Goal: Task Accomplishment & Management: Use online tool/utility

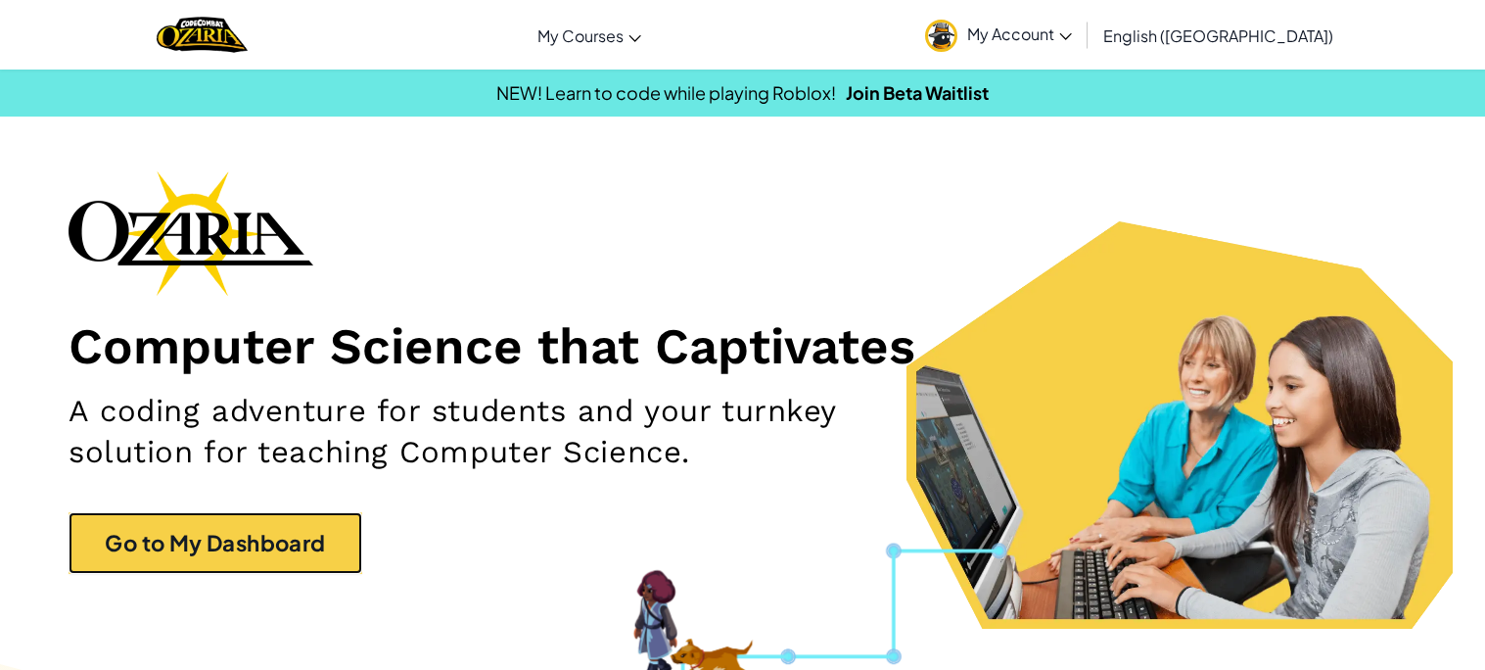
click at [166, 564] on link "Go to My Dashboard" at bounding box center [216, 543] width 294 height 62
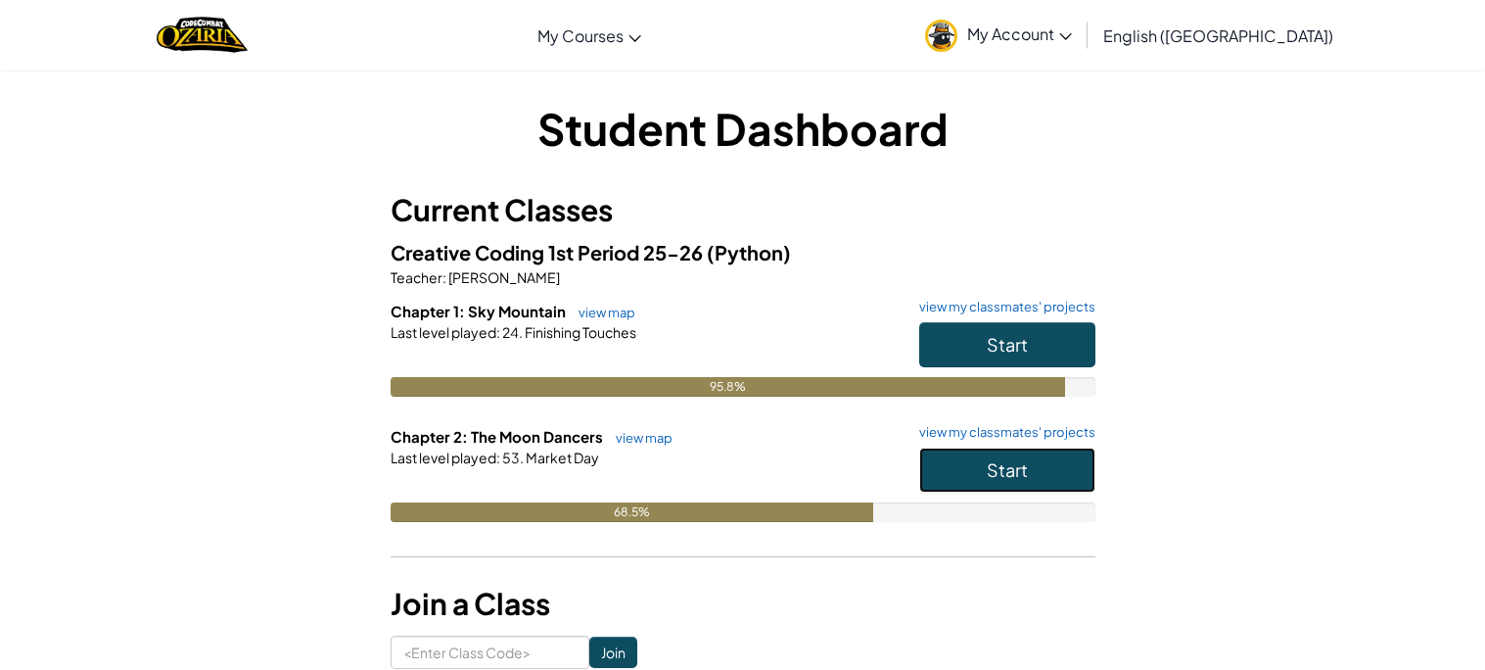
click at [984, 468] on button "Start" at bounding box center [1007, 469] width 176 height 45
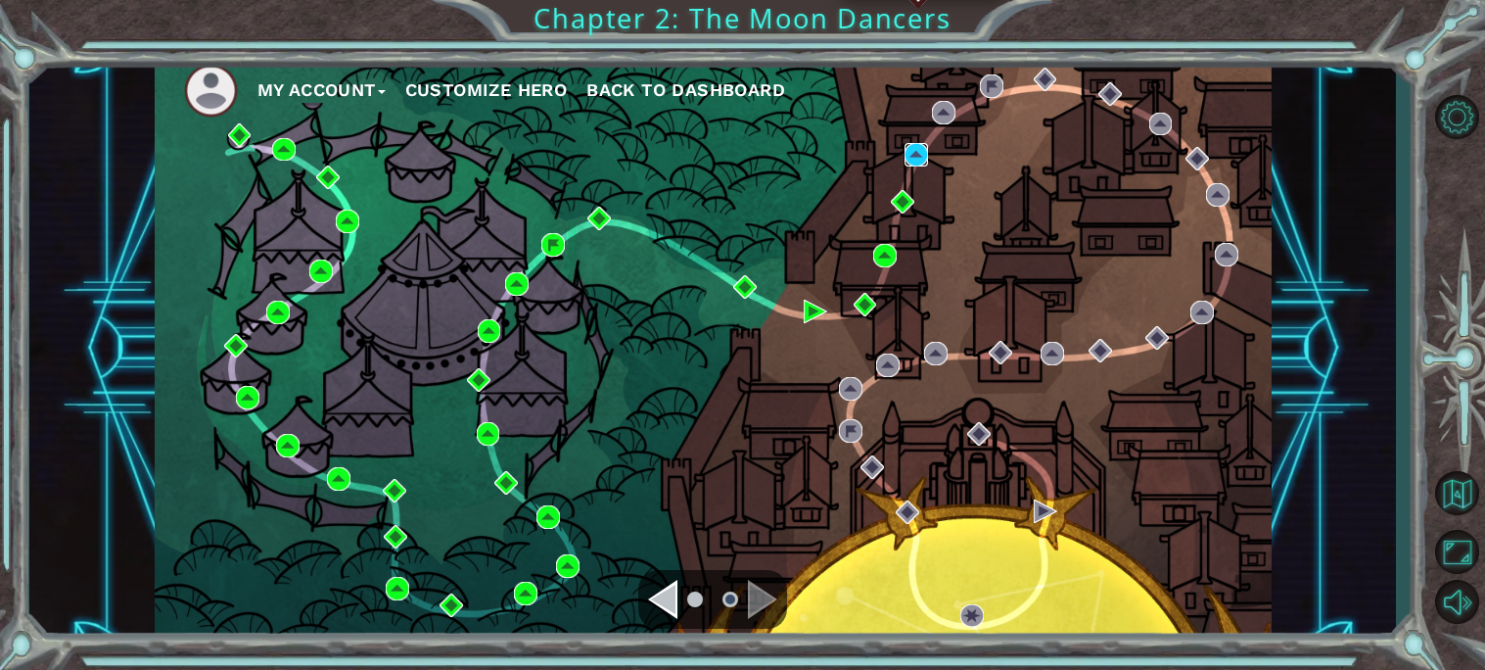
click at [919, 146] on img at bounding box center [916, 154] width 23 height 23
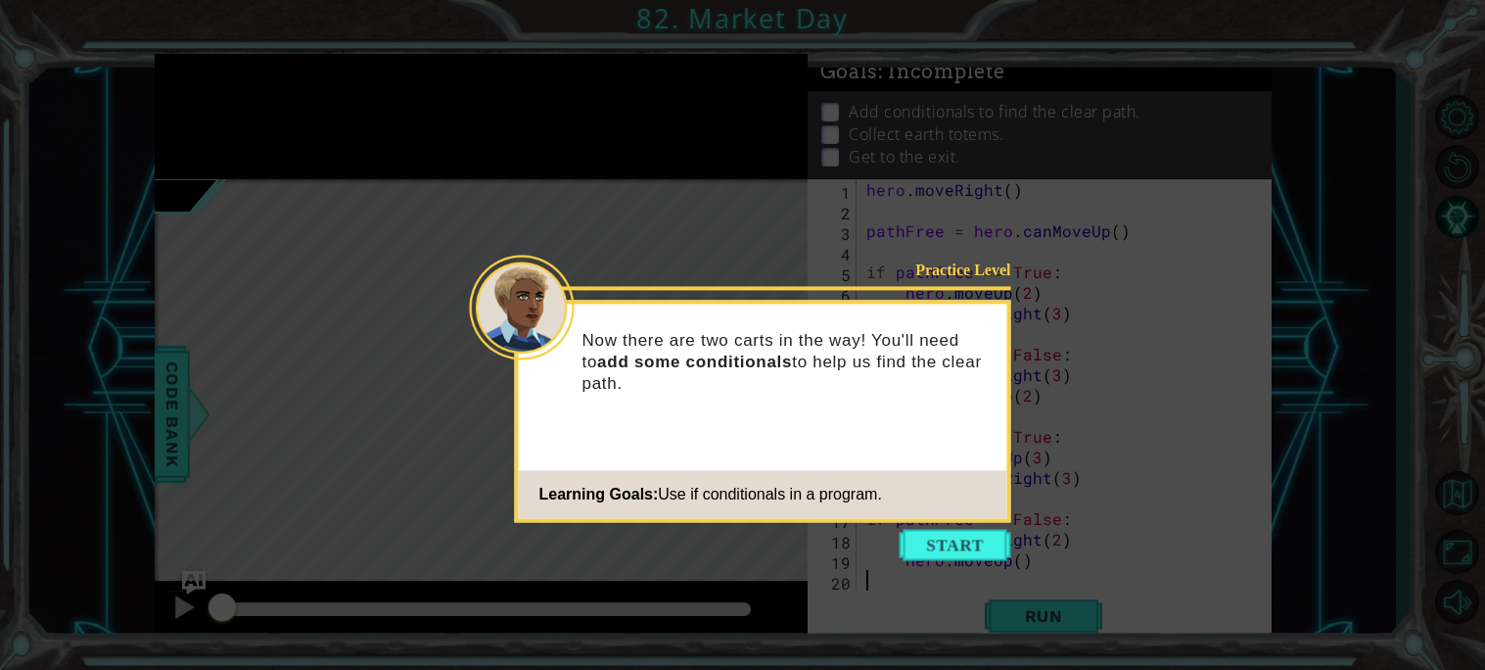
click at [983, 524] on icon at bounding box center [742, 335] width 1485 height 670
click at [965, 552] on button "Start" at bounding box center [956, 544] width 112 height 31
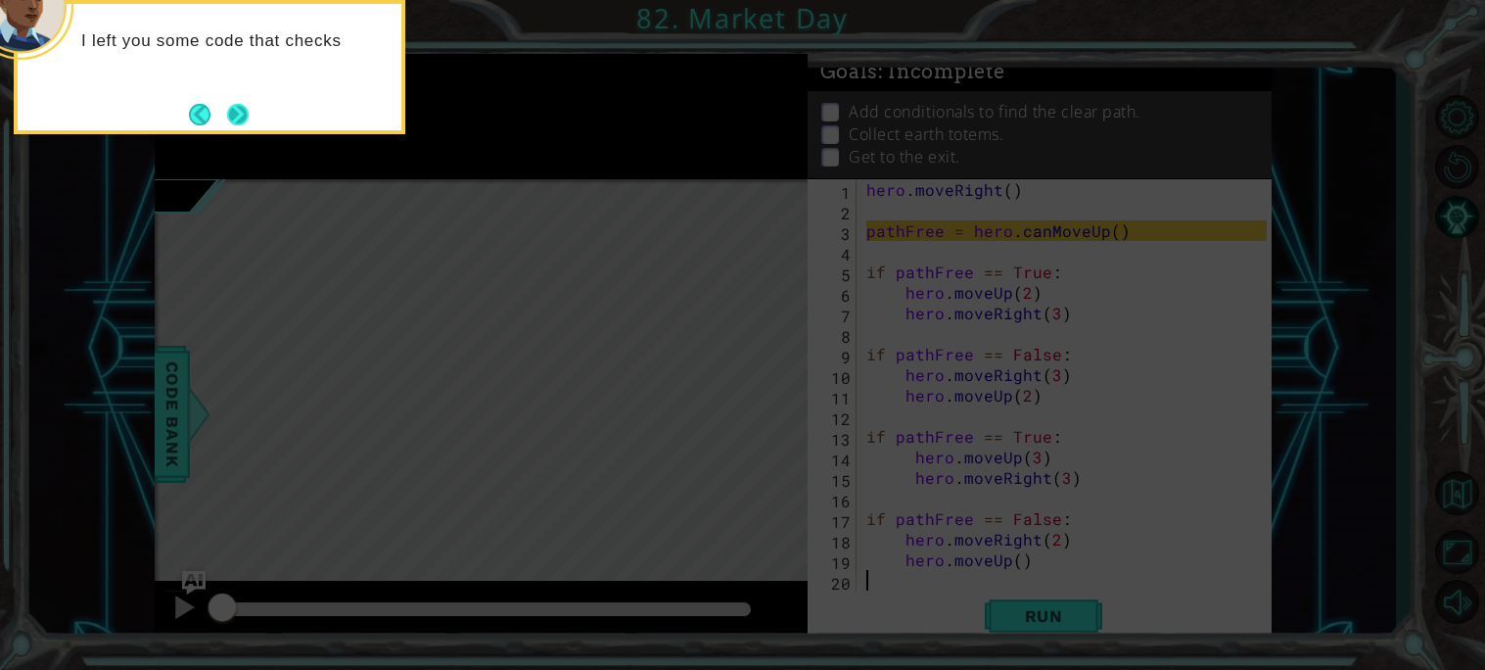
click at [243, 102] on button "Next" at bounding box center [237, 114] width 33 height 33
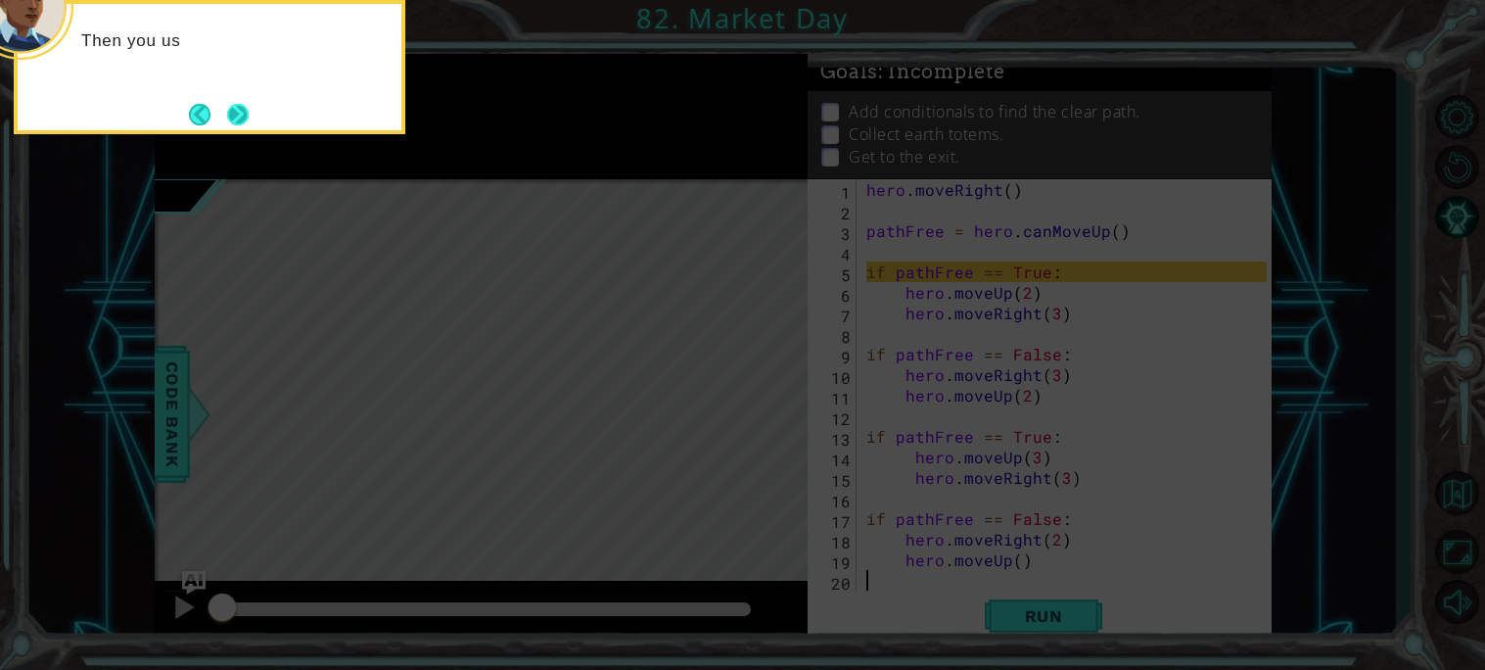
click at [239, 112] on button "Next" at bounding box center [237, 114] width 23 height 23
click at [239, 121] on button "Next" at bounding box center [237, 114] width 35 height 35
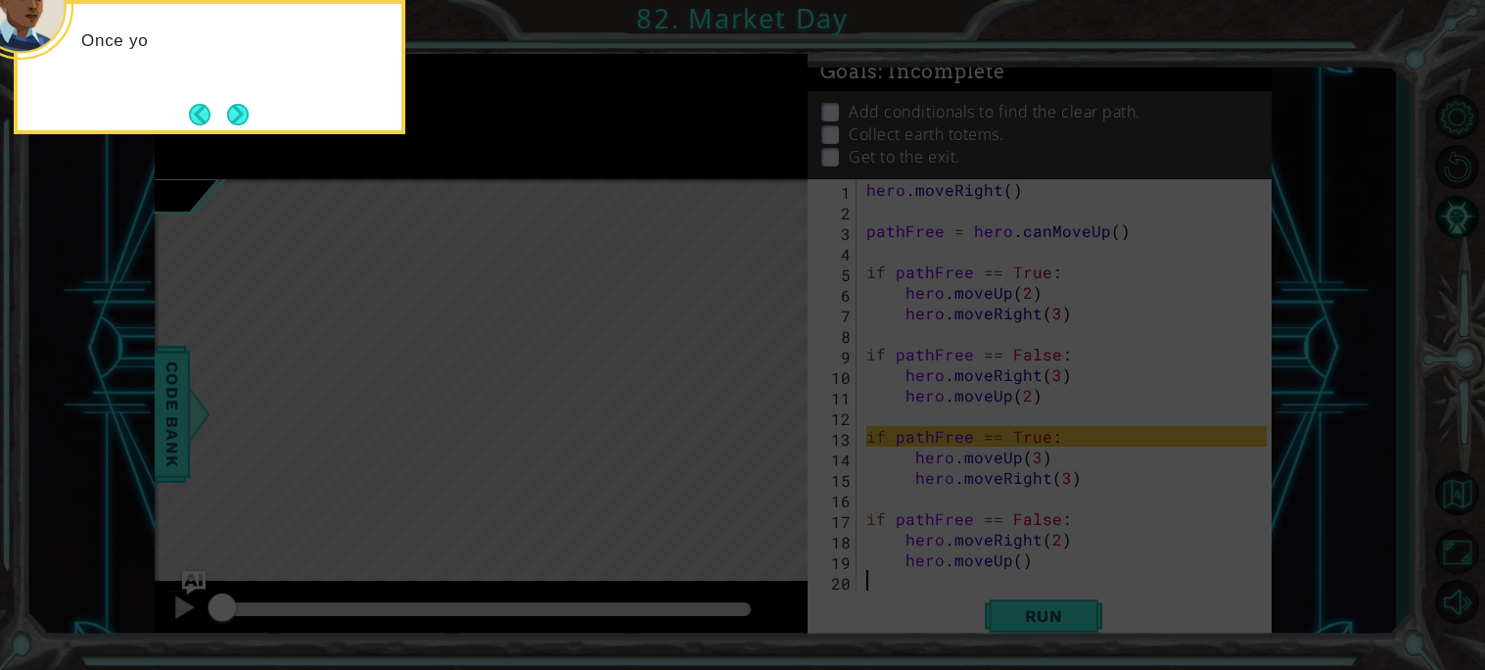
click at [239, 121] on button "Next" at bounding box center [238, 115] width 22 height 22
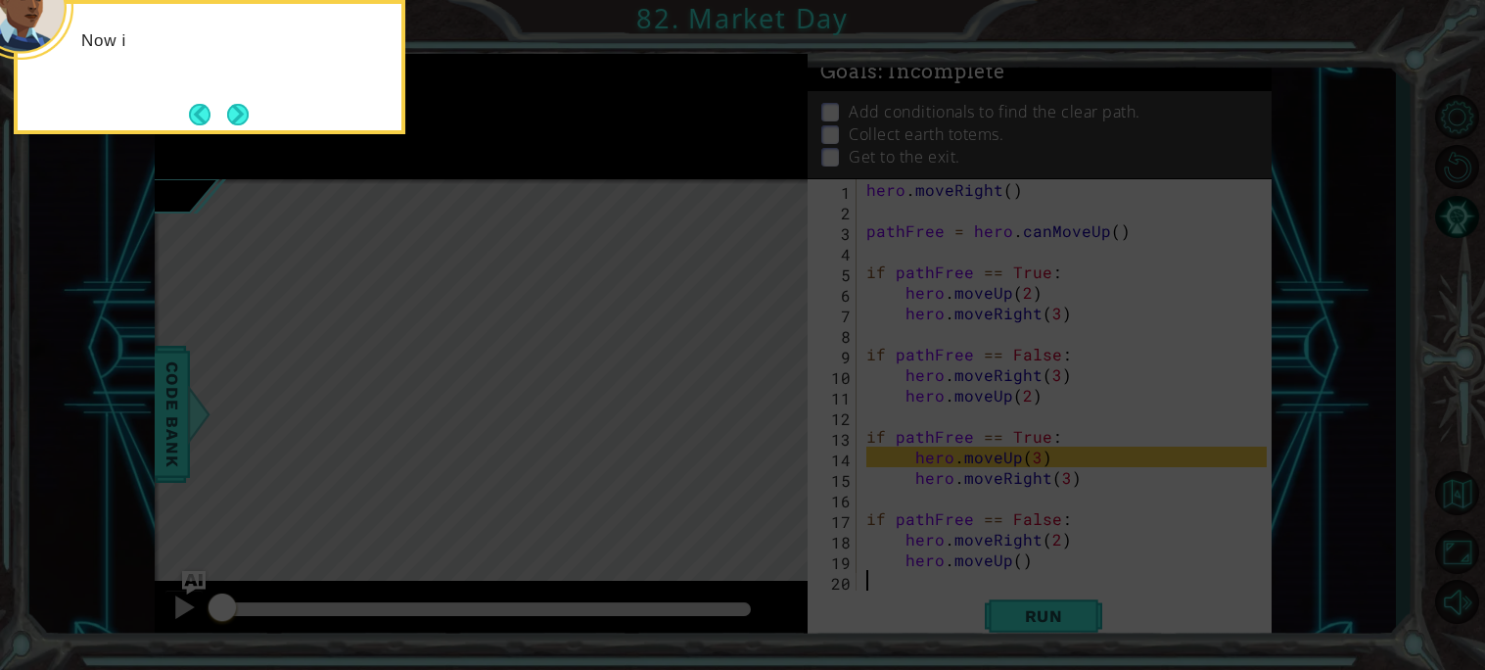
click at [239, 121] on button "Next" at bounding box center [237, 114] width 25 height 25
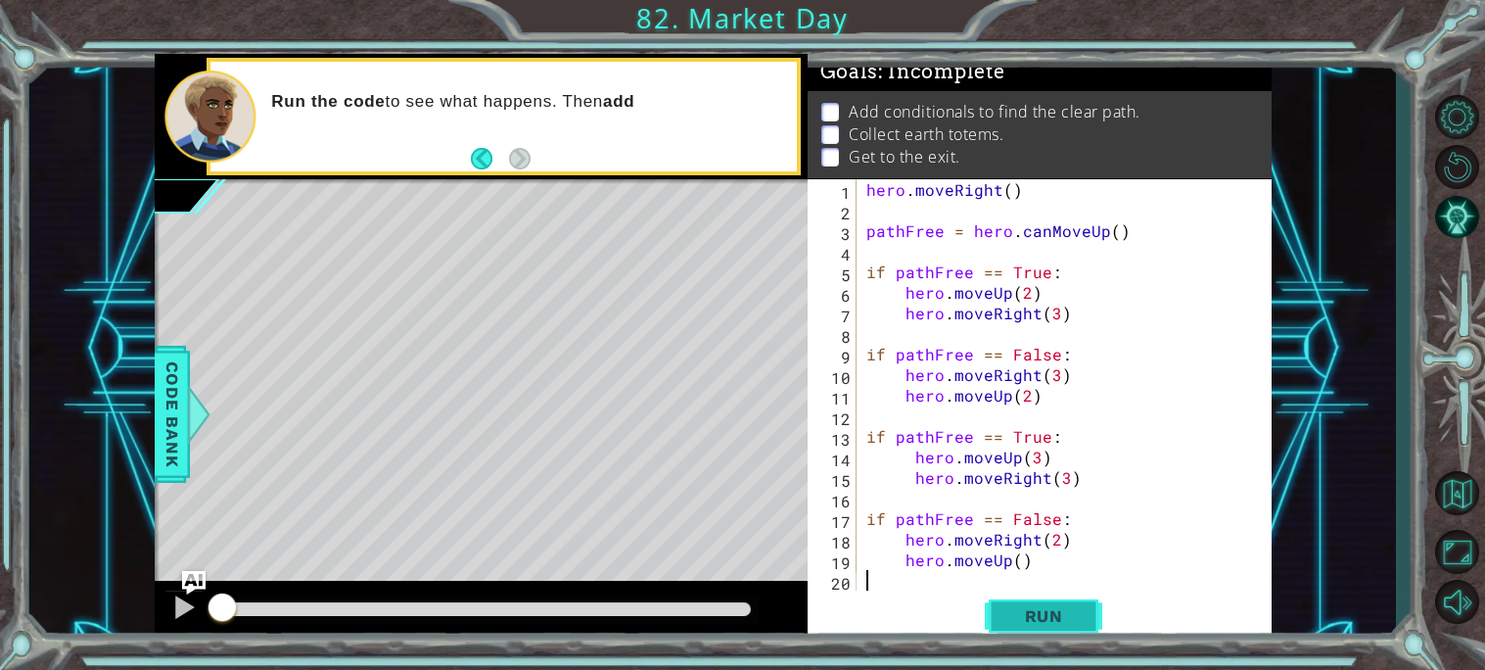
click at [1042, 626] on button "Run" at bounding box center [1043, 615] width 117 height 46
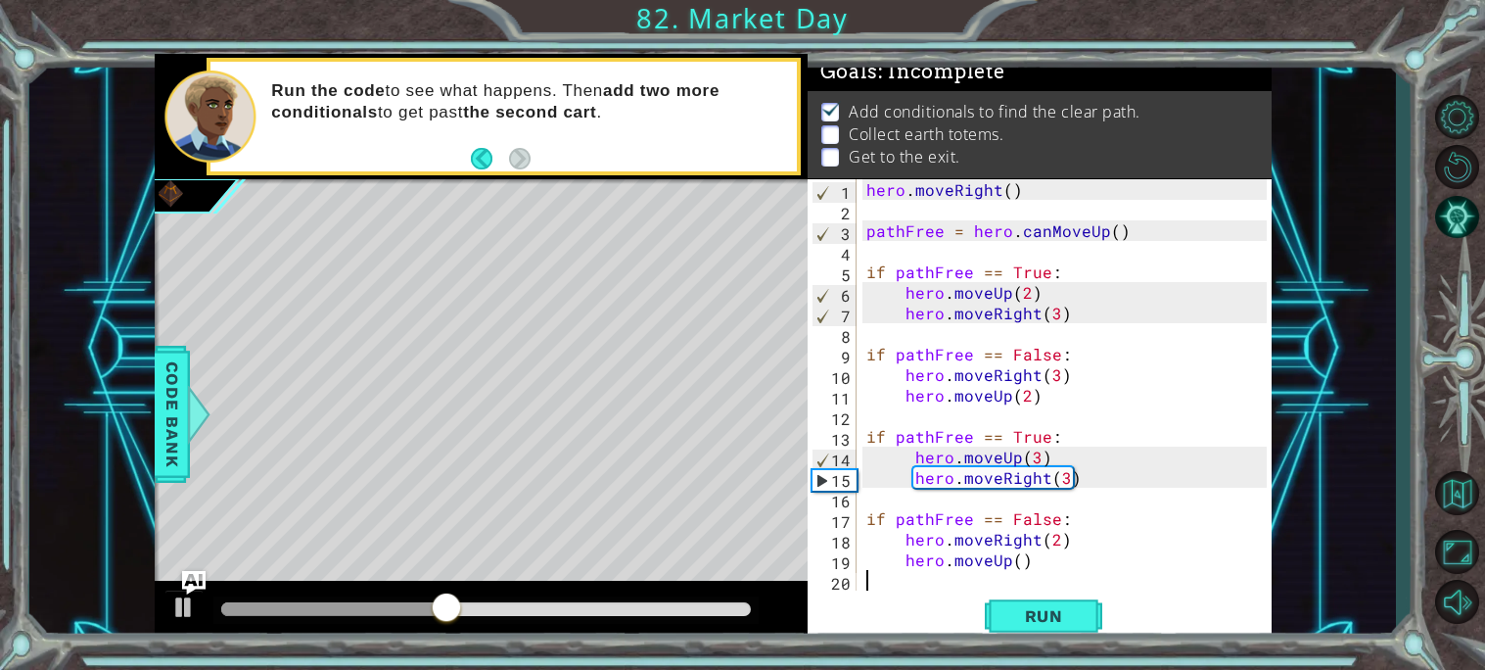
click at [969, 407] on div "hero . moveRight ( ) pathFree = hero . canMoveUp ( ) if pathFree == True : hero…" at bounding box center [1070, 405] width 414 height 452
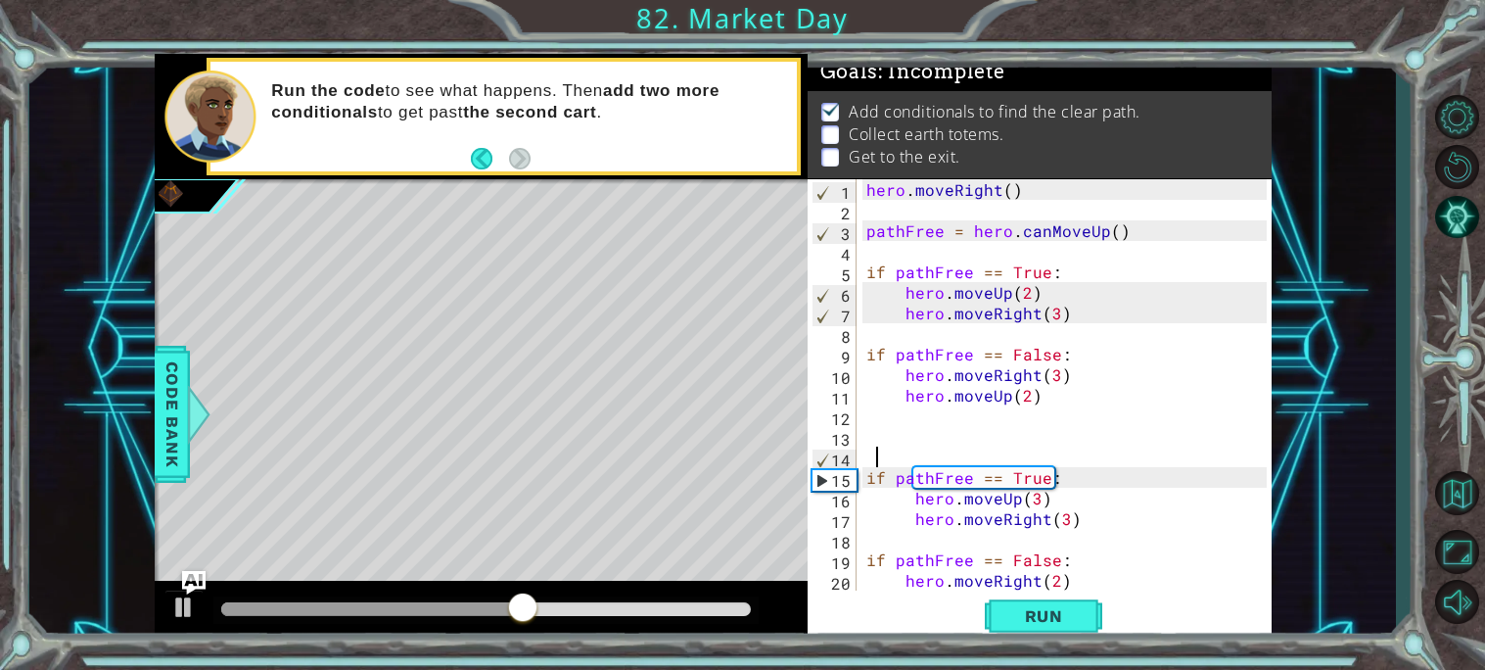
click at [935, 422] on div "hero . moveRight ( ) pathFree = hero . canMoveUp ( ) if pathFree == True : hero…" at bounding box center [1070, 405] width 414 height 452
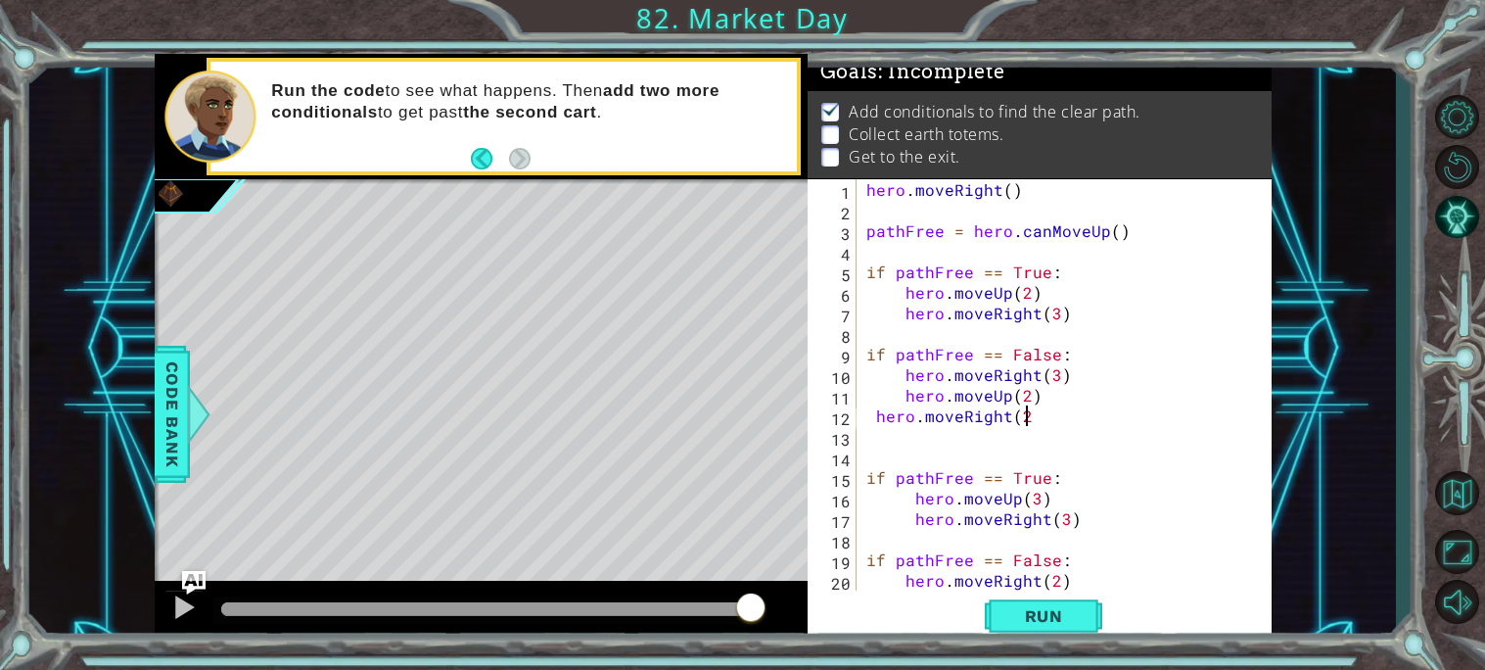
scroll to position [0, 9]
click at [1026, 619] on span "Run" at bounding box center [1043, 616] width 77 height 20
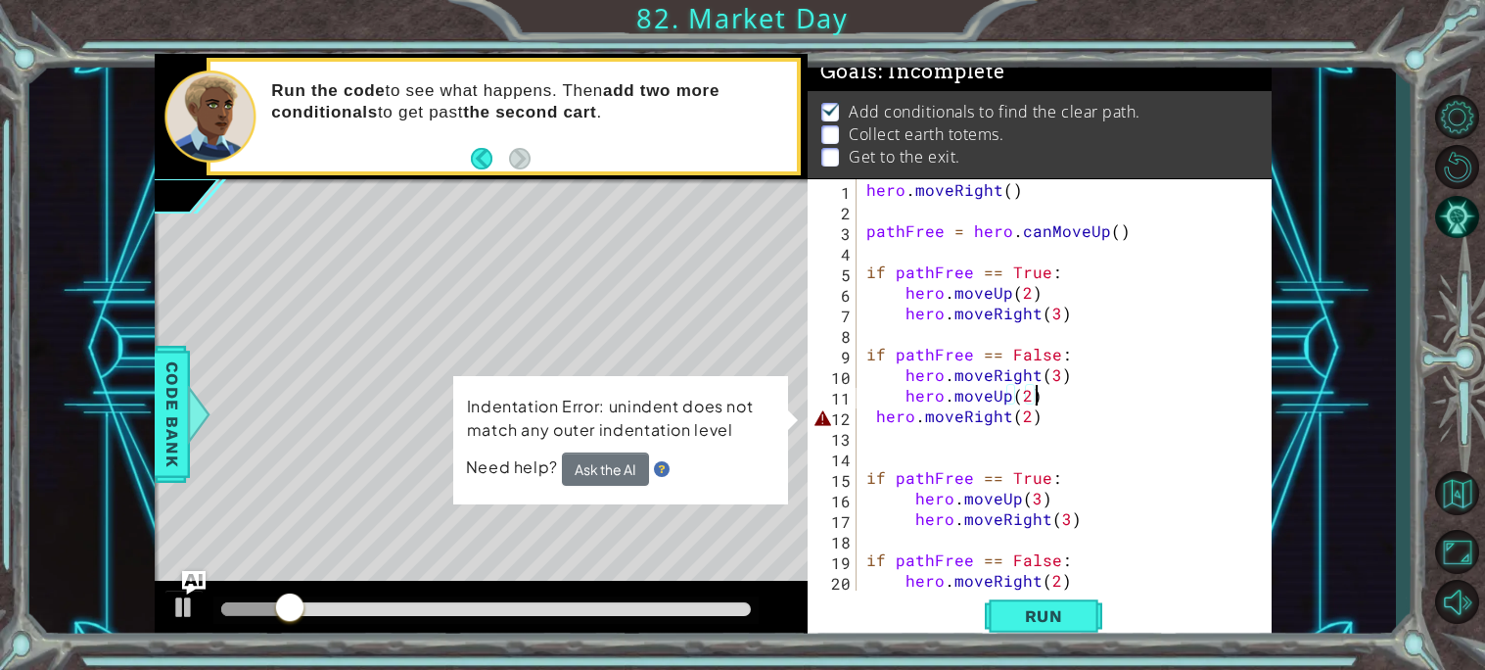
click at [1037, 403] on div "hero . moveRight ( ) pathFree = hero . canMoveUp ( ) if pathFree == True : hero…" at bounding box center [1070, 405] width 414 height 452
type textarea "hero.moveUp(2)"
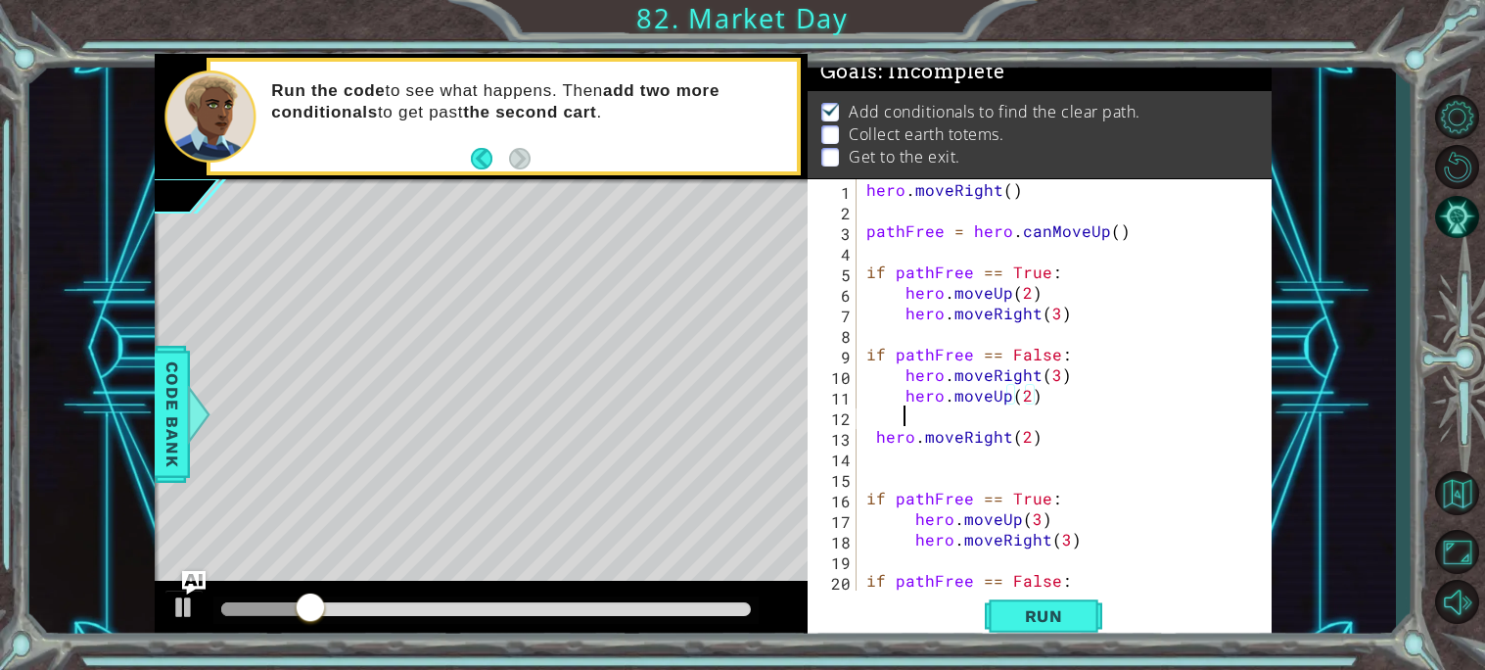
scroll to position [0, 1]
click at [1072, 614] on span "Run" at bounding box center [1043, 616] width 77 height 20
type textarea "hero.moveUp(2)"
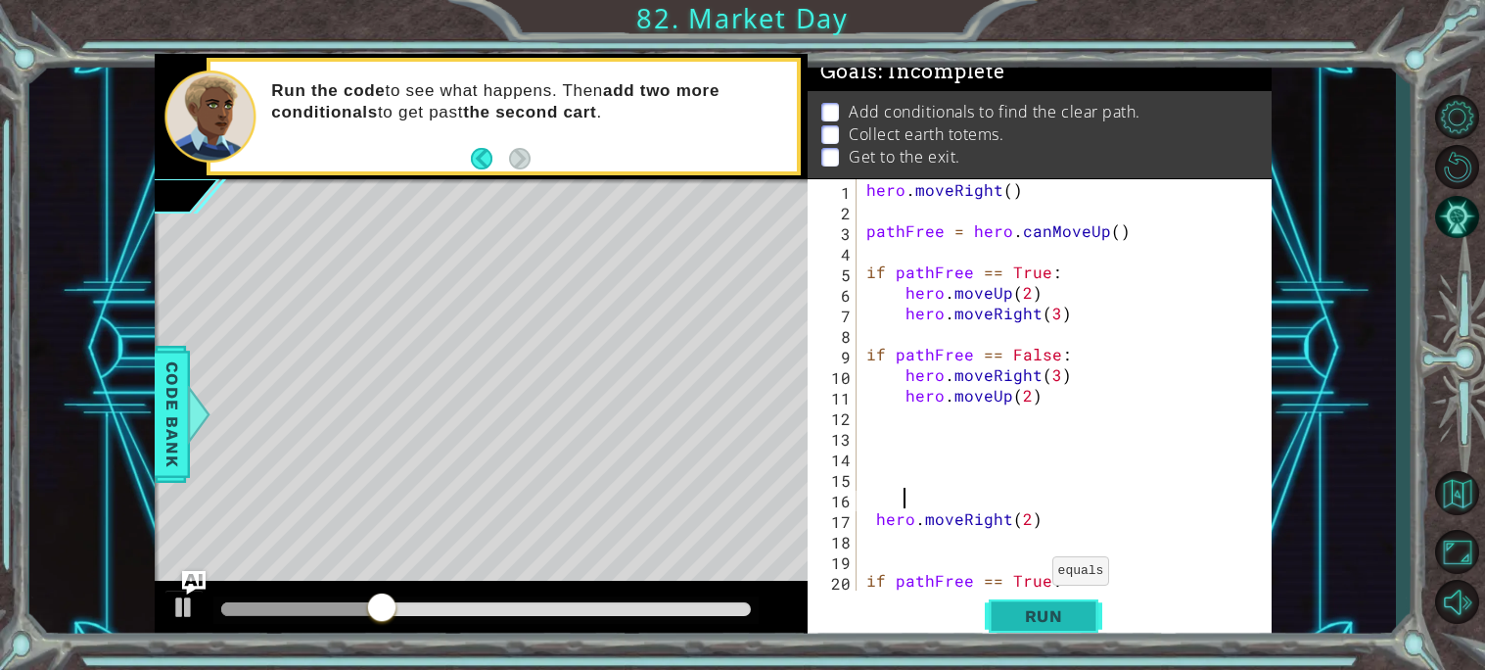
click at [1058, 625] on span "Run" at bounding box center [1043, 616] width 77 height 20
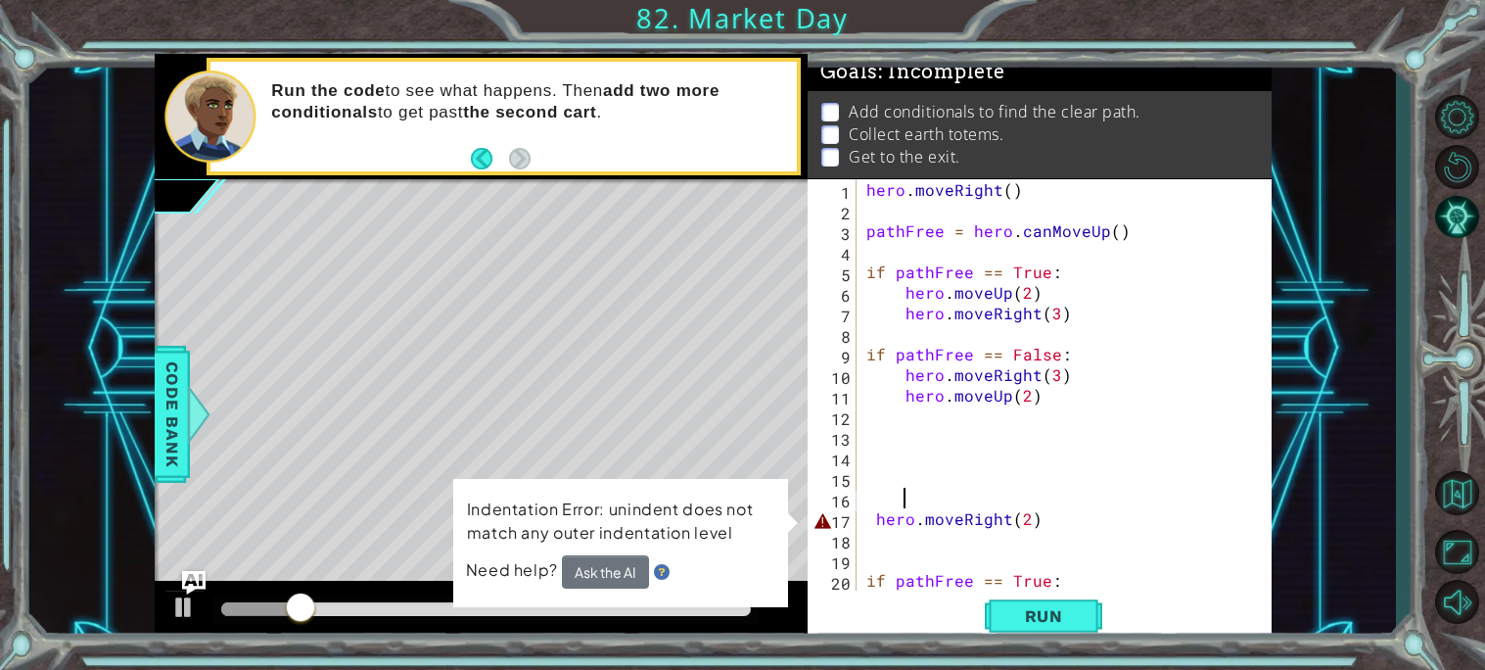
click at [1050, 526] on div "hero . moveRight ( ) pathFree = hero . canMoveUp ( ) if pathFree == True : hero…" at bounding box center [1070, 405] width 414 height 452
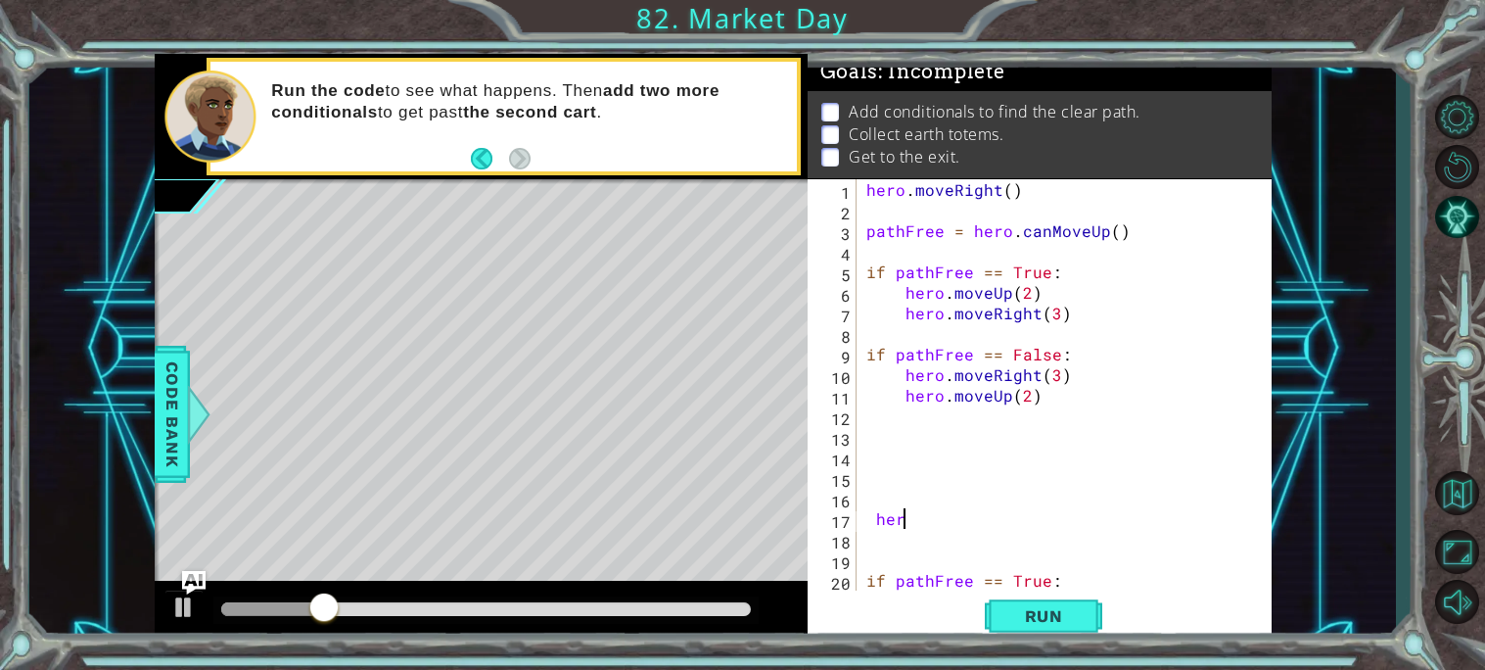
type textarea "h"
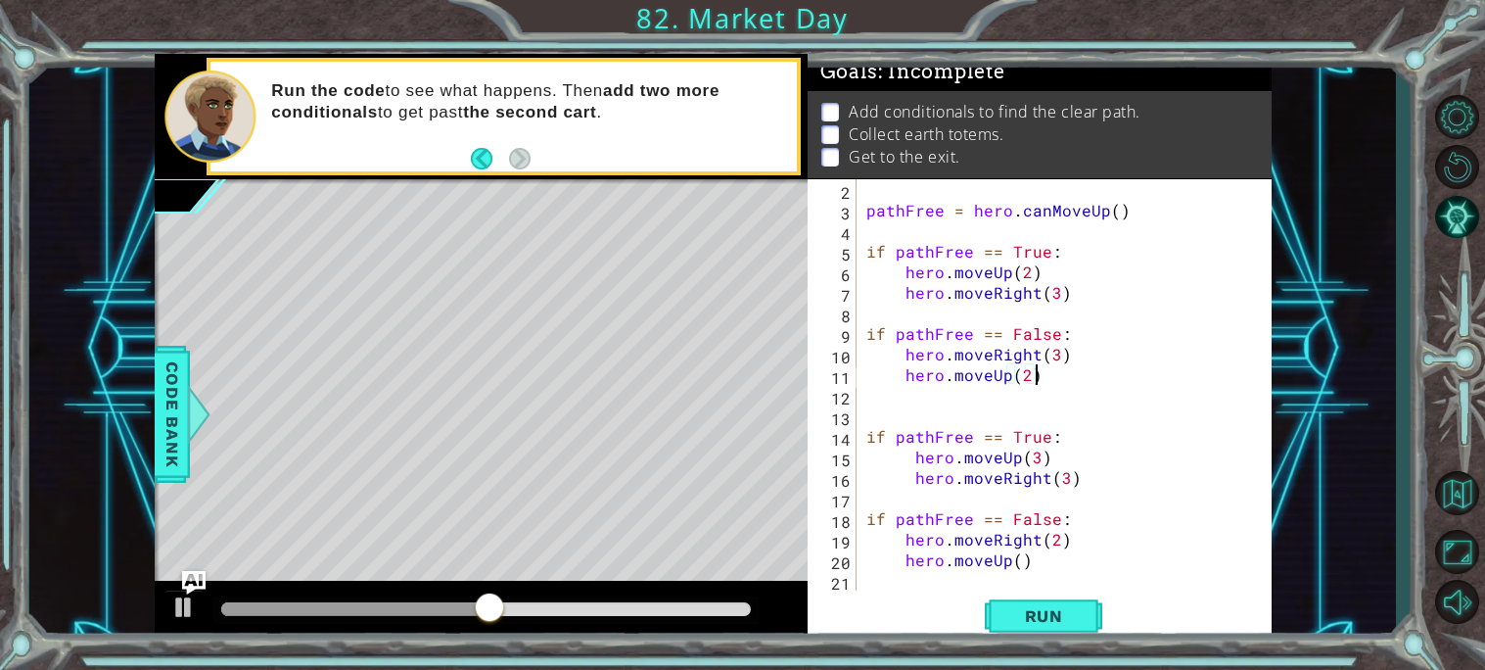
scroll to position [21, 0]
click at [1042, 560] on div "pathFree = hero . canMoveUp ( ) if pathFree == True : hero . moveUp ( 2 ) hero …" at bounding box center [1070, 405] width 414 height 452
type textarea "h"
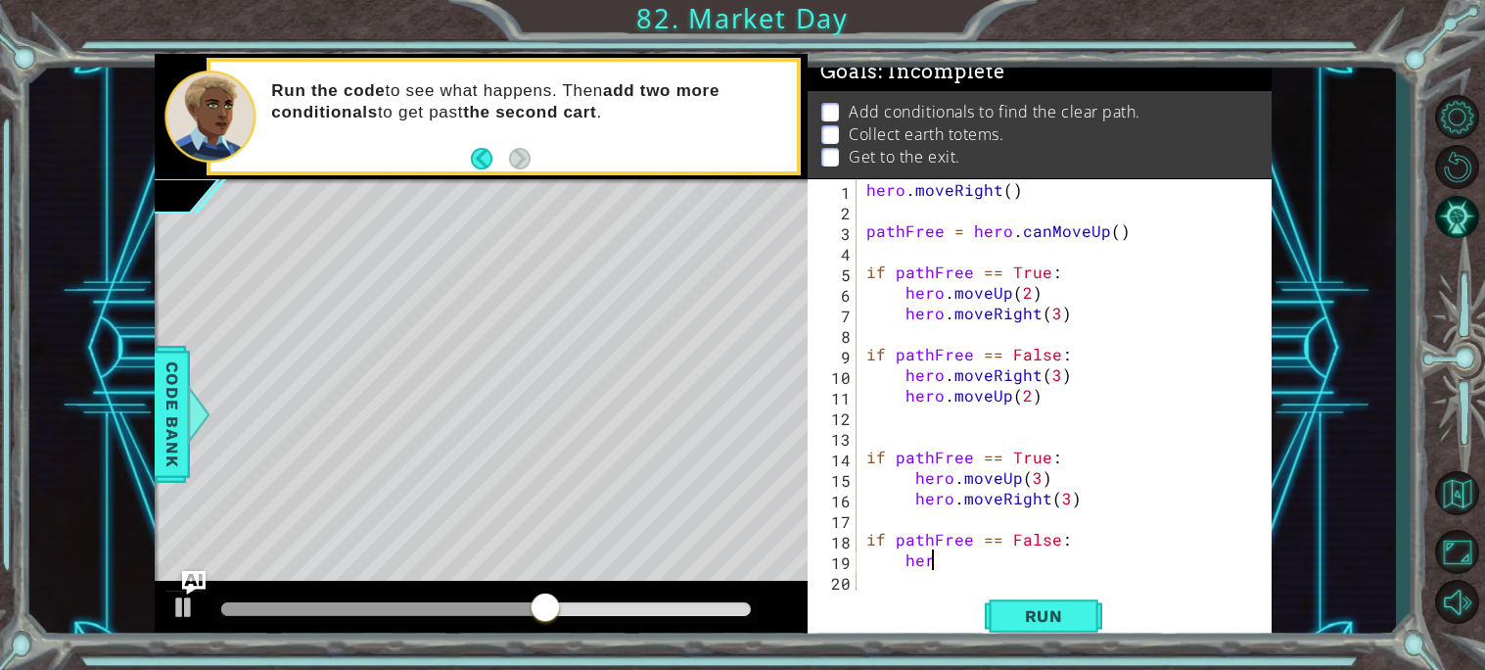
type textarea "h"
type textarea "i"
type textarea "h"
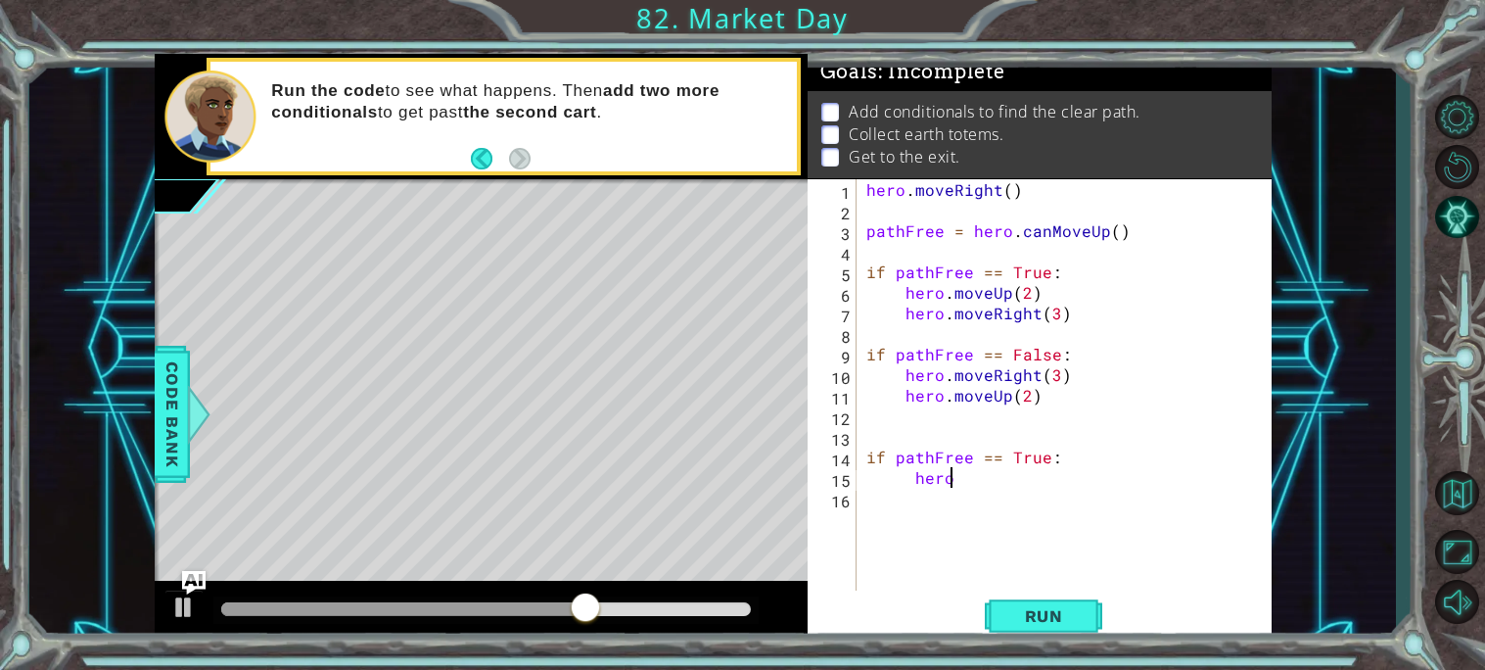
type textarea "h"
type textarea "if pathFree == True:"
type textarea "hero.moveUp(2)"
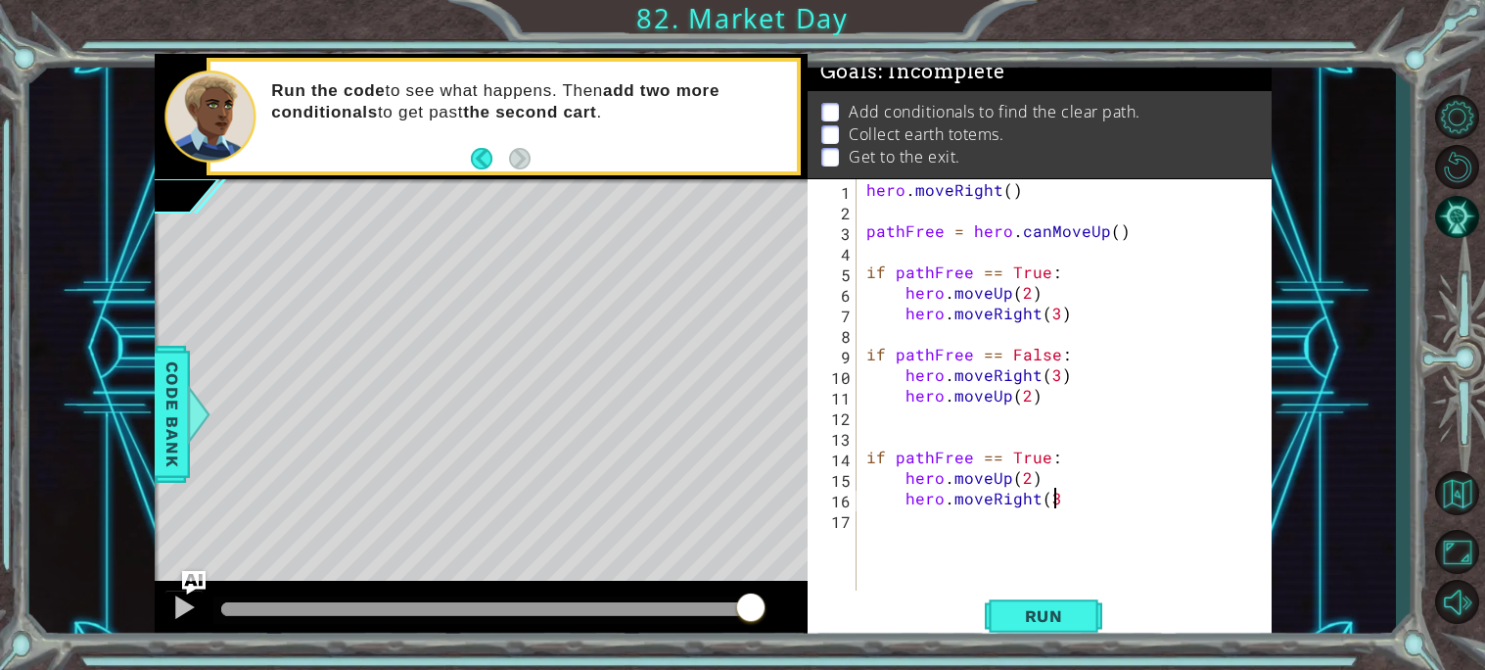
scroll to position [0, 11]
type textarea "hero.moveRight(3)"
type textarea "if path free == False"
click at [906, 536] on div "hero . moveRight ( ) pathFree = hero . canMoveUp ( ) if pathFree == True : hero…" at bounding box center [1070, 405] width 414 height 452
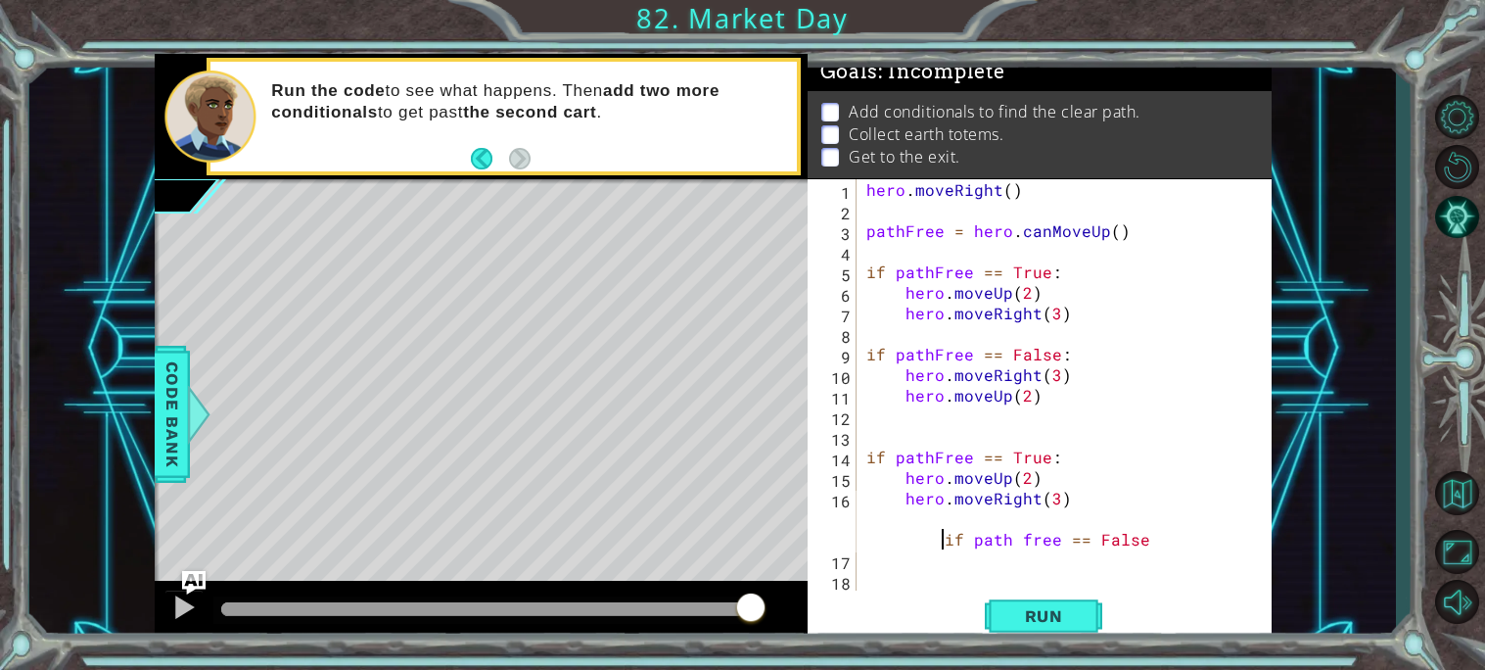
click at [1143, 540] on div "hero . moveRight ( ) pathFree = hero . canMoveUp ( ) if pathFree == True : hero…" at bounding box center [1070, 405] width 414 height 452
type textarea "hero.moveRight(3)"
click at [866, 534] on div "hero . moveRight ( ) pathFree = hero . canMoveUp ( ) if pathFree == True : hero…" at bounding box center [1070, 405] width 414 height 452
type textarea "p"
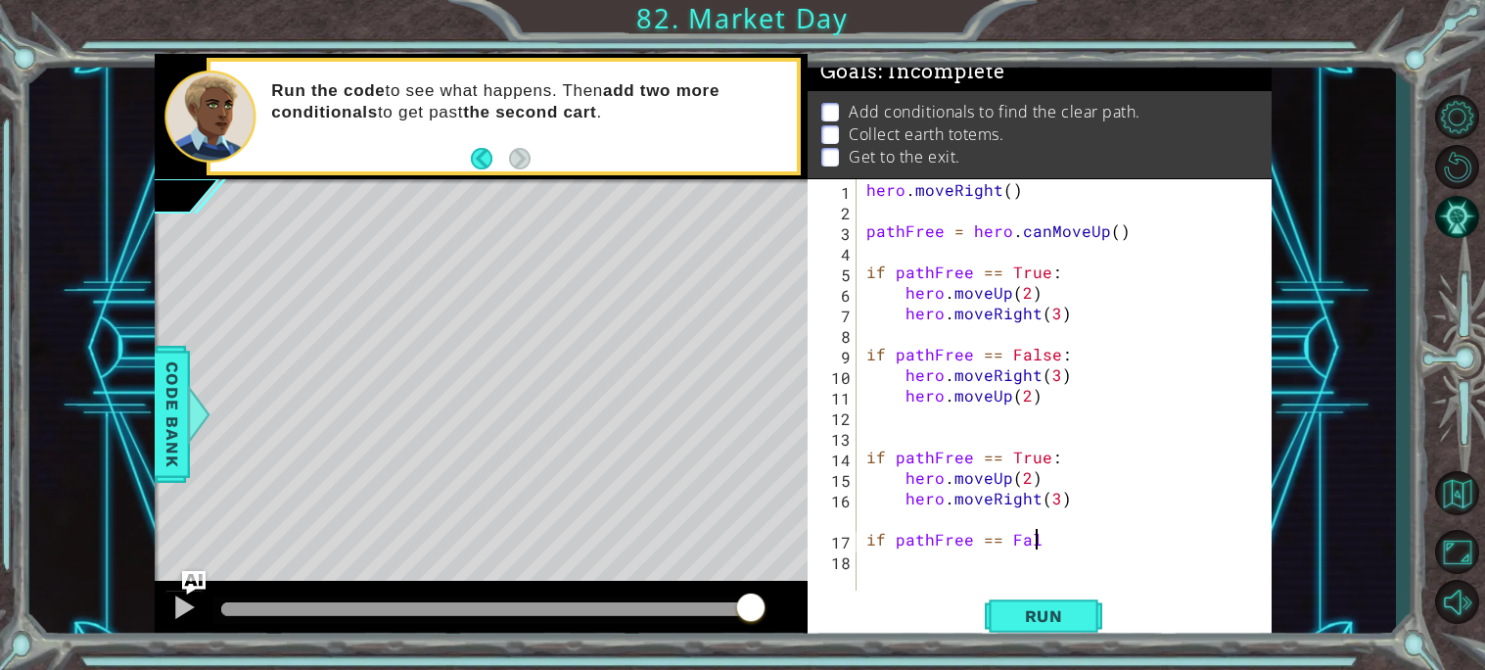
scroll to position [0, 12]
type textarea "if pathFree == False:"
type textarea "hero.moveRight(2)"
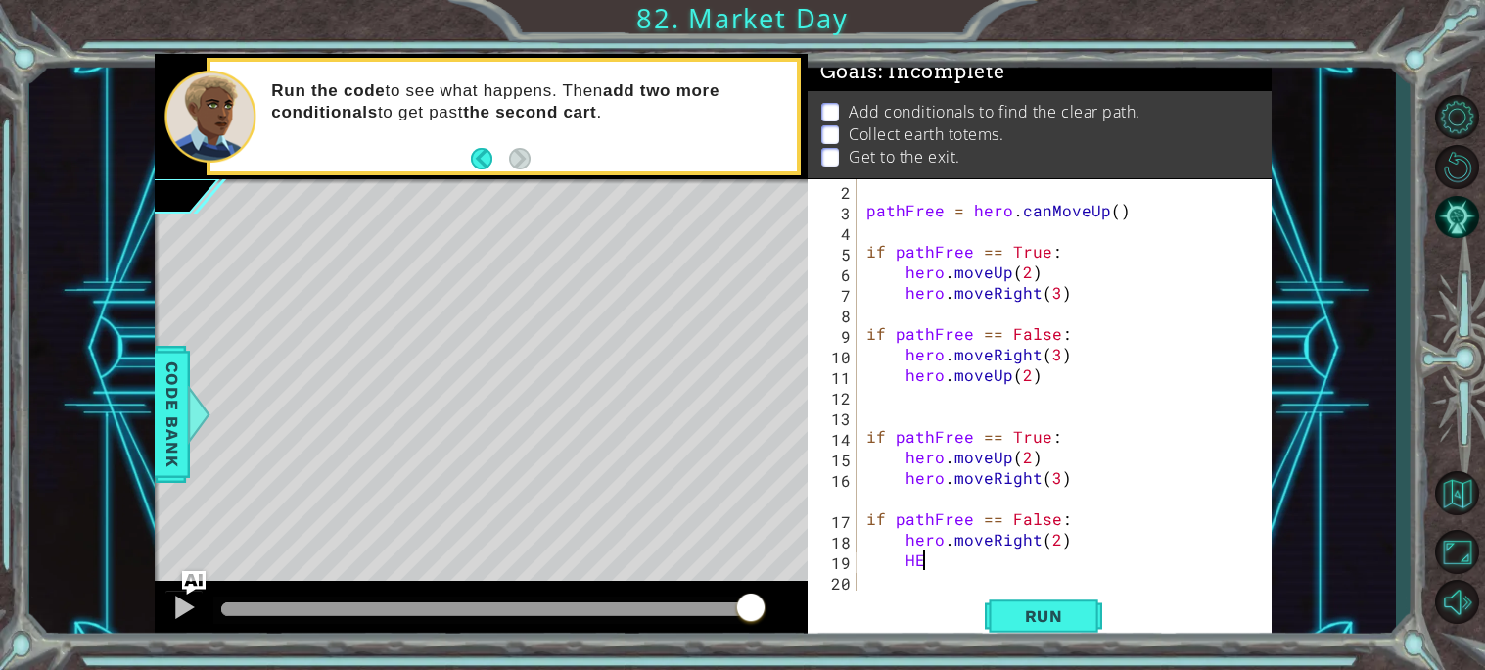
scroll to position [0, 2]
type textarea "H"
type textarea "hero.moveUp(2)"
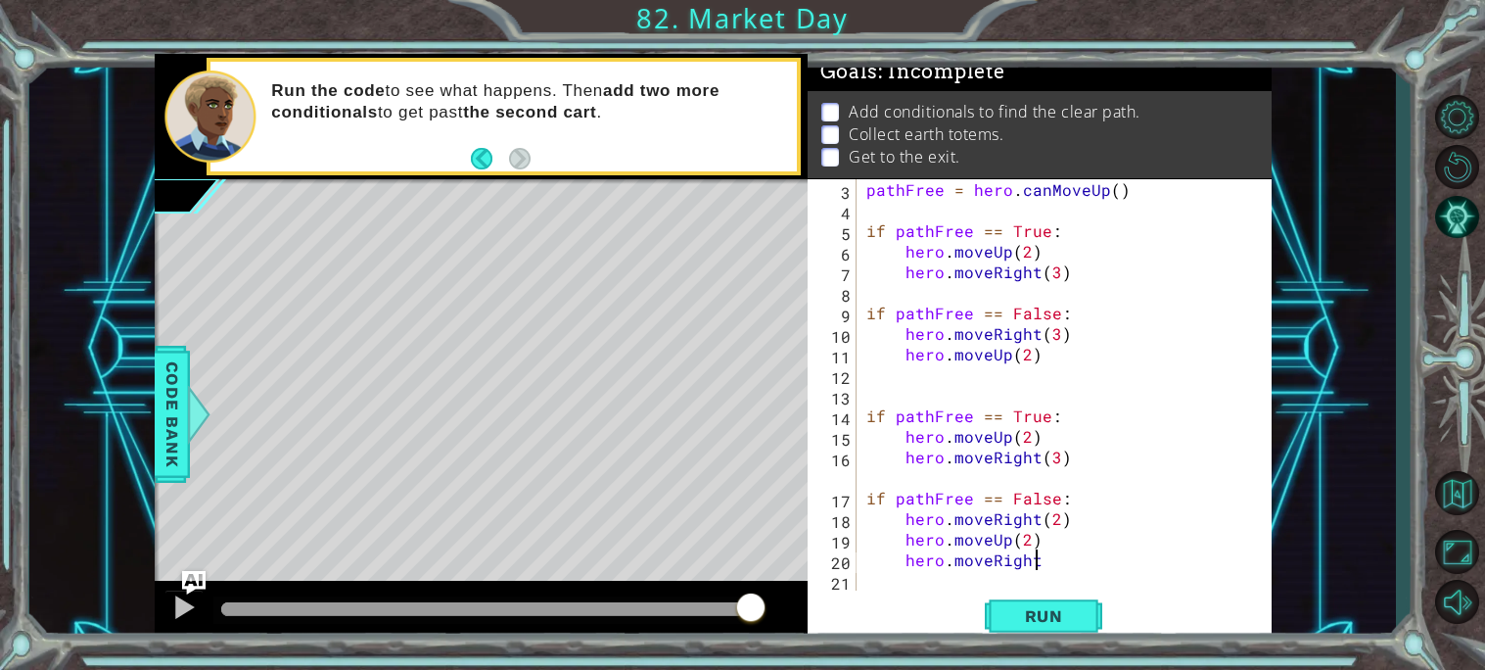
scroll to position [0, 9]
type textarea "hero.moveRight()"
click at [1073, 617] on span "Run" at bounding box center [1043, 616] width 77 height 20
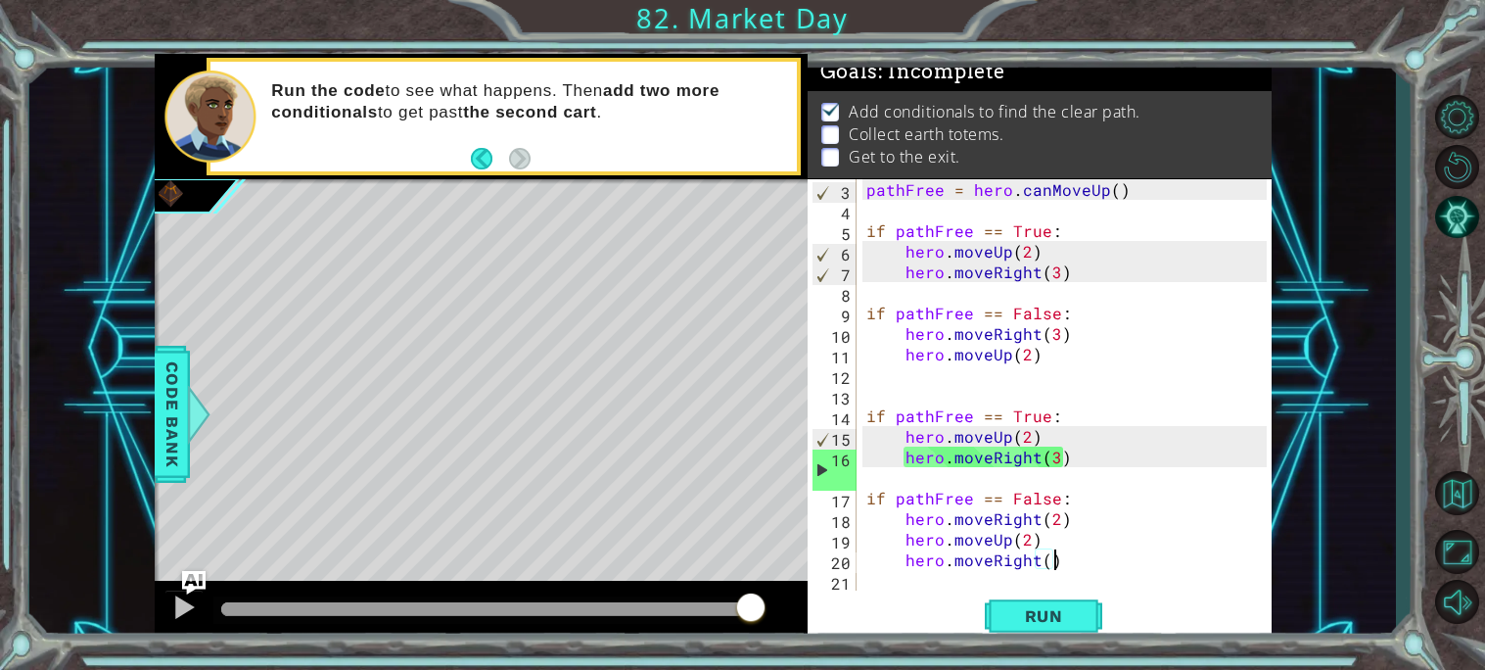
click at [877, 387] on div "pathFree = hero . canMoveUp ( ) if pathFree == True : hero . moveUp ( 2 ) hero …" at bounding box center [1070, 405] width 414 height 452
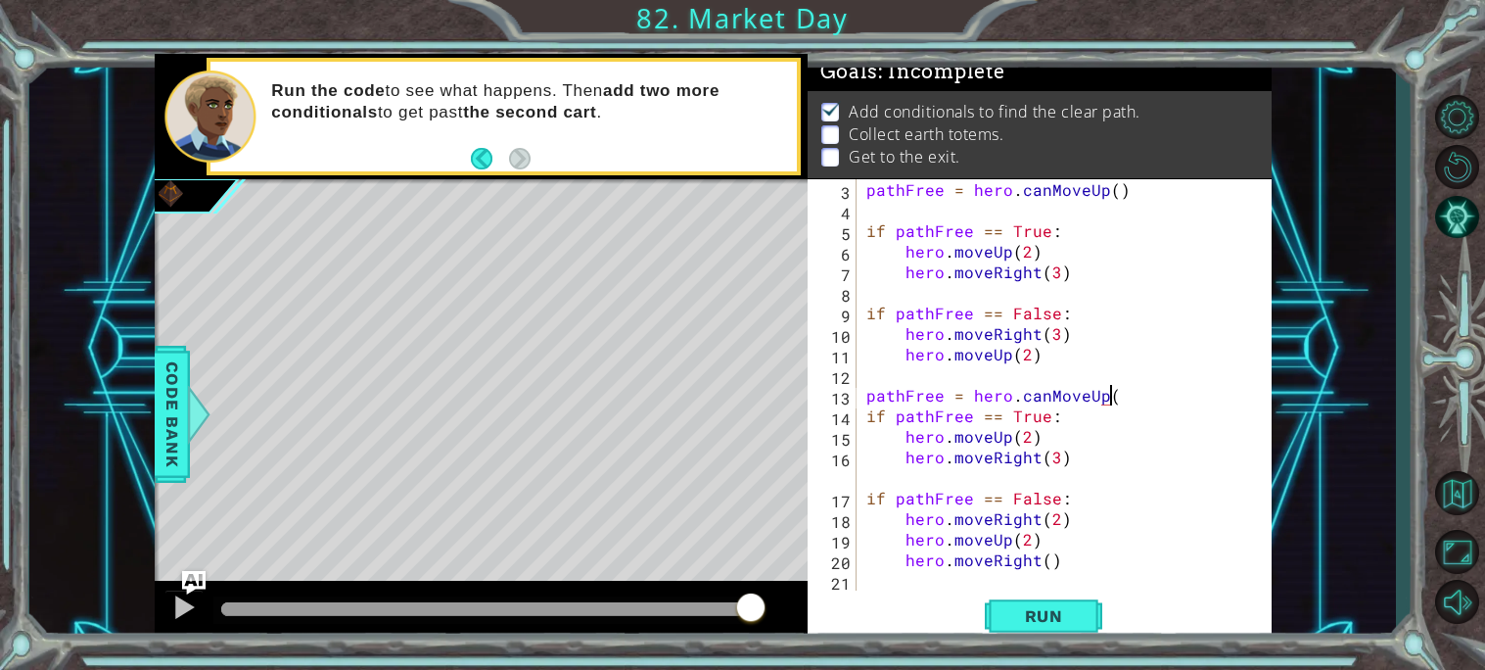
scroll to position [0, 14]
type textarea "pathFree = hero.canMoveUp()"
click at [1015, 626] on button "Run" at bounding box center [1043, 615] width 117 height 46
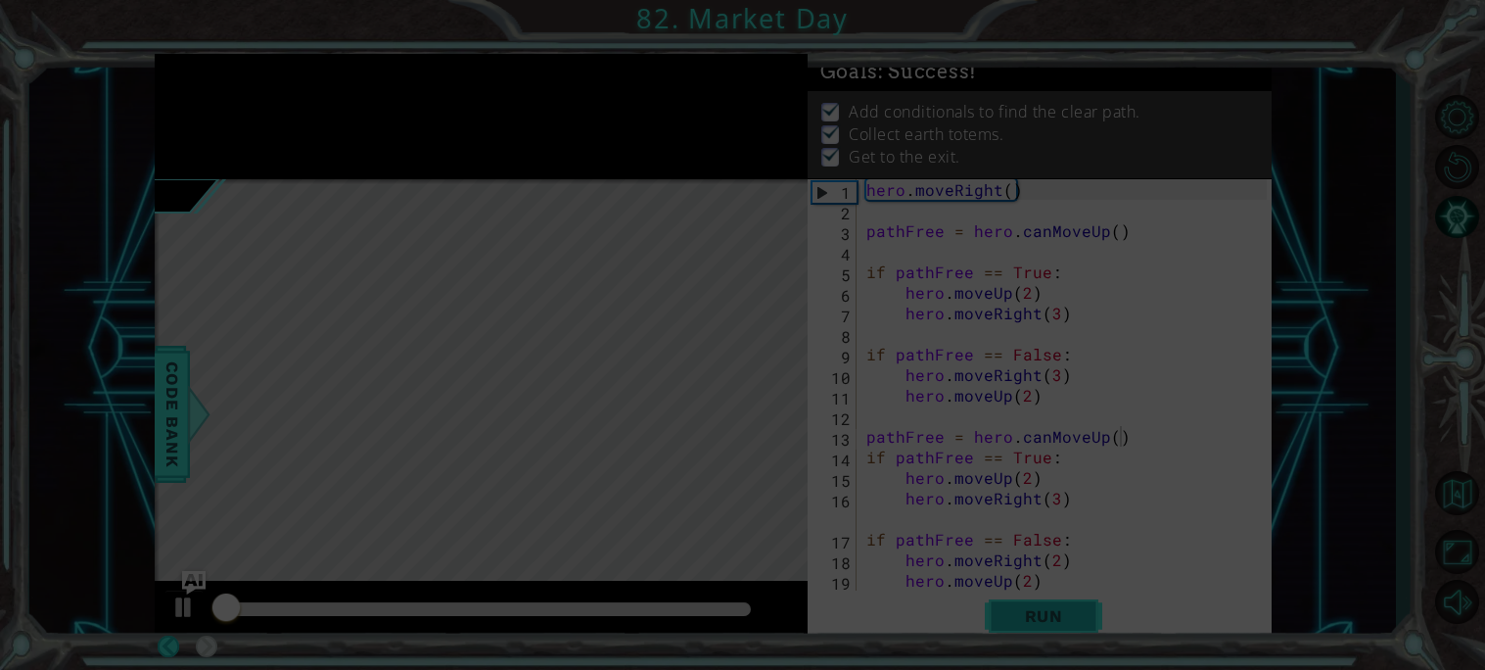
scroll to position [0, 0]
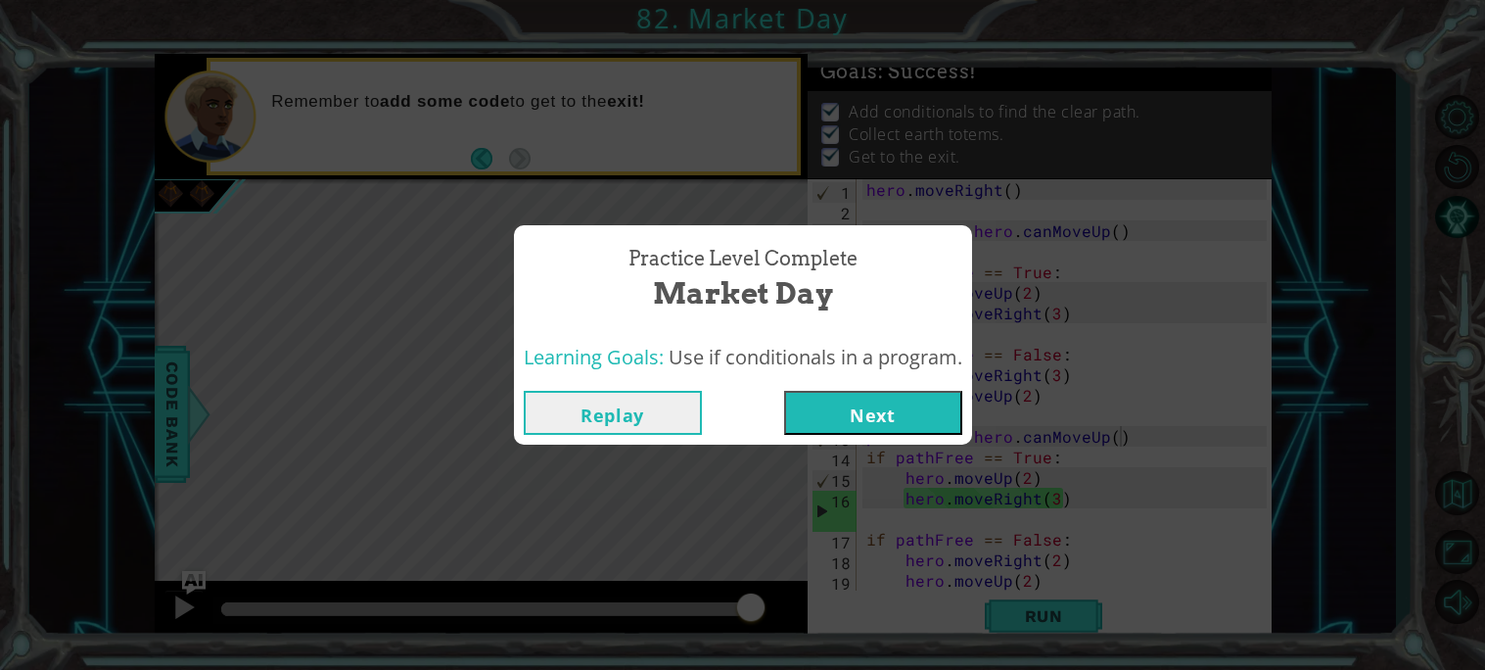
click at [895, 406] on button "Next" at bounding box center [873, 413] width 178 height 44
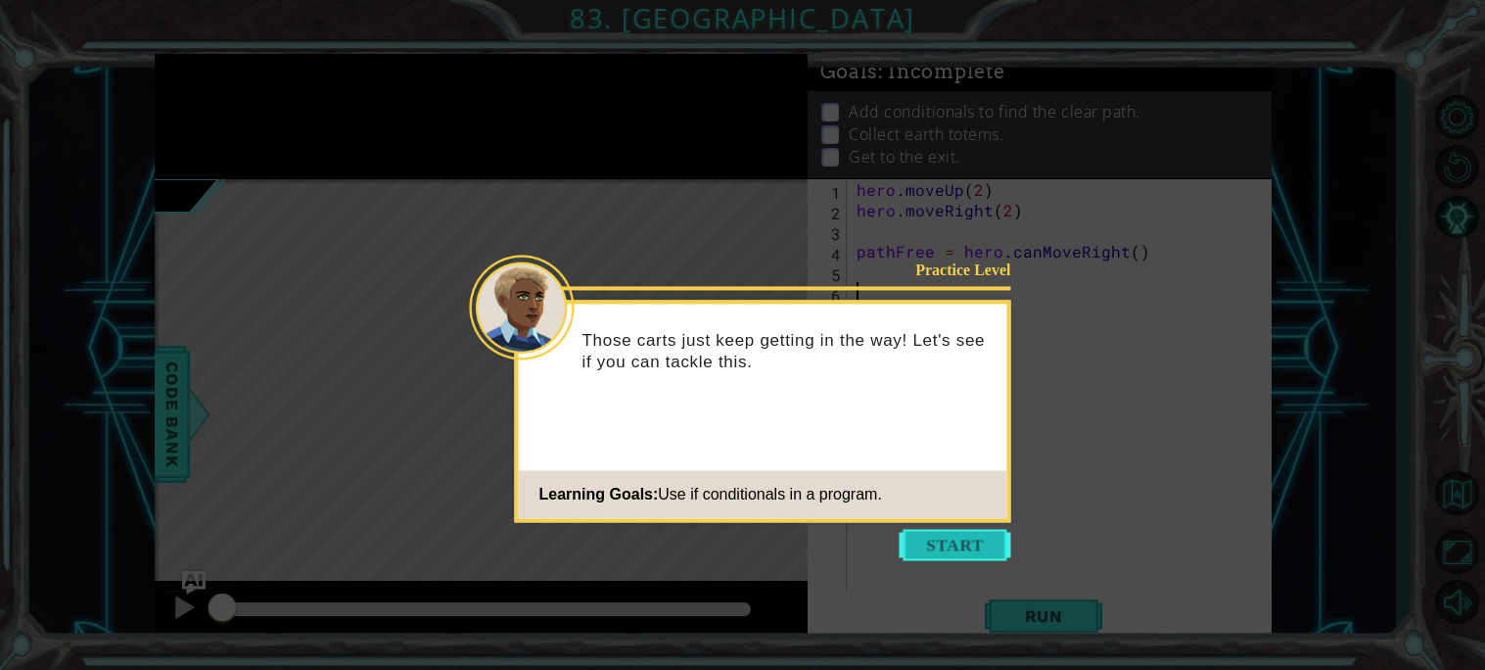
click at [940, 537] on button "Start" at bounding box center [956, 544] width 112 height 31
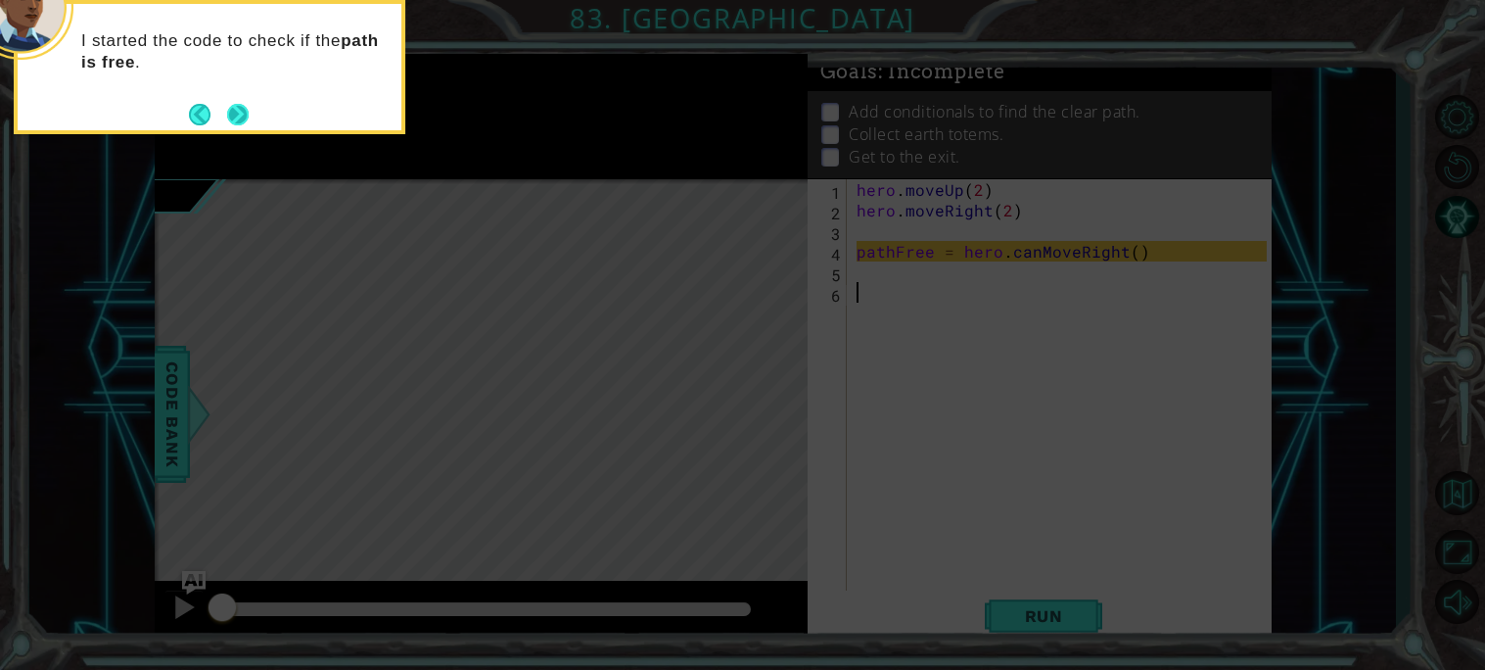
click at [229, 109] on button "Next" at bounding box center [237, 114] width 36 height 36
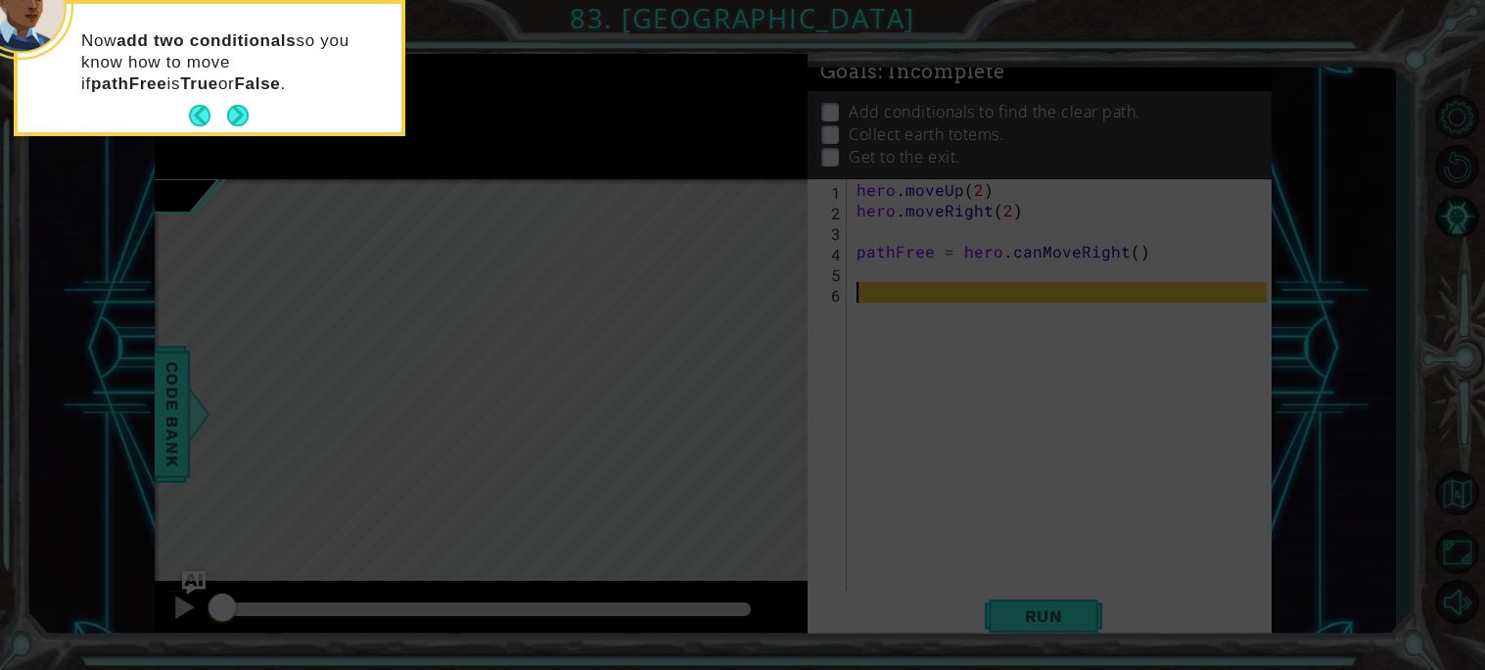
click at [229, 109] on button "Next" at bounding box center [237, 116] width 34 height 34
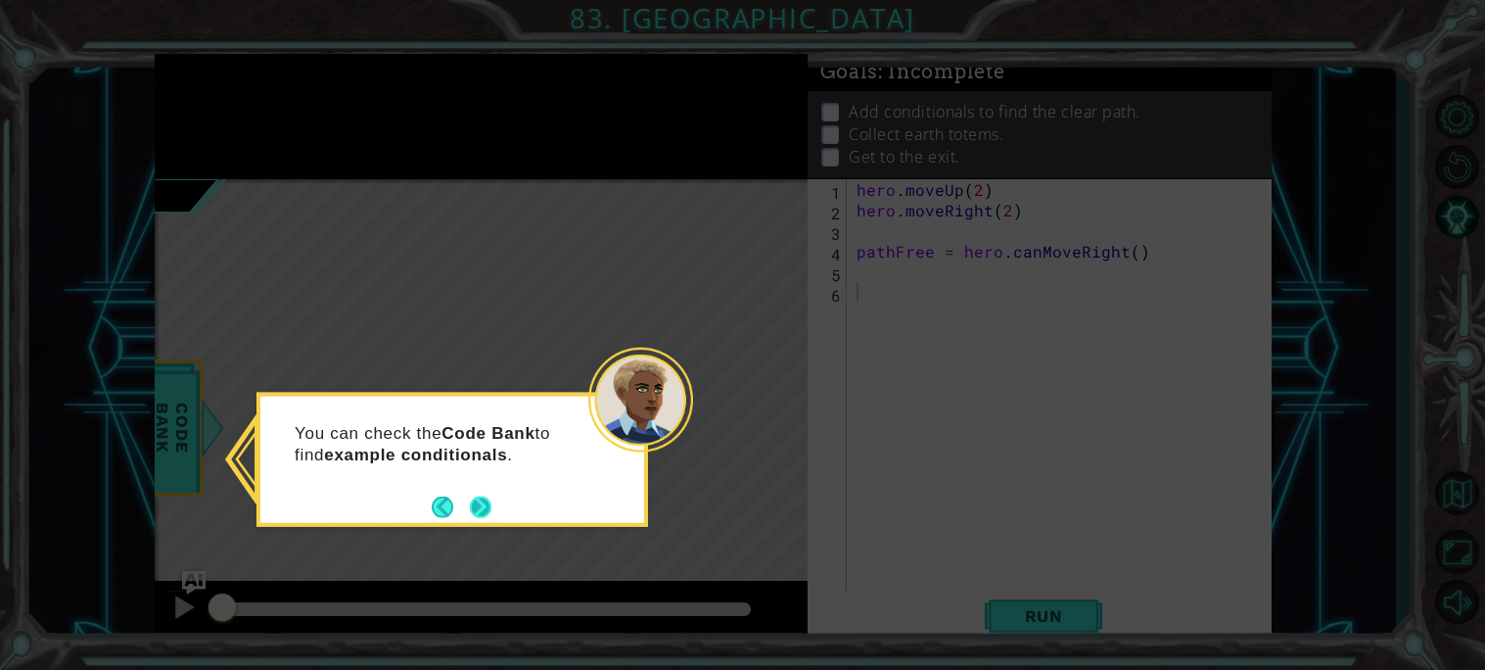
click at [480, 513] on button "Next" at bounding box center [480, 506] width 30 height 30
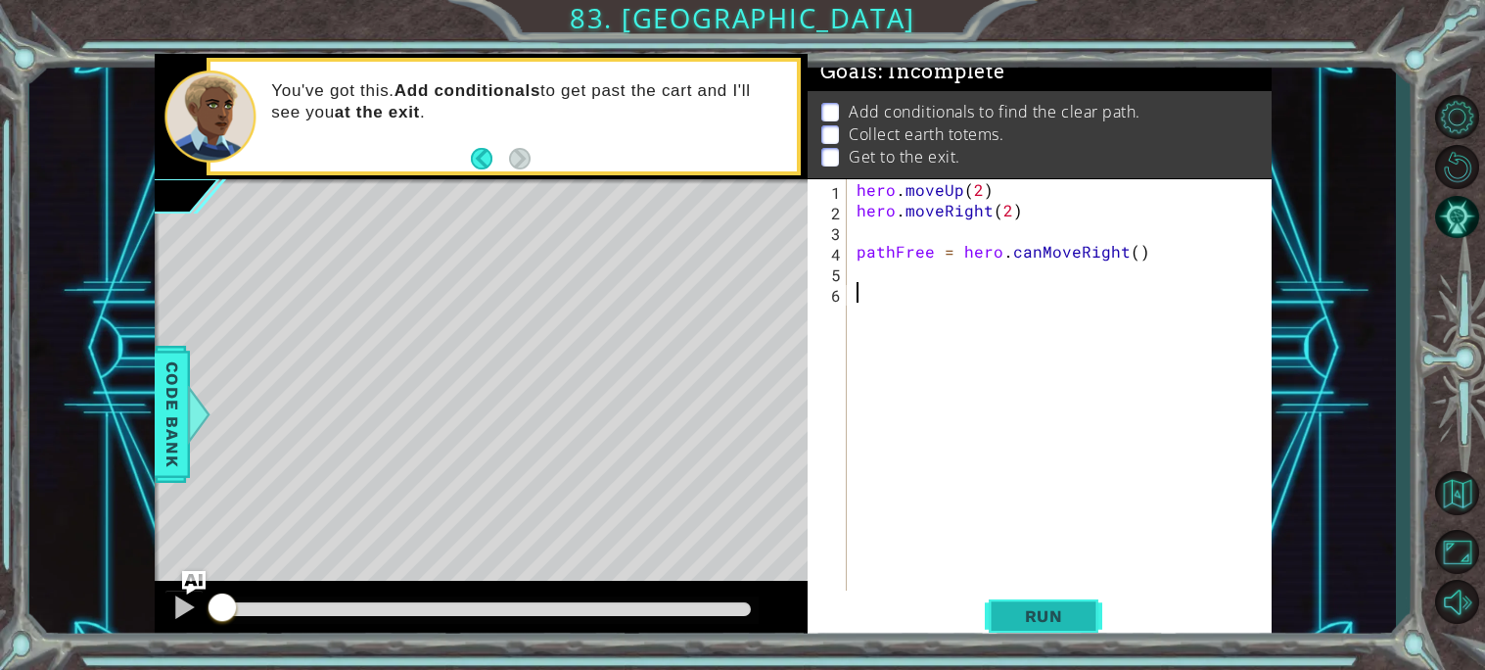
click at [1039, 630] on button "Run" at bounding box center [1043, 615] width 117 height 46
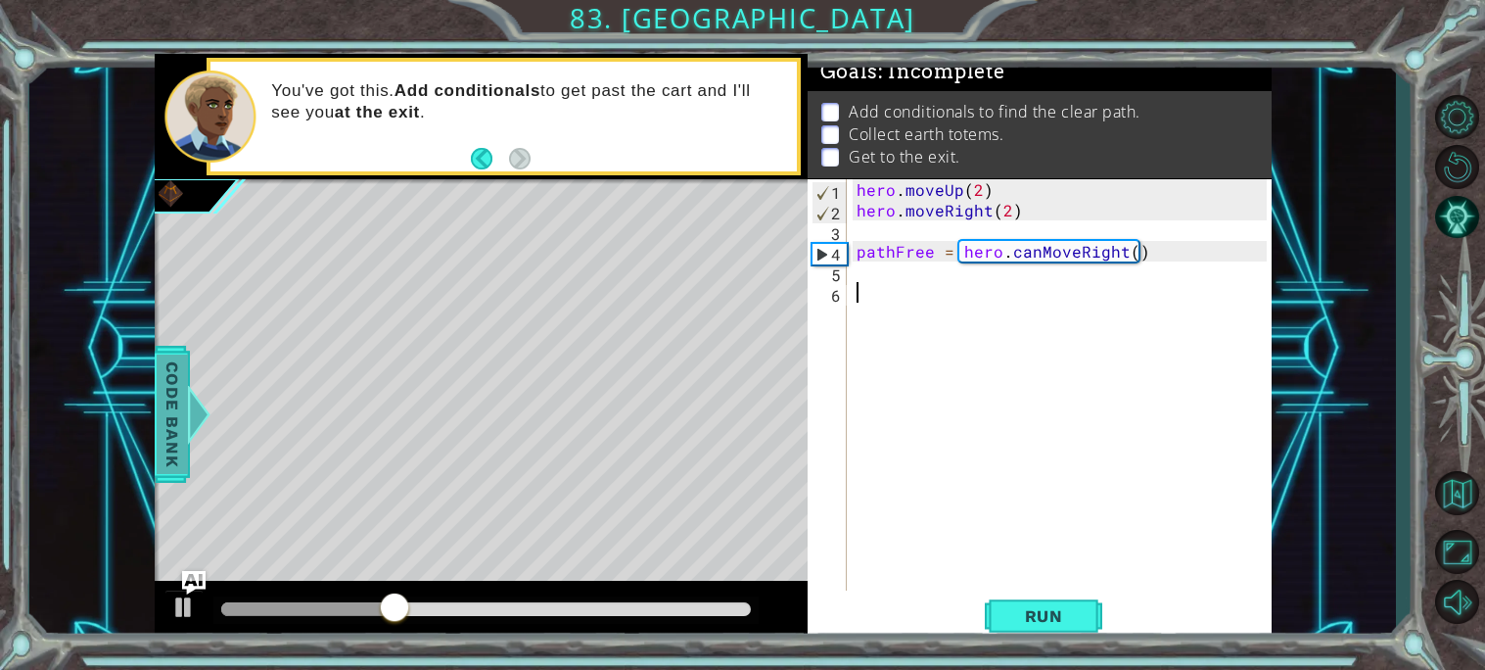
click at [170, 397] on span "Code Bank" at bounding box center [172, 413] width 31 height 119
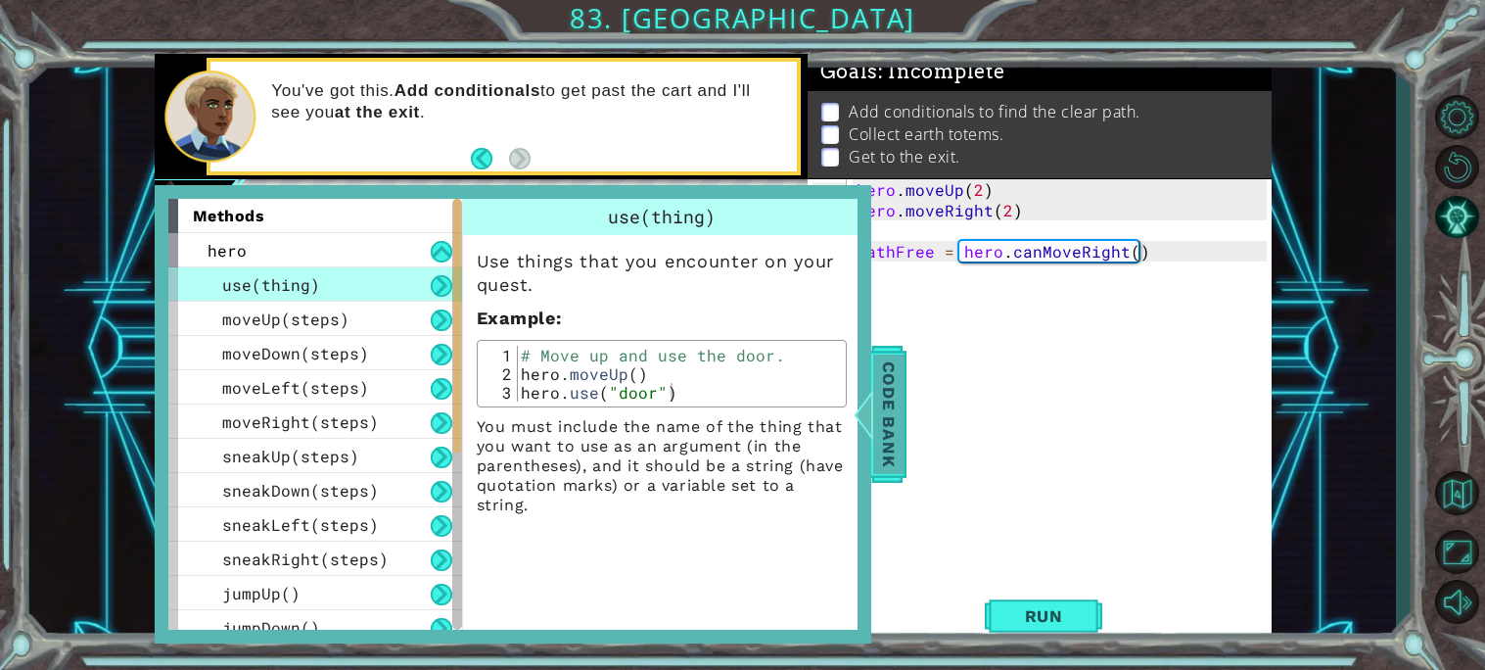
click at [901, 386] on span "Code Bank" at bounding box center [888, 413] width 31 height 119
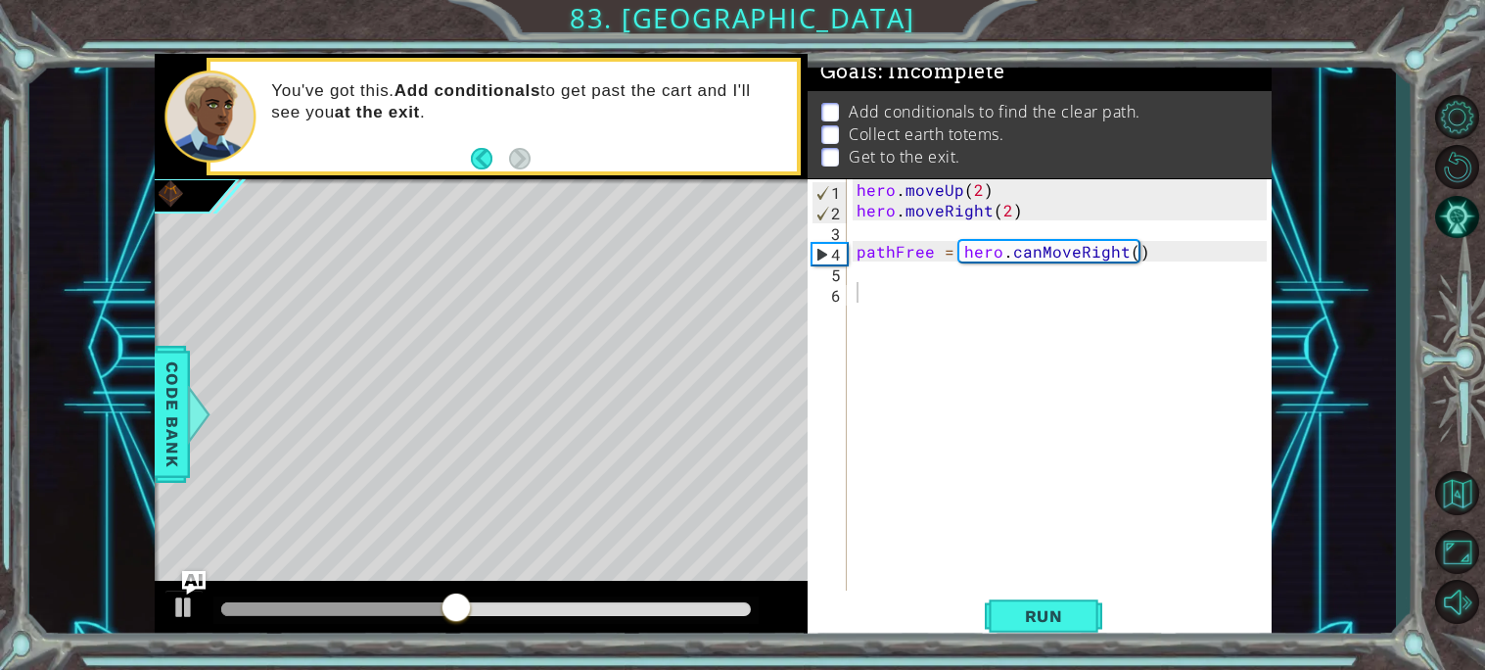
click at [864, 294] on div "hero . moveUp ( 2 ) hero . moveRight ( 2 ) pathFree = hero . canMoveRight ( )" at bounding box center [1065, 405] width 424 height 452
type textarea "P"
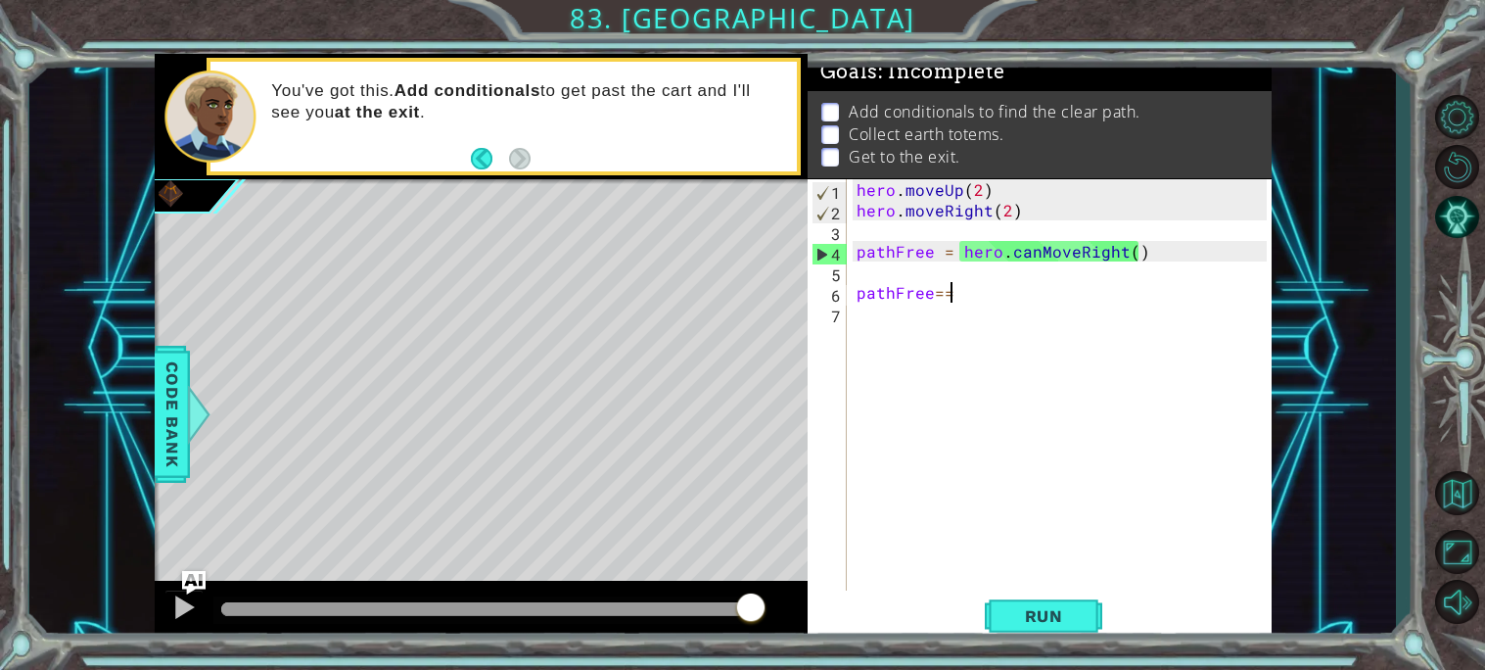
click at [930, 300] on div "hero . moveUp ( 2 ) hero . moveRight ( 2 ) pathFree = hero . canMoveRight ( ) p…" at bounding box center [1065, 405] width 424 height 452
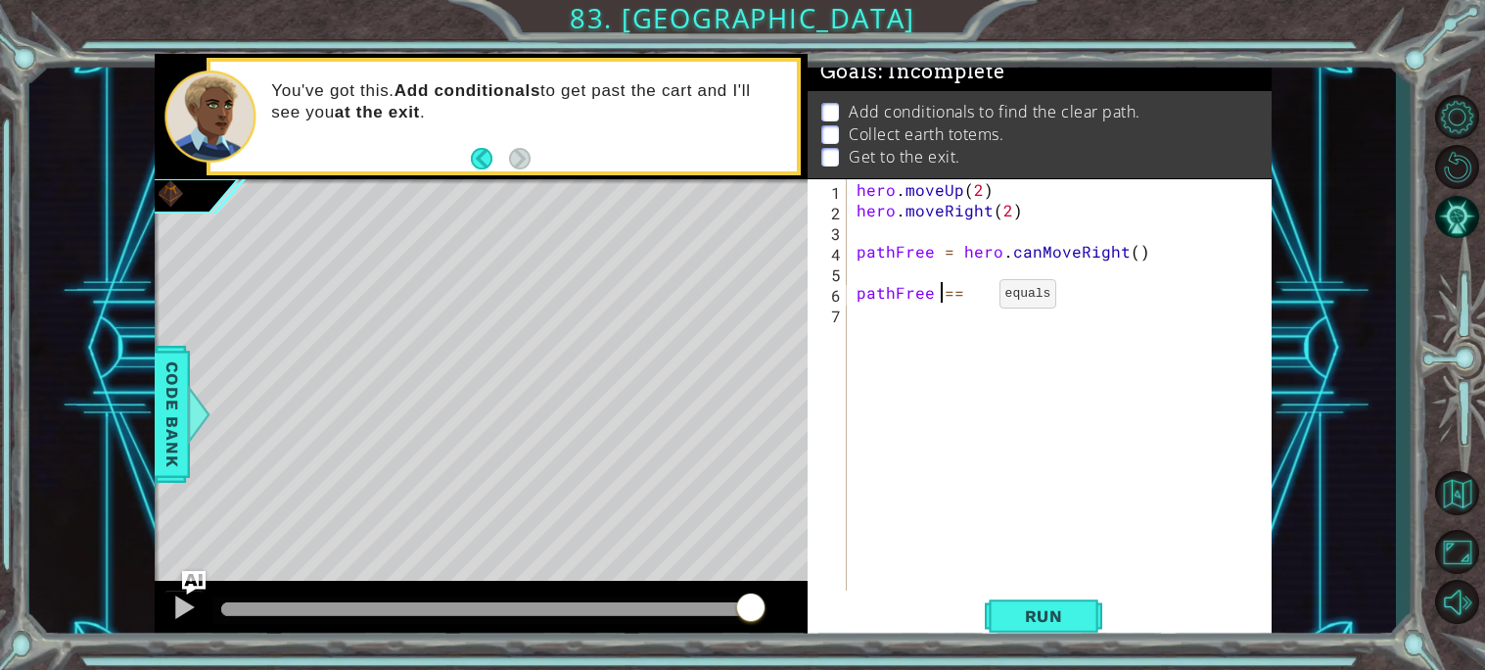
click at [966, 297] on div "hero . moveUp ( 2 ) hero . moveRight ( 2 ) pathFree = hero . canMoveRight ( ) p…" at bounding box center [1065, 405] width 424 height 452
type textarea "pathFree == true"
click at [978, 294] on div "hero . moveUp ( 2 ) hero . moveRight ( 2 ) pathFree = hero . canMoveRight ( ) p…" at bounding box center [1065, 405] width 424 height 452
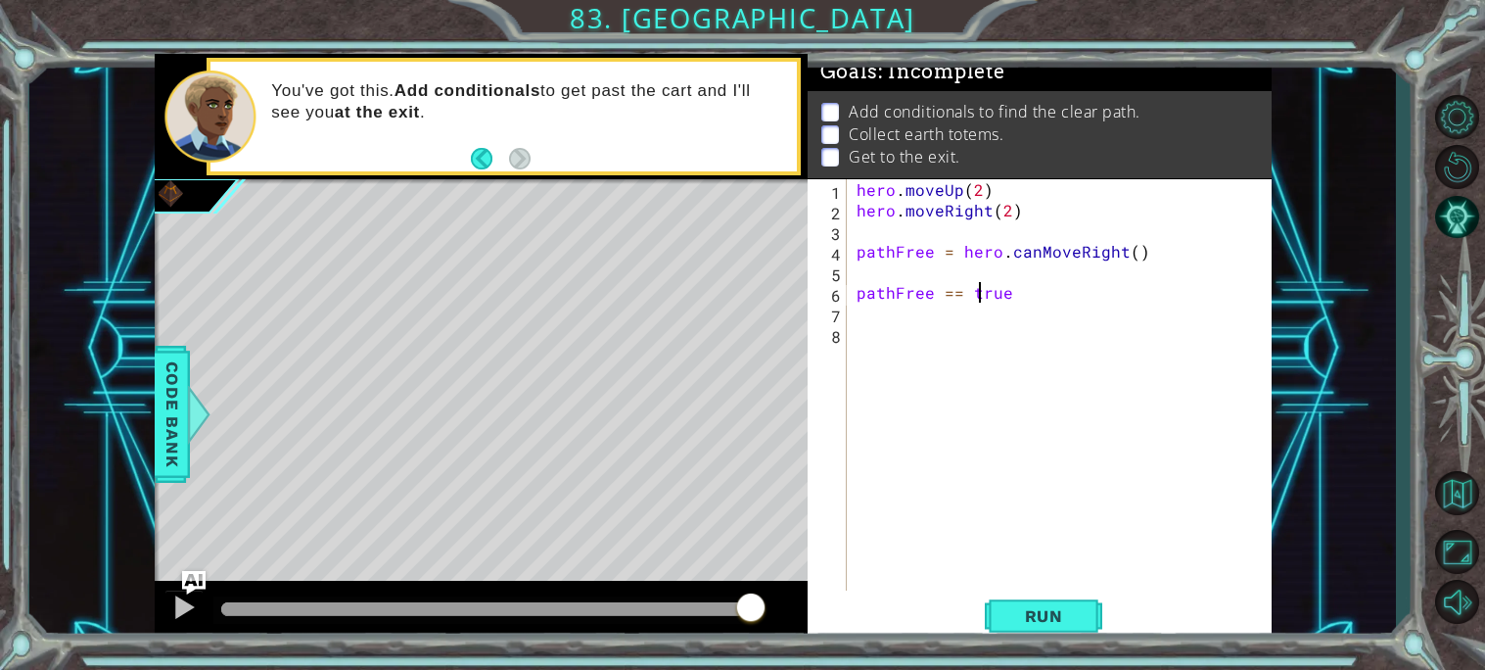
click at [978, 294] on div "hero . moveUp ( 2 ) hero . moveRight ( 2 ) pathFree = hero . canMoveRight ( ) p…" at bounding box center [1065, 405] width 424 height 452
type textarea "pathFree == True"
click at [1026, 292] on div "hero . moveUp ( 2 ) hero . moveRight ( 2 ) pathFree = hero . canMoveRight ( ) p…" at bounding box center [1065, 405] width 424 height 452
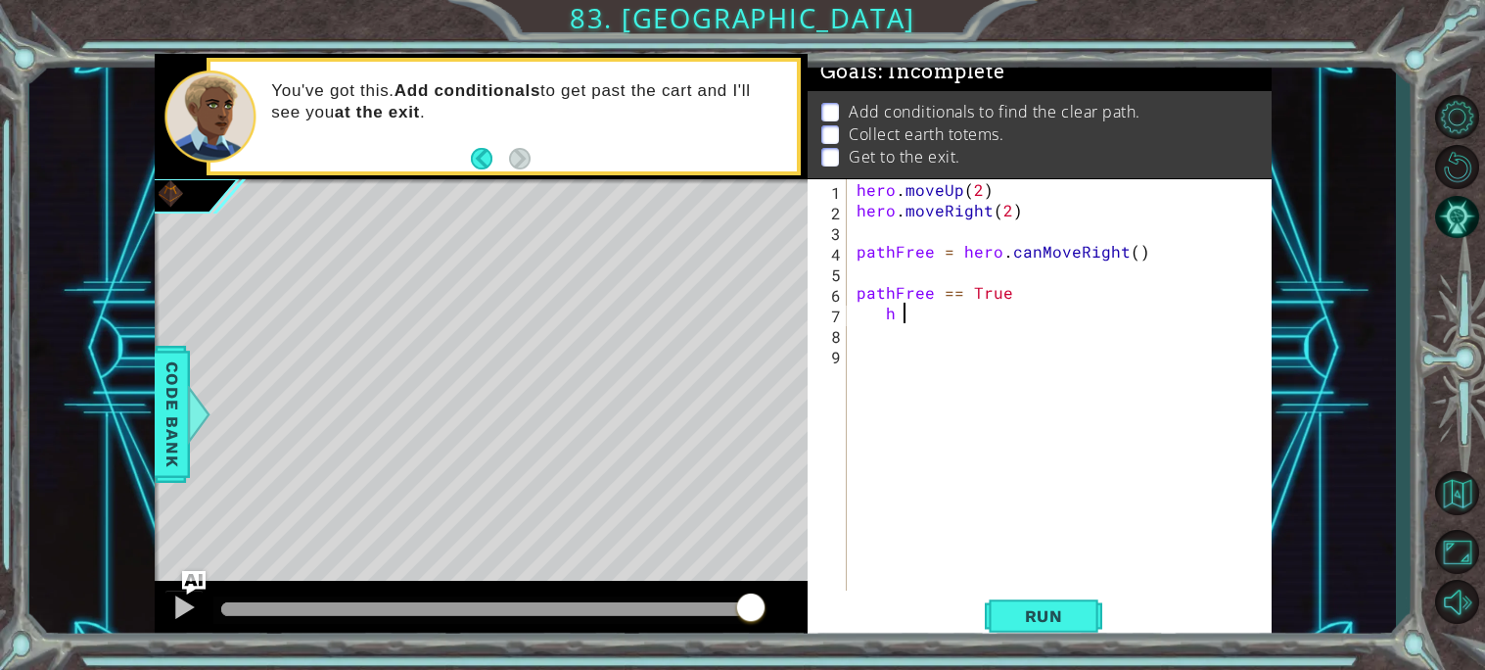
type textarea "h"
type textarea "hero.moveRight(2)"
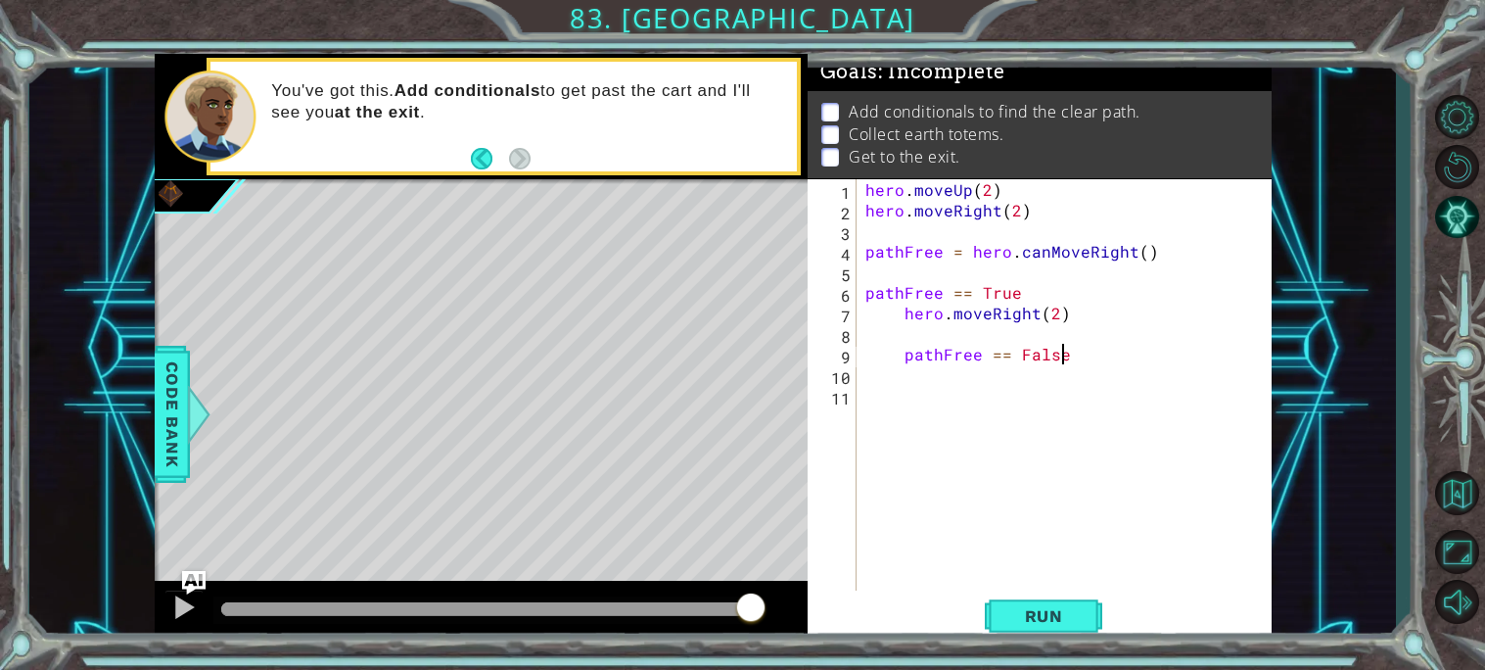
type textarea "pathFree == False"
click at [905, 355] on div "hero . moveUp ( 2 ) hero . moveRight ( 2 ) pathFree = hero . canMoveRight ( ) p…" at bounding box center [1069, 405] width 415 height 452
click at [937, 352] on div "hero . moveUp ( 2 ) hero . moveRight ( 2 ) pathFree = hero . canMoveRight ( ) p…" at bounding box center [1069, 405] width 415 height 452
click at [924, 357] on div "hero . moveUp ( 2 ) hero . moveRight ( 2 ) pathFree = hero . canMoveRight ( ) p…" at bounding box center [1069, 405] width 415 height 452
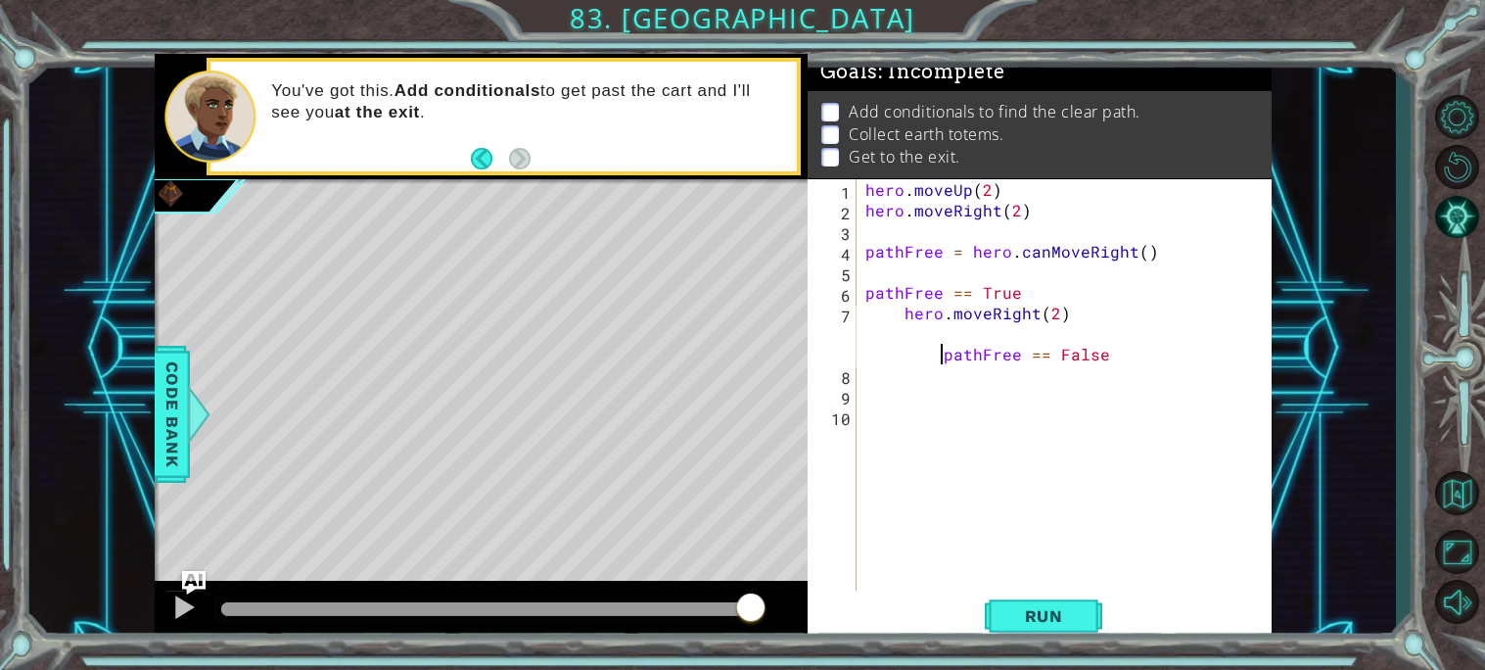
click at [900, 352] on div "hero . moveUp ( 2 ) hero . moveRight ( 2 ) pathFree = hero . canMoveRight ( ) p…" at bounding box center [1069, 405] width 415 height 452
drag, startPoint x: 1104, startPoint y: 353, endPoint x: 927, endPoint y: 363, distance: 177.5
click at [927, 363] on div "hero . moveUp ( 2 ) hero . moveRight ( 2 ) pathFree = hero . canMoveRight ( ) p…" at bounding box center [1069, 405] width 415 height 452
type textarea "hero.moveRight(2)"
click at [870, 372] on div "hero . moveUp ( 2 ) hero . moveRight ( 2 ) pathFree = hero . canMoveRight ( ) p…" at bounding box center [1069, 405] width 415 height 452
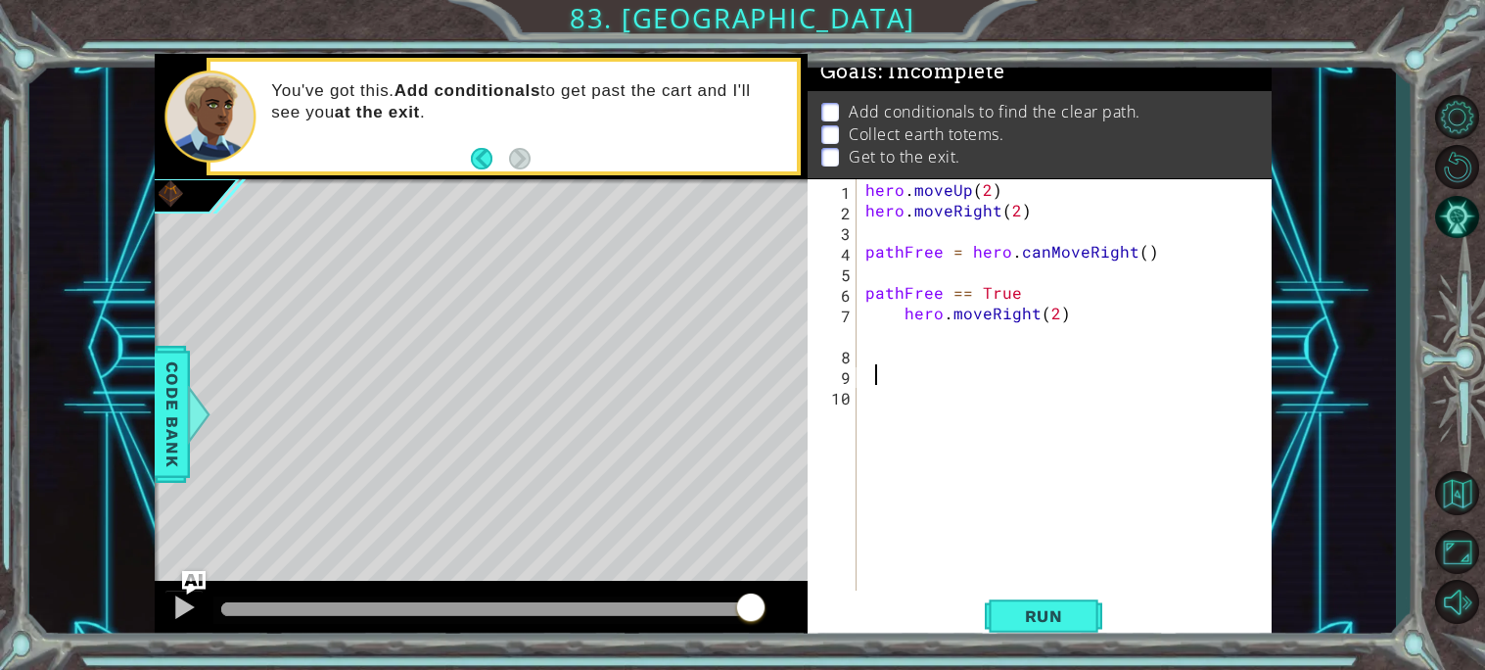
click at [864, 359] on div "hero . moveUp ( 2 ) hero . moveRight ( 2 ) pathFree = hero . canMoveRight ( ) p…" at bounding box center [1069, 405] width 415 height 452
type textarea "PathFree == False"
click at [1022, 351] on div "hero . moveUp ( 2 ) hero . moveRight ( 2 ) pathFree = hero . canMoveRight ( ) p…" at bounding box center [1069, 405] width 415 height 452
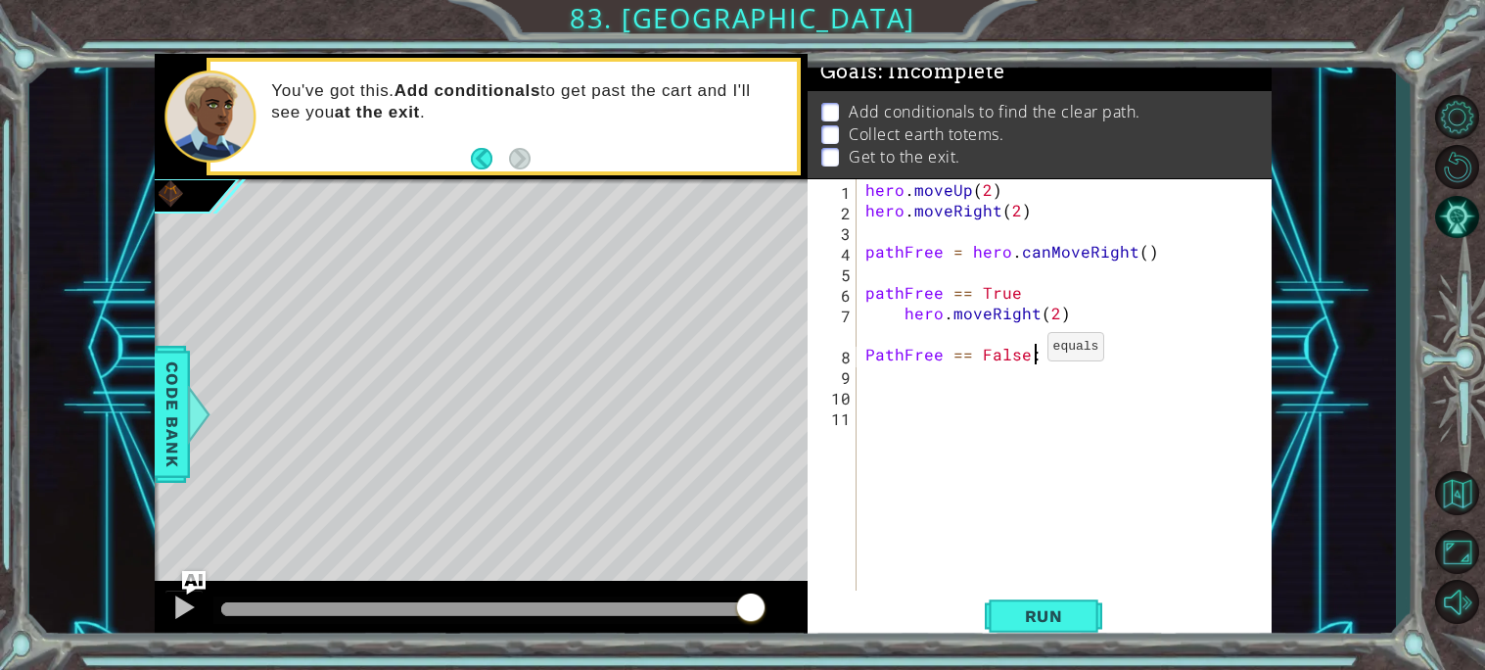
scroll to position [0, 9]
click at [1019, 284] on div "hero . moveUp ( 2 ) hero . moveRight ( 2 ) pathFree = hero . canMoveRight ( ) p…" at bounding box center [1069, 405] width 415 height 452
click at [1039, 355] on div "hero . moveUp ( 2 ) hero . moveRight ( 2 ) pathFree = hero . canMoveRight ( ) p…" at bounding box center [1069, 405] width 415 height 452
type textarea "PathFree == False:"
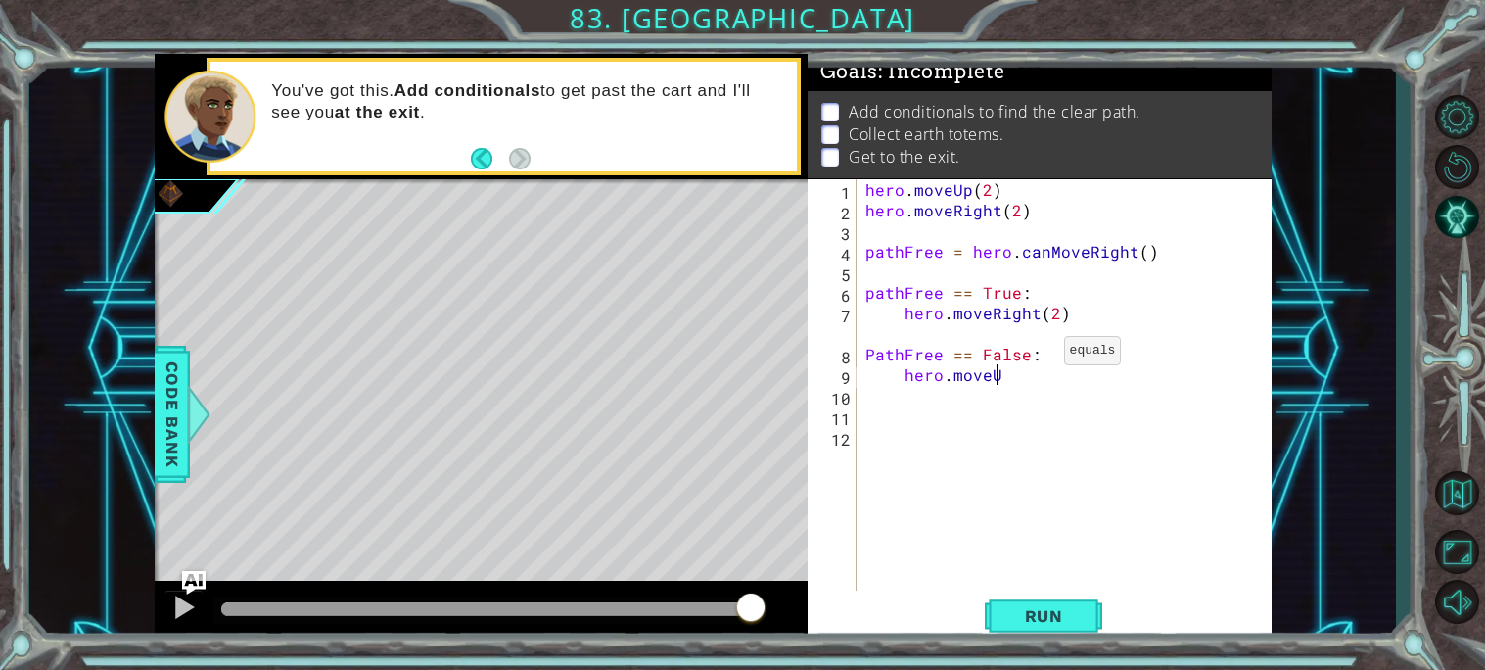
scroll to position [0, 7]
type textarea "hero.moveUp(2)"
click at [1053, 622] on span "Run" at bounding box center [1043, 616] width 77 height 20
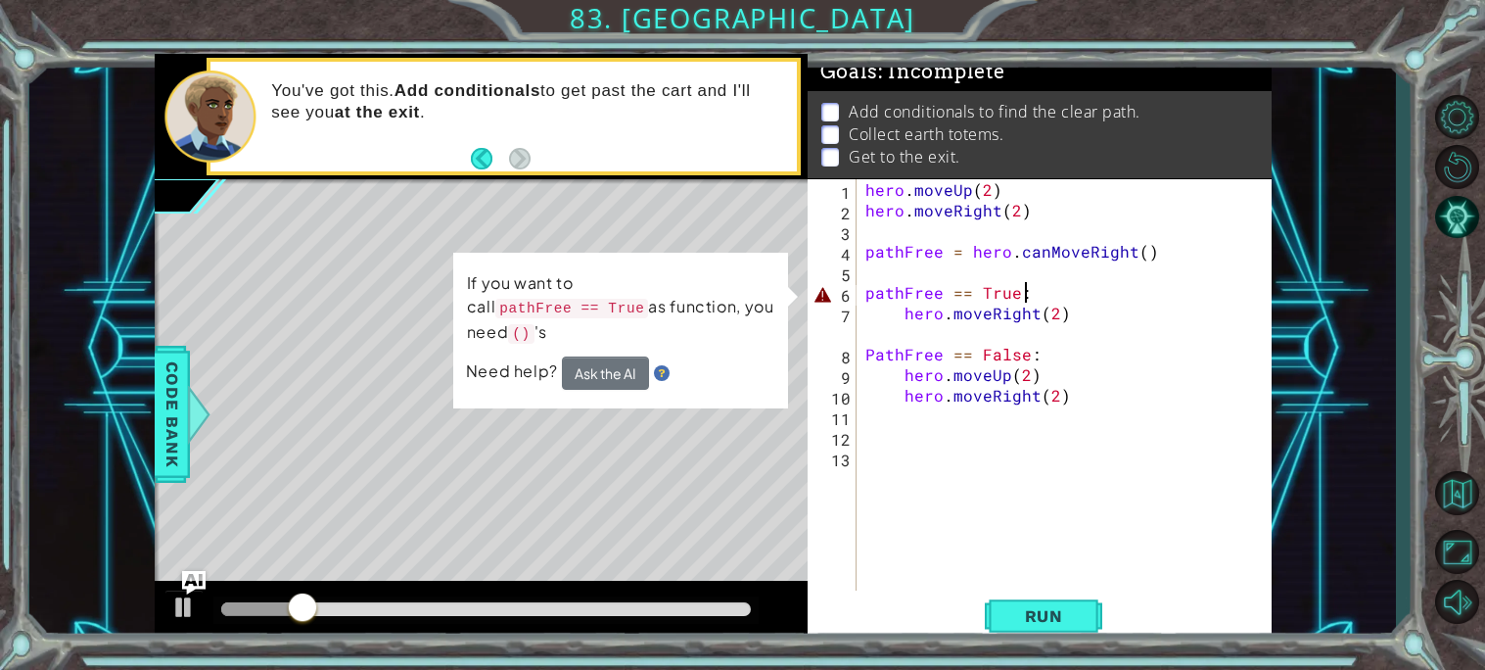
click at [1037, 297] on div "hero . moveUp ( 2 ) hero . moveRight ( 2 ) pathFree = hero . canMoveRight ( ) p…" at bounding box center [1069, 405] width 415 height 452
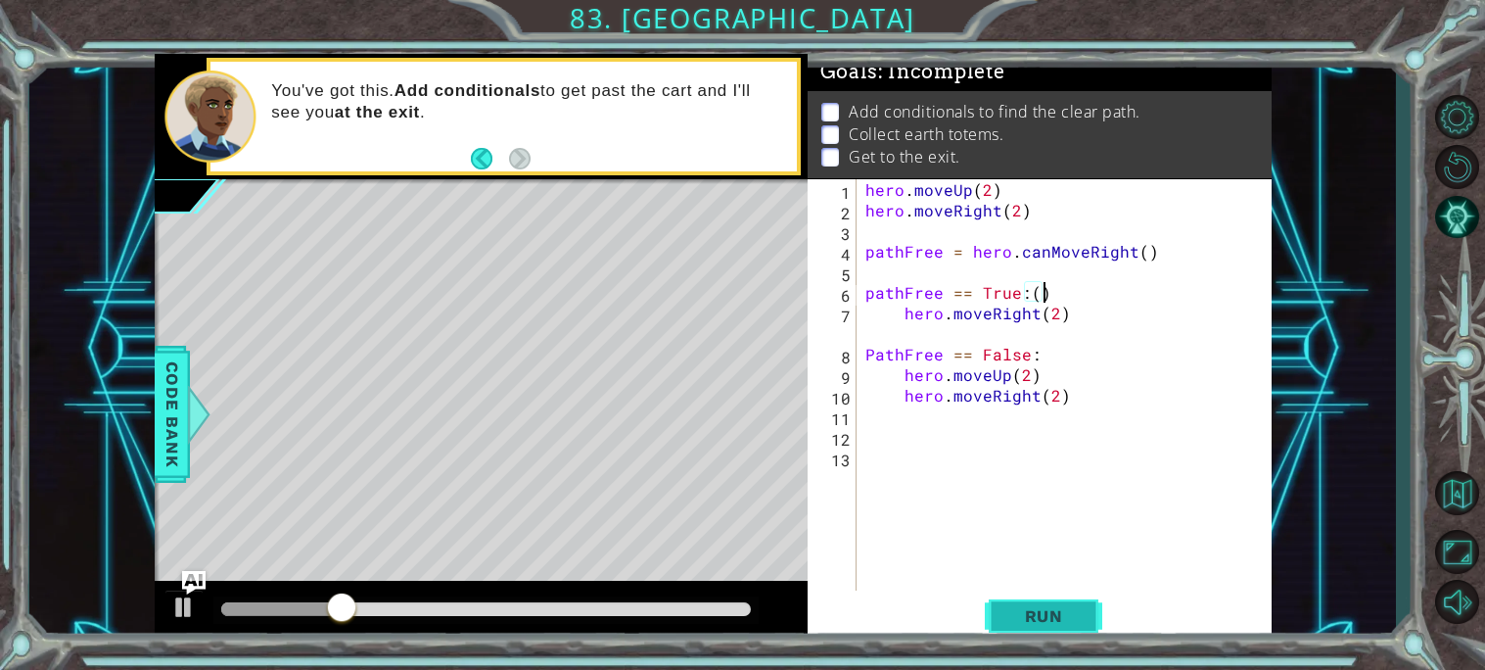
click at [1038, 606] on span "Run" at bounding box center [1043, 616] width 77 height 20
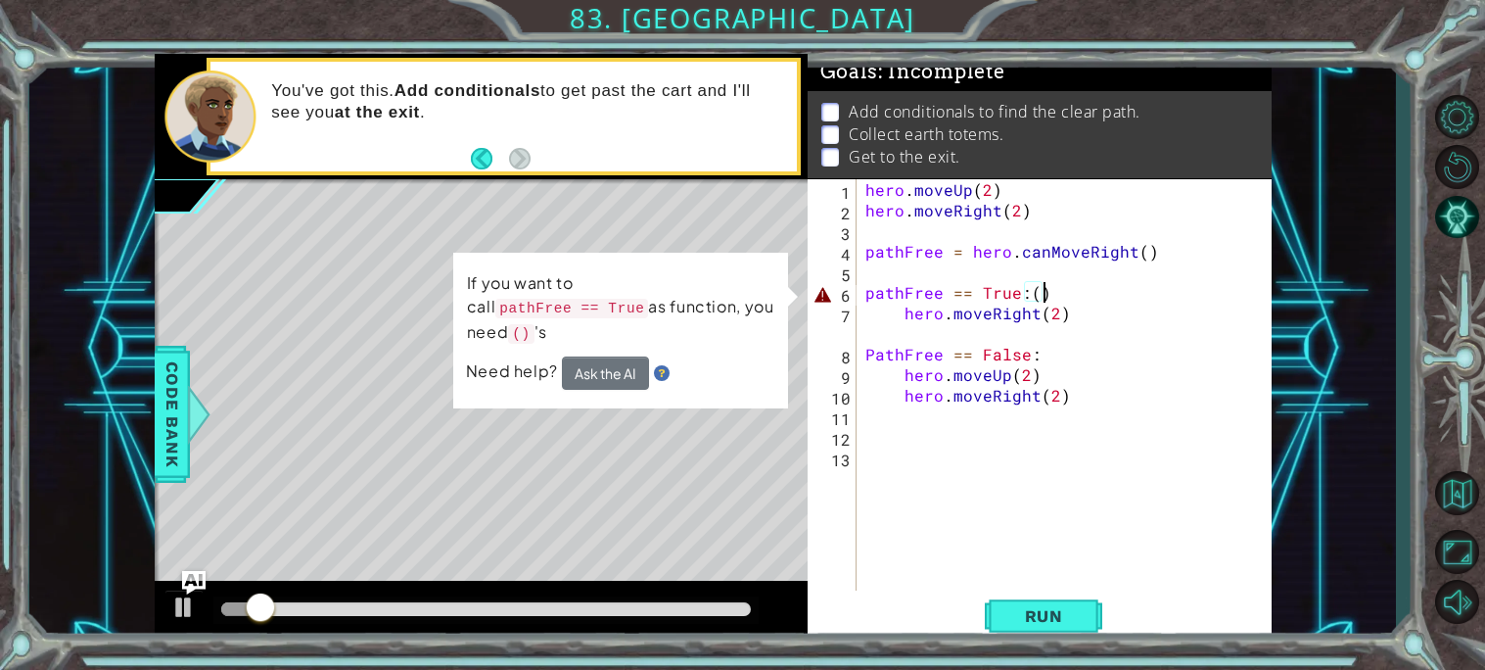
click at [601, 372] on div "If you want to call pathFree == True as function, you need () 's Need help? Ask…" at bounding box center [620, 331] width 335 height 156
click at [606, 359] on button "Ask the AI" at bounding box center [605, 372] width 87 height 33
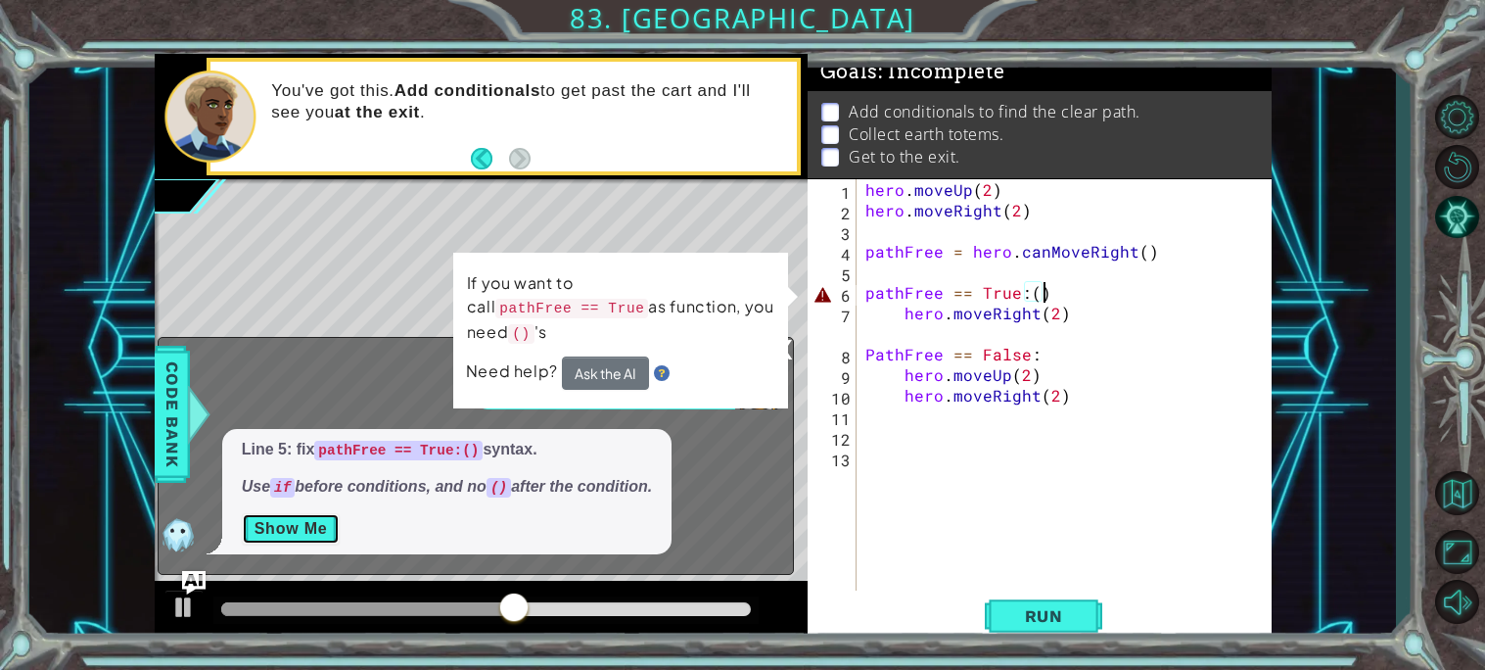
click at [281, 519] on button "Show Me" at bounding box center [291, 528] width 99 height 31
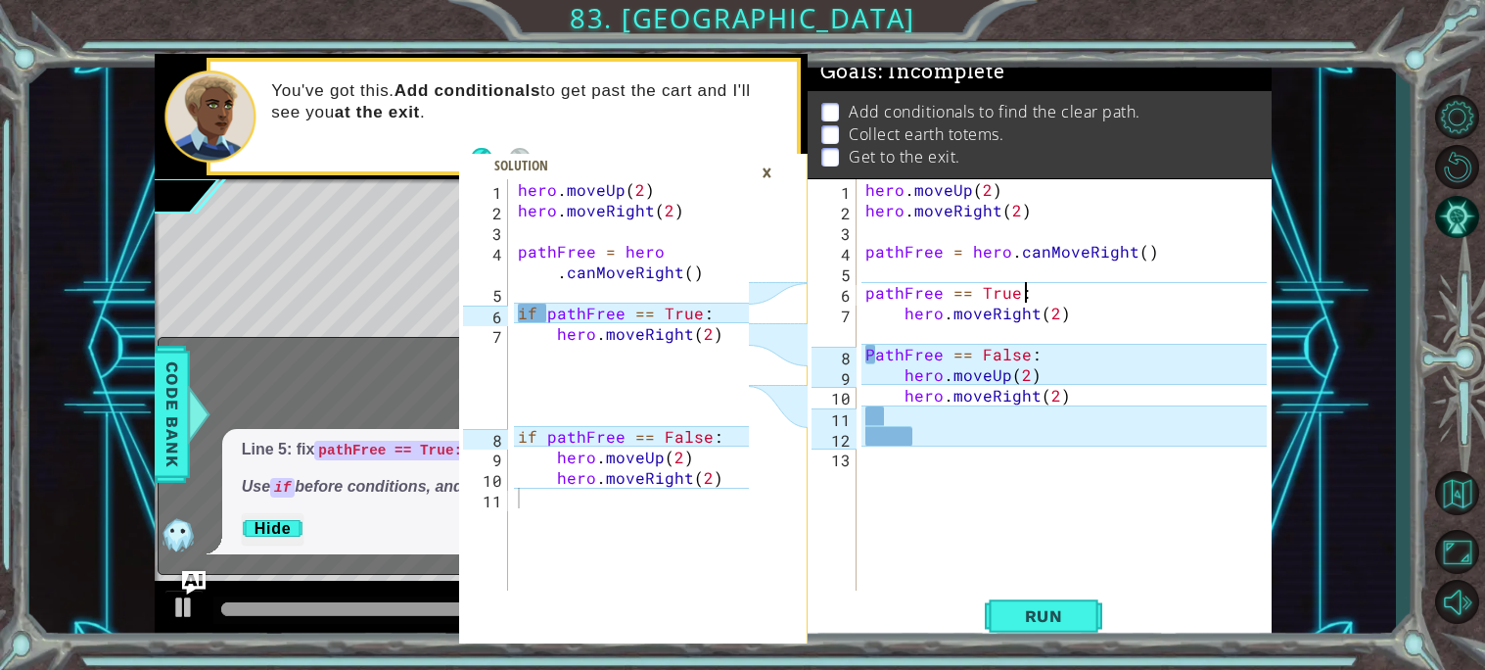
scroll to position [0, 8]
click at [863, 286] on div "hero . moveUp ( 2 ) hero . moveRight ( 2 ) pathFree = hero . canMoveRight ( ) p…" at bounding box center [1069, 405] width 415 height 452
click at [868, 291] on div "hero . moveUp ( 2 ) hero . moveRight ( 2 ) pathFree = hero . canMoveRight ( ) p…" at bounding box center [1069, 405] width 415 height 452
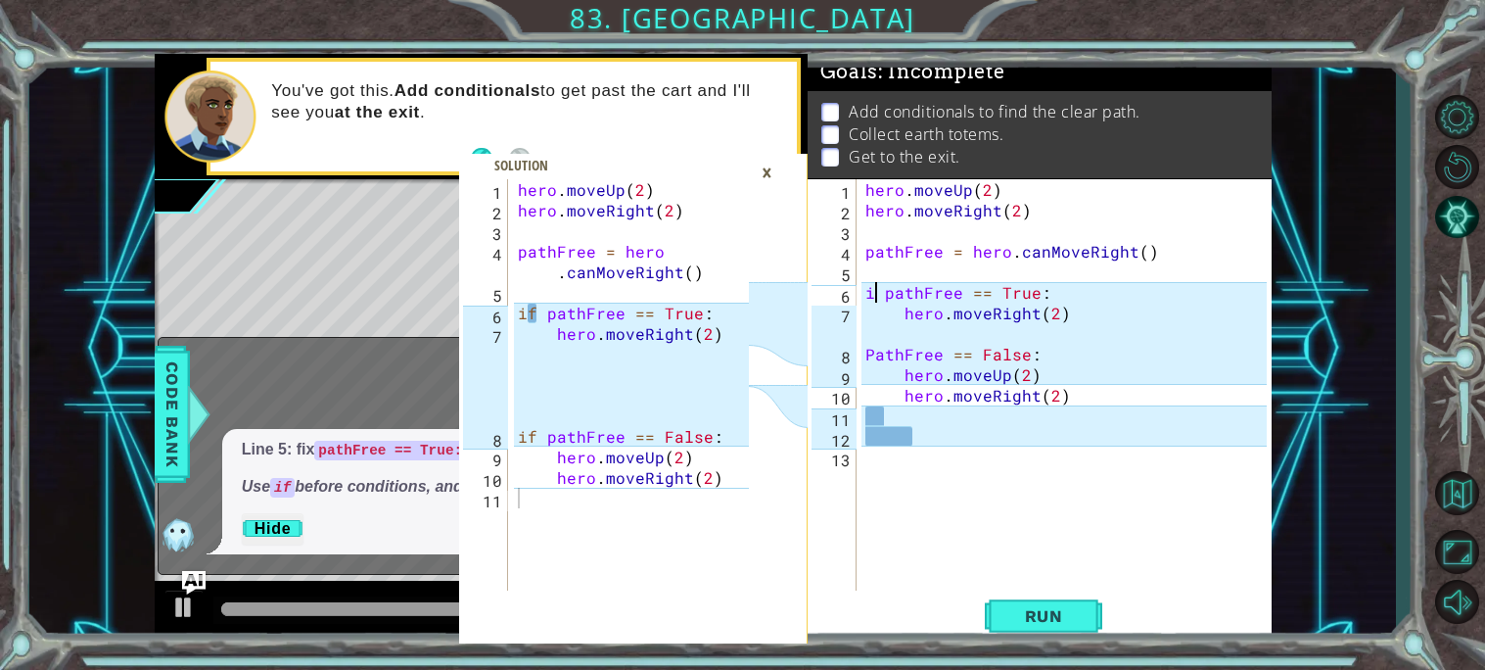
scroll to position [0, 1]
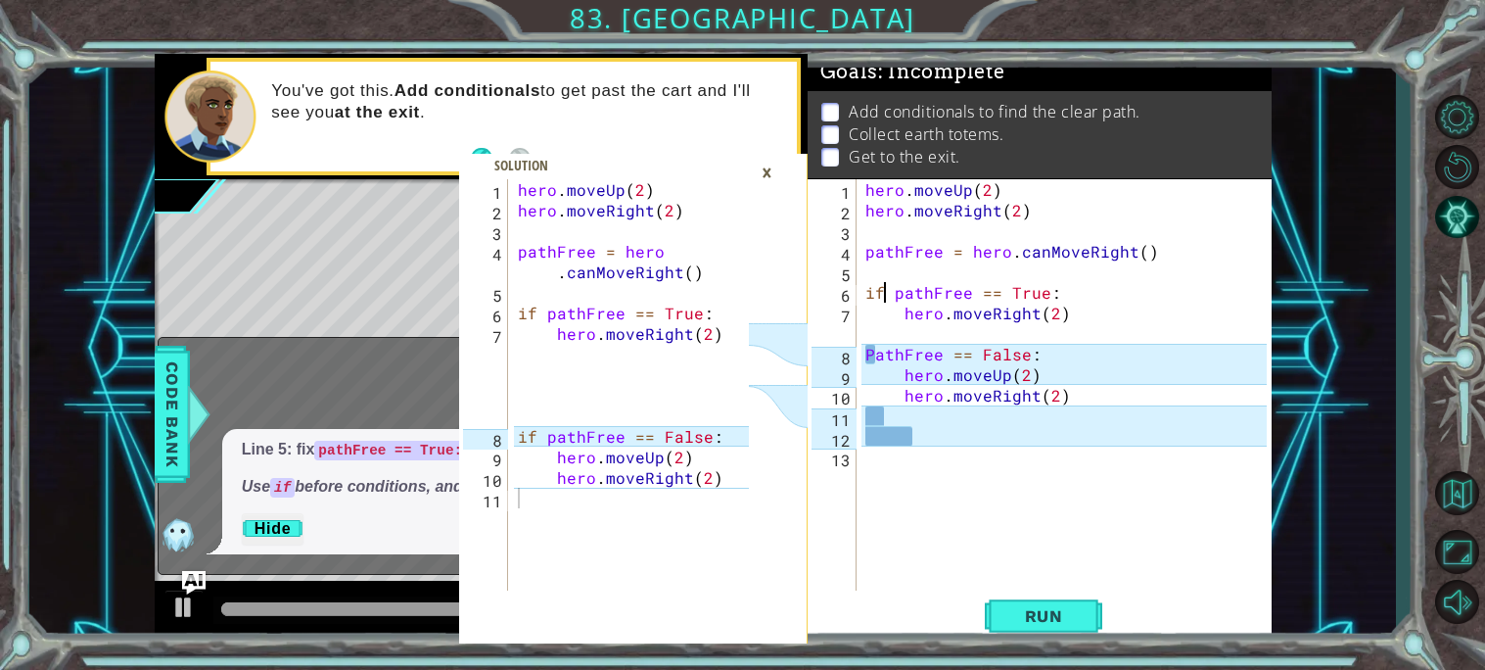
click at [863, 350] on div "hero . moveUp ( 2 ) hero . moveRight ( 2 ) pathFree = hero . canMoveRight ( ) i…" at bounding box center [1069, 405] width 415 height 452
click at [863, 353] on div "hero . moveUp ( 2 ) hero . moveRight ( 2 ) pathFree = hero . canMoveRight ( ) i…" at bounding box center [1069, 405] width 415 height 452
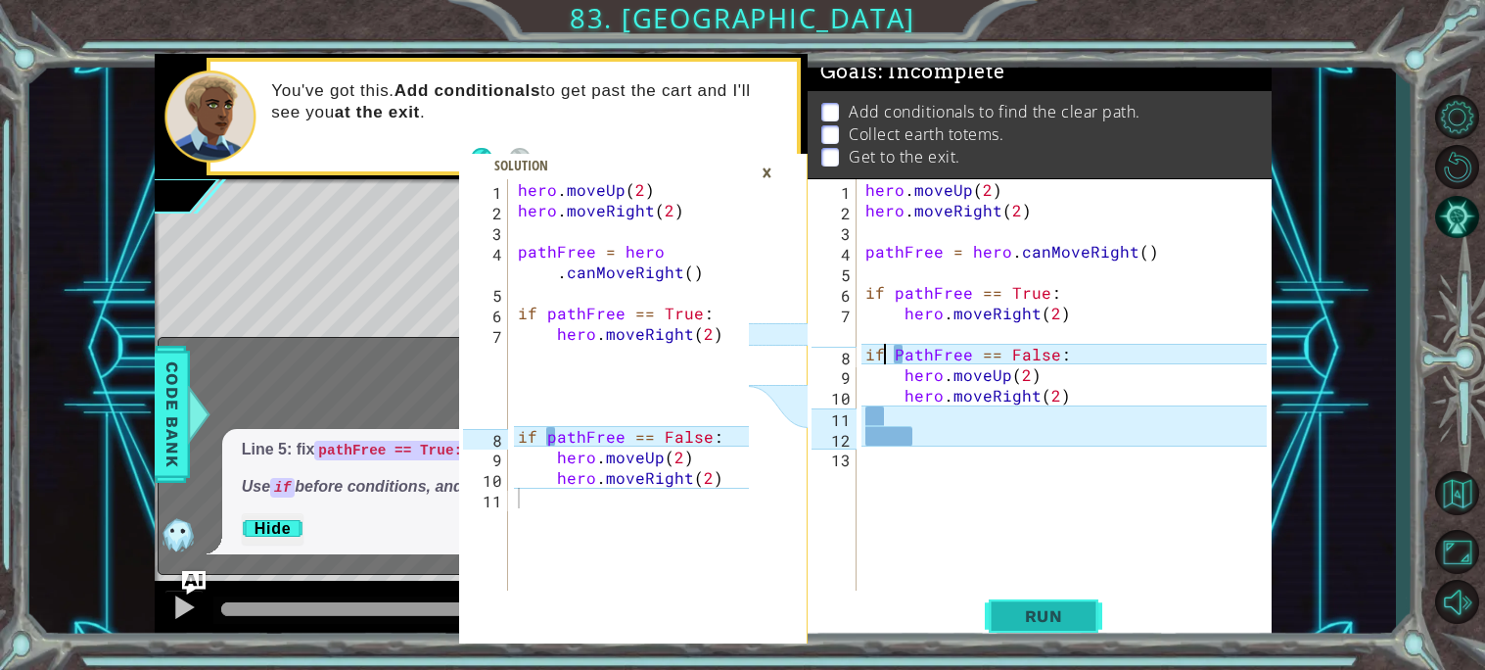
click at [1042, 623] on span "Run" at bounding box center [1043, 616] width 77 height 20
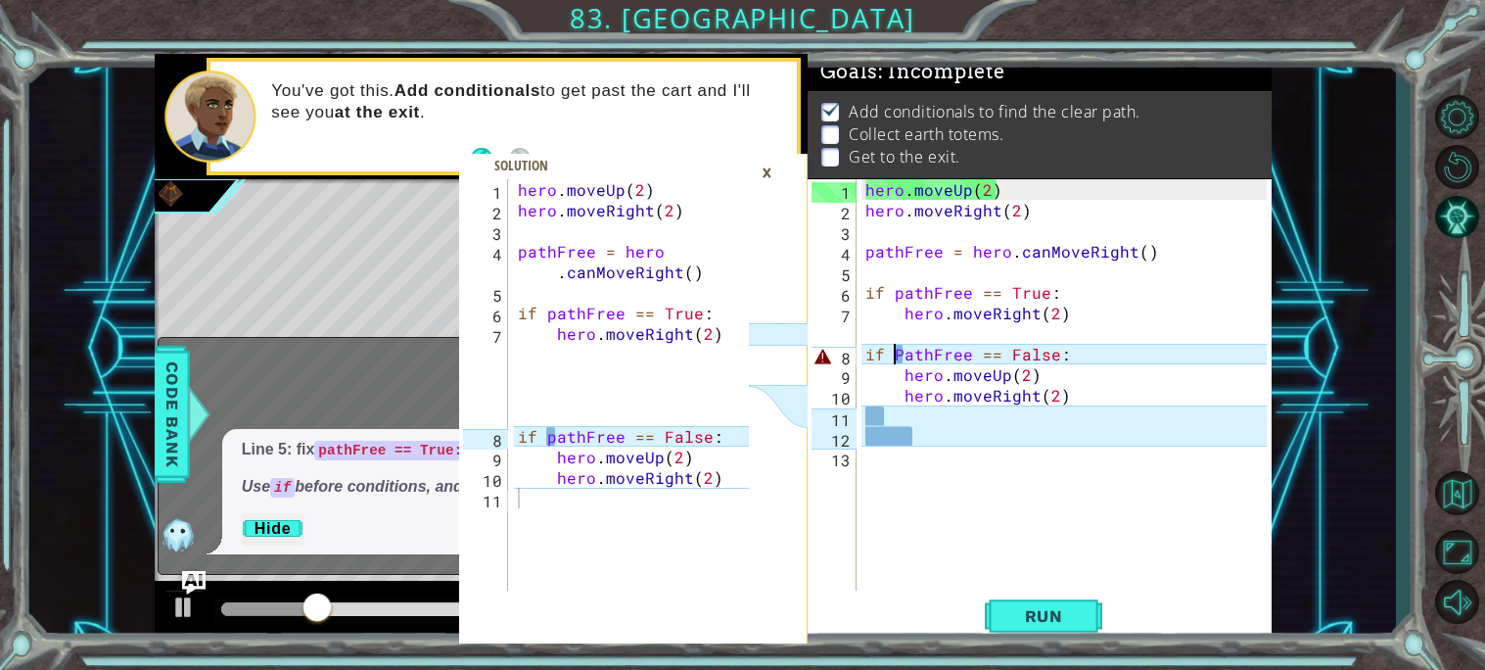
click at [898, 352] on div "hero . moveUp ( 2 ) hero . moveRight ( 2 ) pathFree = hero . canMoveRight ( ) i…" at bounding box center [1069, 405] width 415 height 452
click at [900, 351] on div "hero . moveUp ( 2 ) hero . moveRight ( 2 ) pathFree = hero . canMoveRight ( ) i…" at bounding box center [1069, 405] width 415 height 452
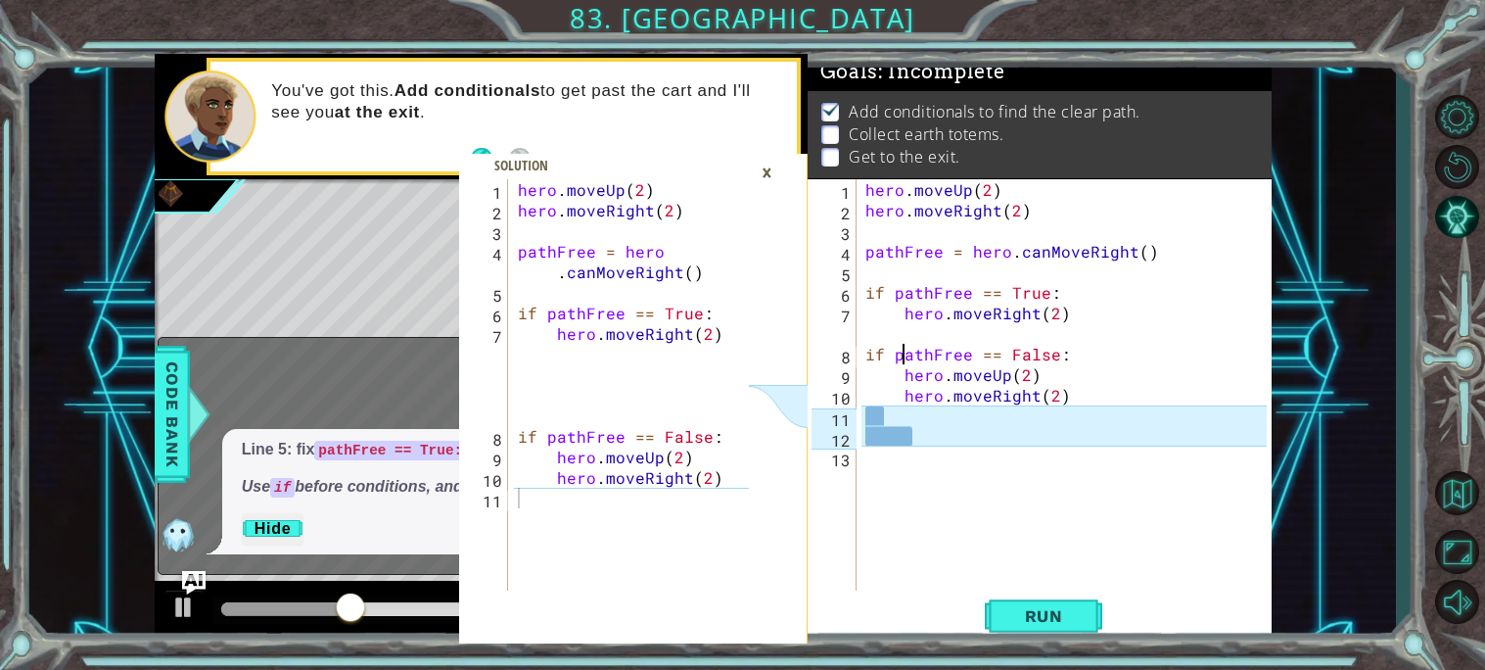
scroll to position [0, 2]
type textarea "if pathFree == False:"
click at [1040, 614] on span "Run" at bounding box center [1043, 616] width 77 height 20
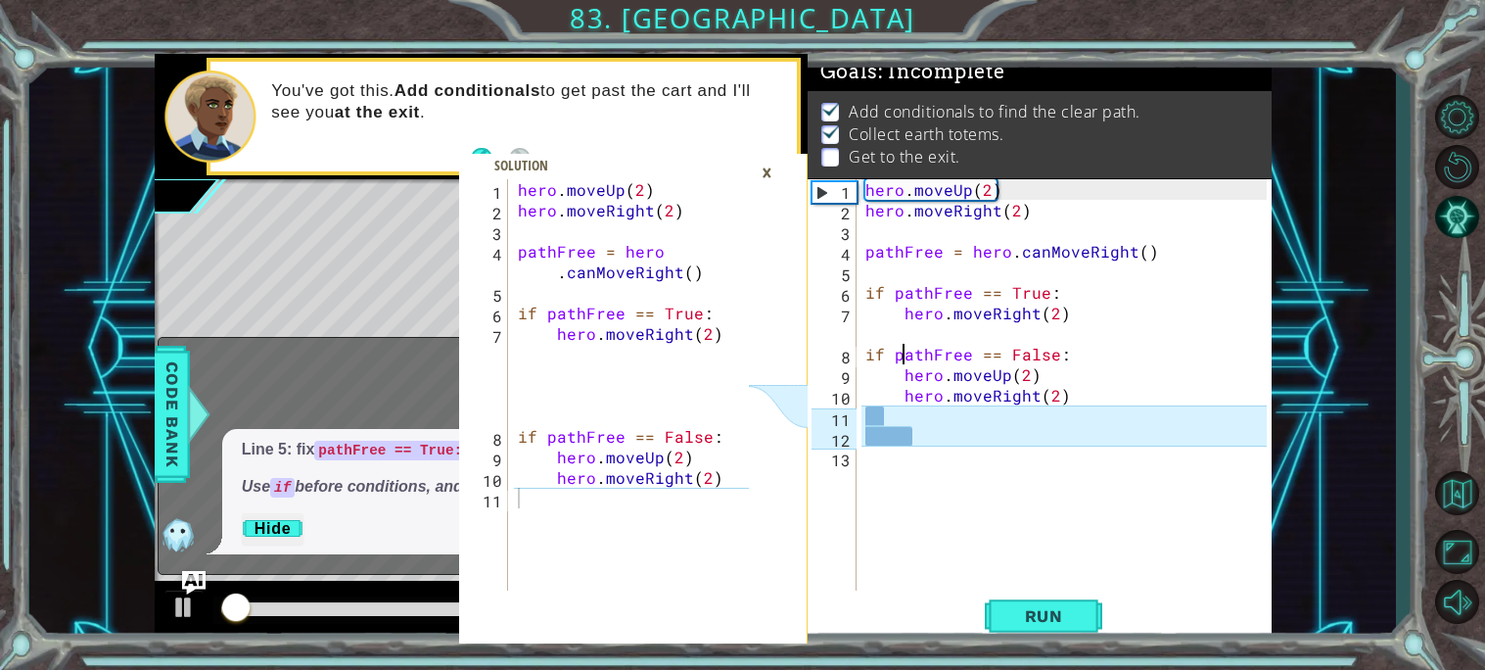
click at [770, 178] on div "×" at bounding box center [767, 172] width 30 height 33
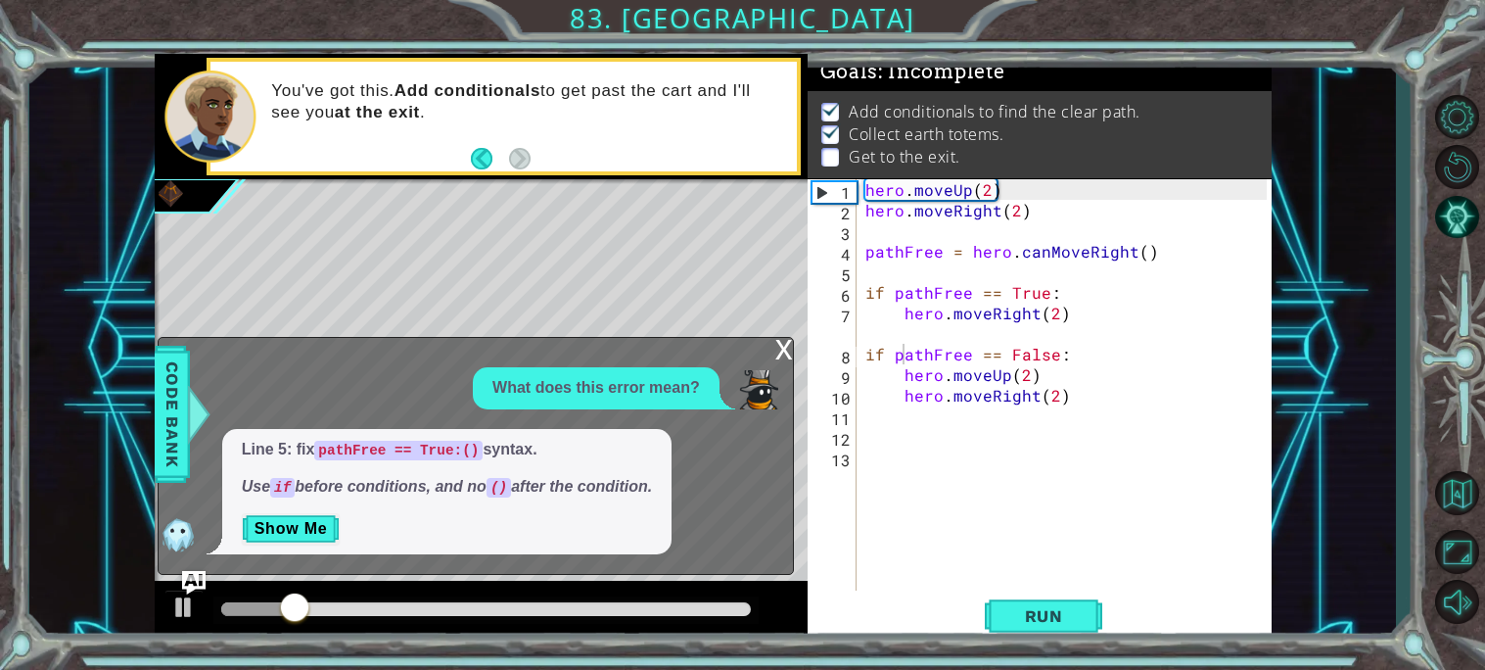
click at [776, 351] on div "x" at bounding box center [784, 348] width 18 height 20
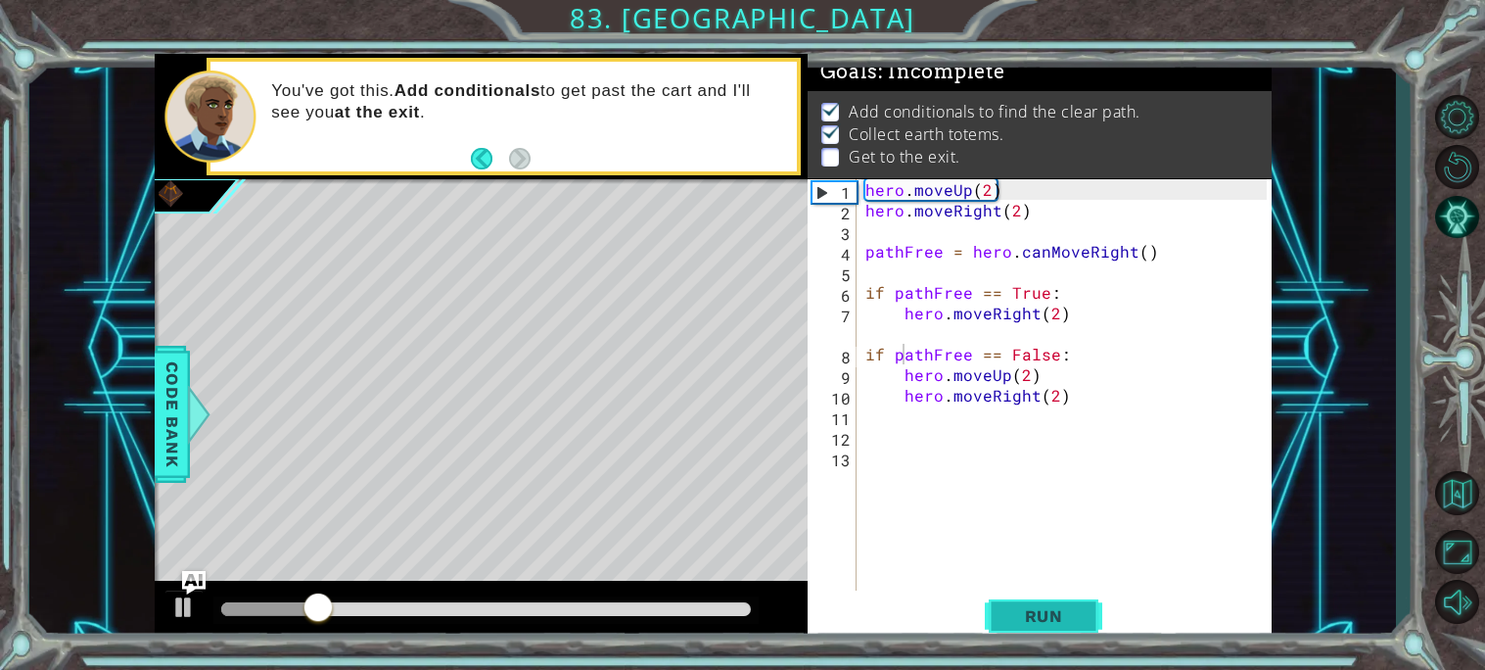
click at [1049, 617] on span "Run" at bounding box center [1043, 616] width 77 height 20
click at [976, 455] on div "hero . moveUp ( 2 ) hero . moveRight ( 2 ) pathFree = hero . canMoveRight ( ) i…" at bounding box center [1069, 405] width 415 height 452
click at [933, 431] on div "hero . moveUp ( 2 ) hero . moveRight ( 2 ) pathFree = hero . canMoveRight ( ) i…" at bounding box center [1069, 405] width 415 height 452
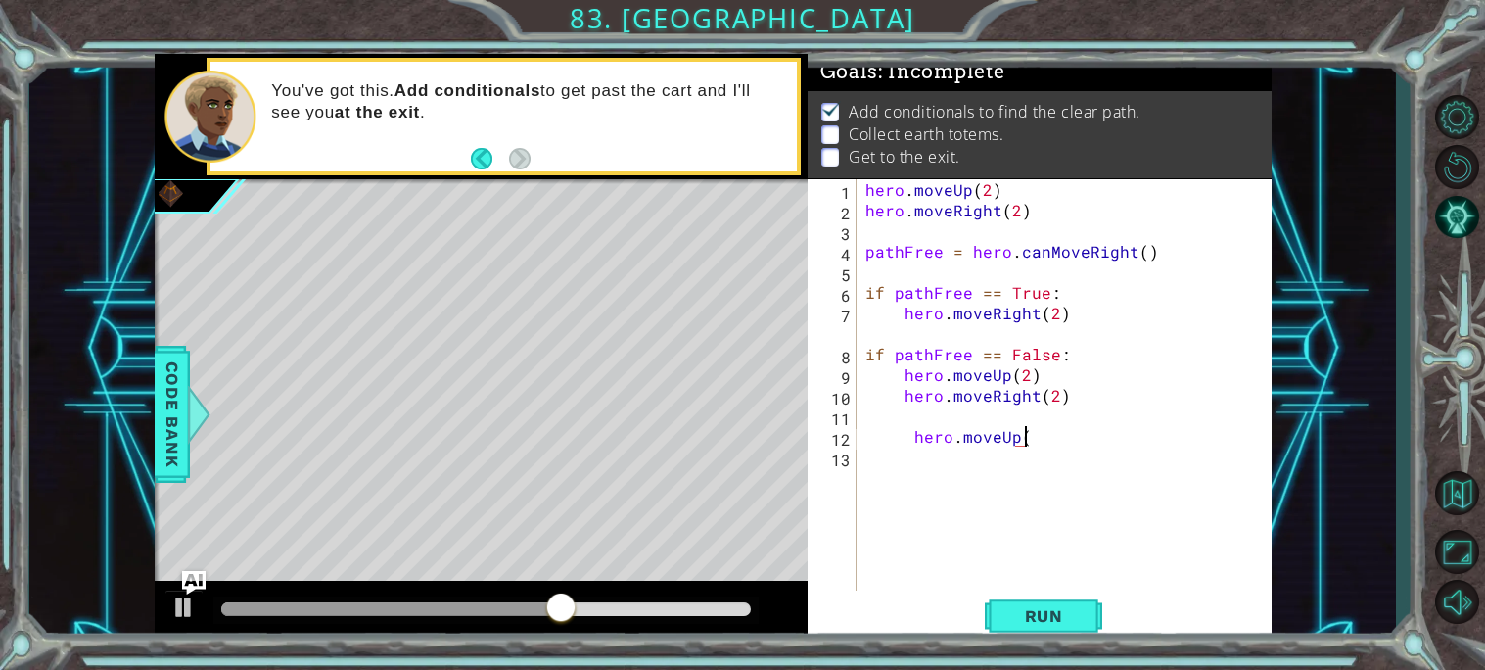
scroll to position [0, 9]
type textarea "hero.moveUp(3)"
click at [897, 442] on div "hero . moveUp ( 2 ) hero . moveRight ( 2 ) pathFree = hero . canMoveRight ( ) i…" at bounding box center [1069, 405] width 415 height 452
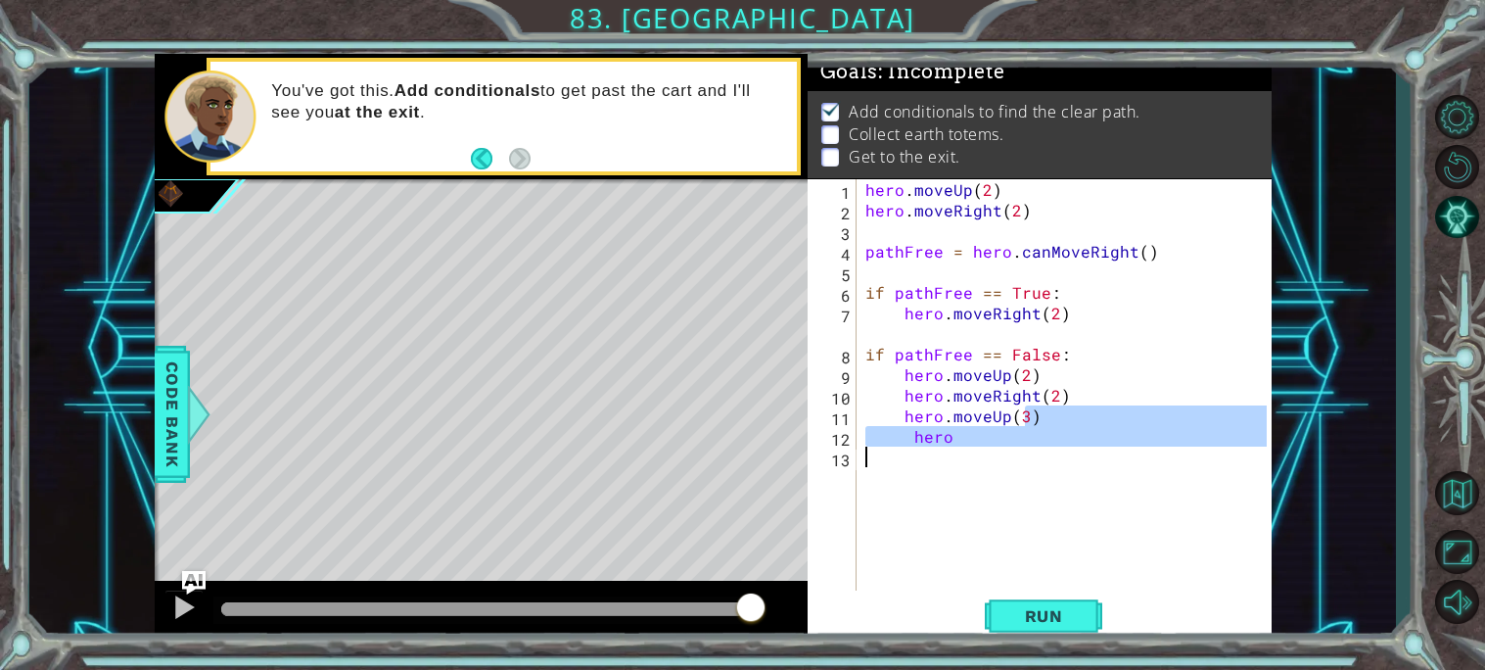
drag, startPoint x: 1028, startPoint y: 424, endPoint x: 822, endPoint y: 503, distance: 220.4
click at [822, 503] on div "hero.moveUp(3) 1 2 3 4 5 6 7 8 9 10 11 12 13 hero . moveUp ( 2 ) hero . moveRig…" at bounding box center [1037, 384] width 459 height 411
drag, startPoint x: 1031, startPoint y: 419, endPoint x: 886, endPoint y: 431, distance: 145.4
click at [886, 431] on div "hero . moveUp ( 2 ) hero . moveRight ( 2 ) pathFree = hero . canMoveRight ( ) i…" at bounding box center [1069, 405] width 415 height 452
type textarea "hero.moveUp(3"
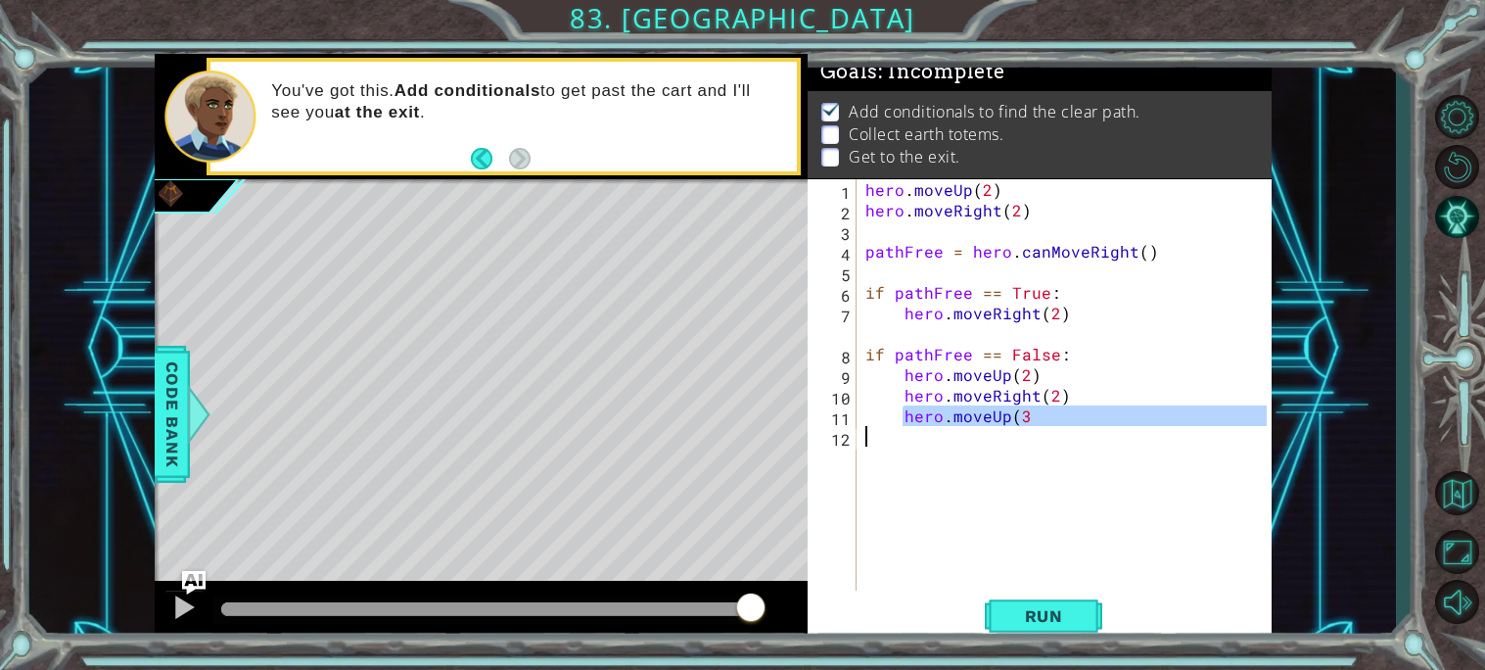
drag, startPoint x: 899, startPoint y: 424, endPoint x: 1026, endPoint y: 428, distance: 127.3
click at [1026, 428] on div "hero . moveUp ( 2 ) hero . moveRight ( 2 ) pathFree = hero . canMoveRight ( ) i…" at bounding box center [1069, 405] width 415 height 452
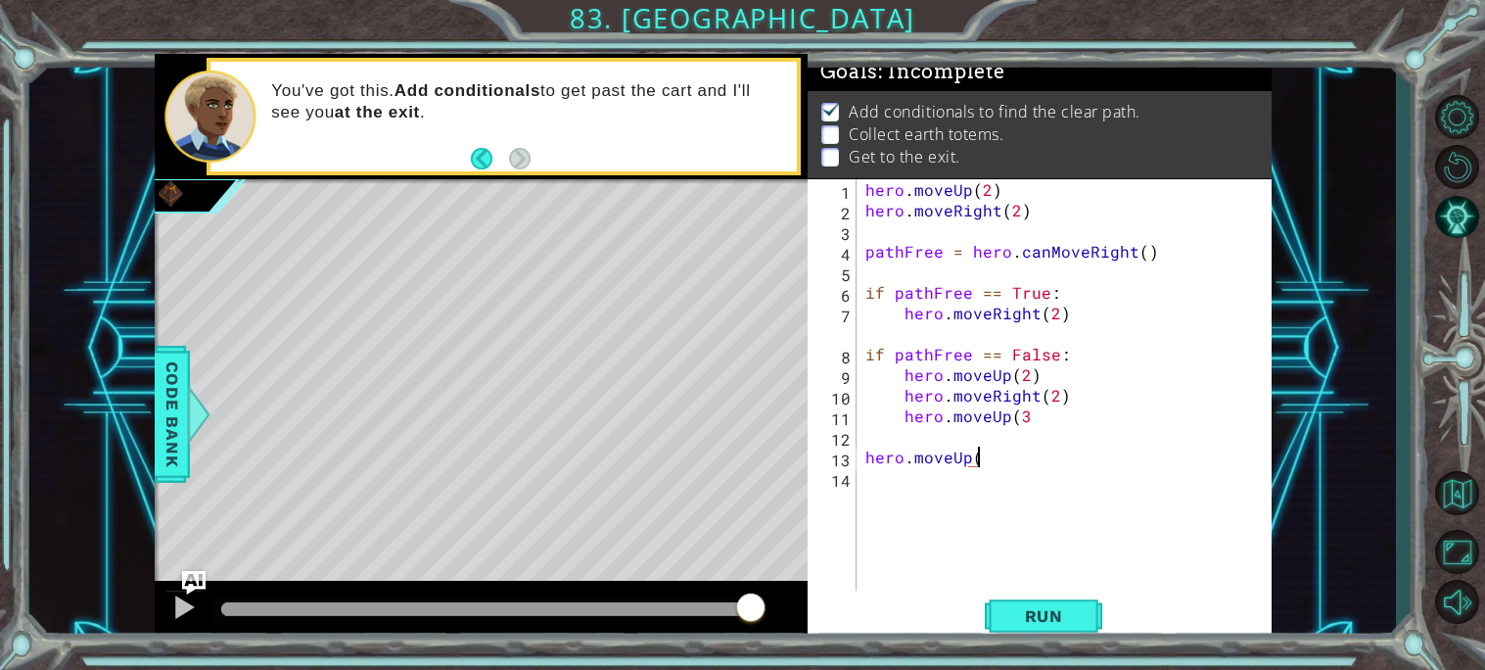
scroll to position [0, 6]
type textarea "hero.moveUp(3)"
click at [1033, 618] on span "Run" at bounding box center [1043, 616] width 77 height 20
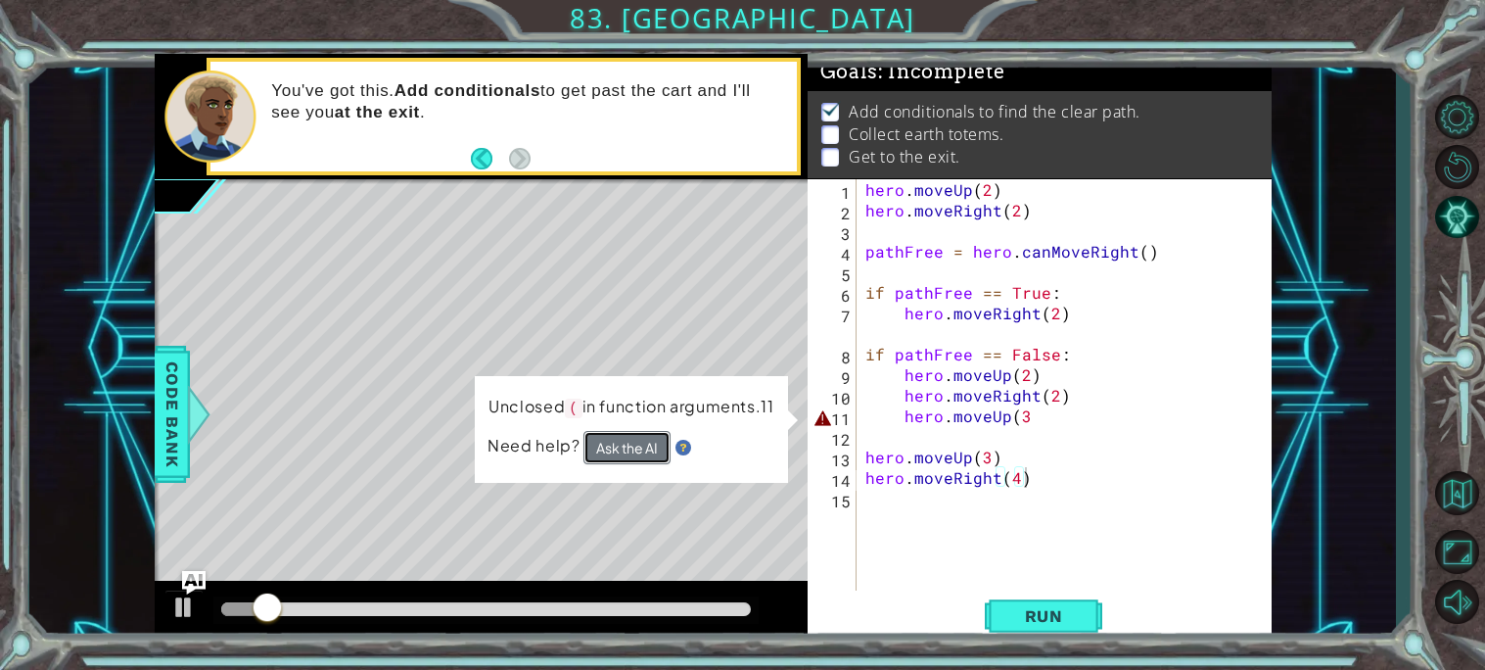
click at [643, 450] on button "Ask the AI" at bounding box center [626, 447] width 87 height 33
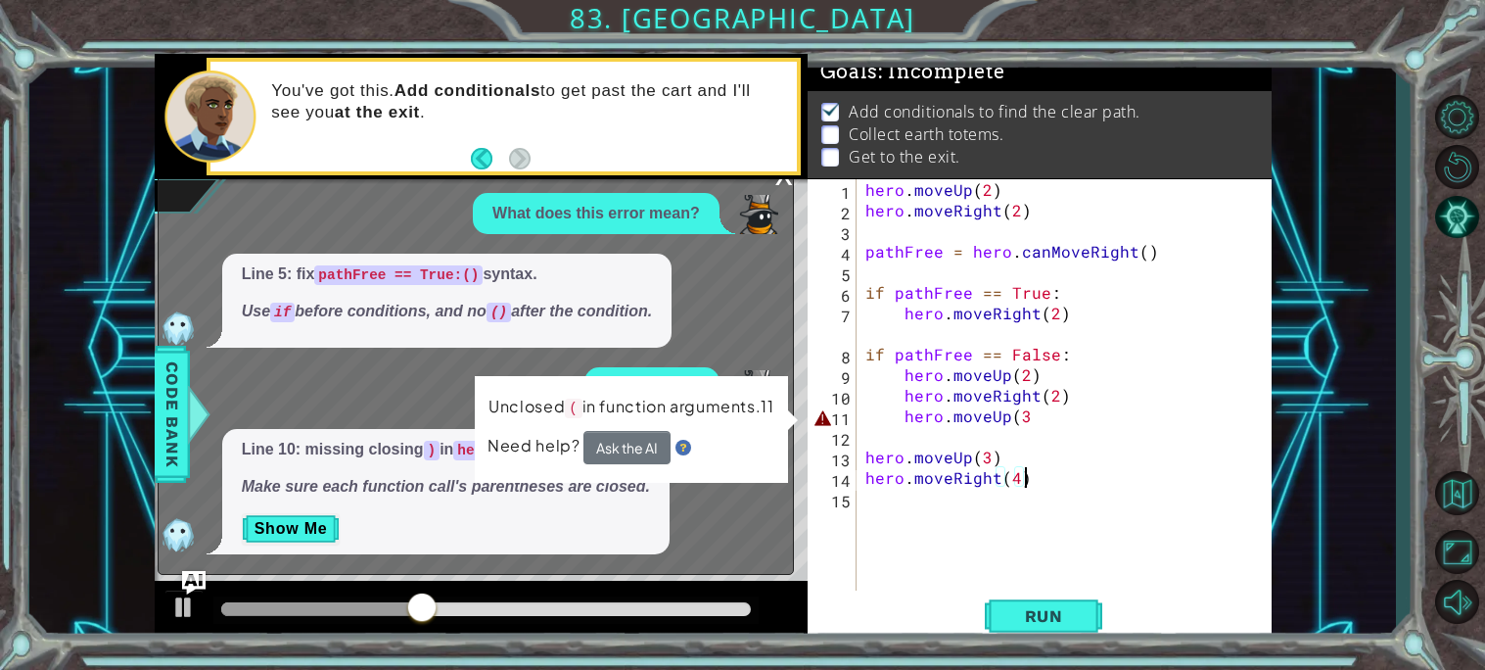
click at [1163, 417] on div "hero . moveUp ( 2 ) hero . moveRight ( 2 ) pathFree = hero . canMoveRight ( ) i…" at bounding box center [1069, 405] width 415 height 452
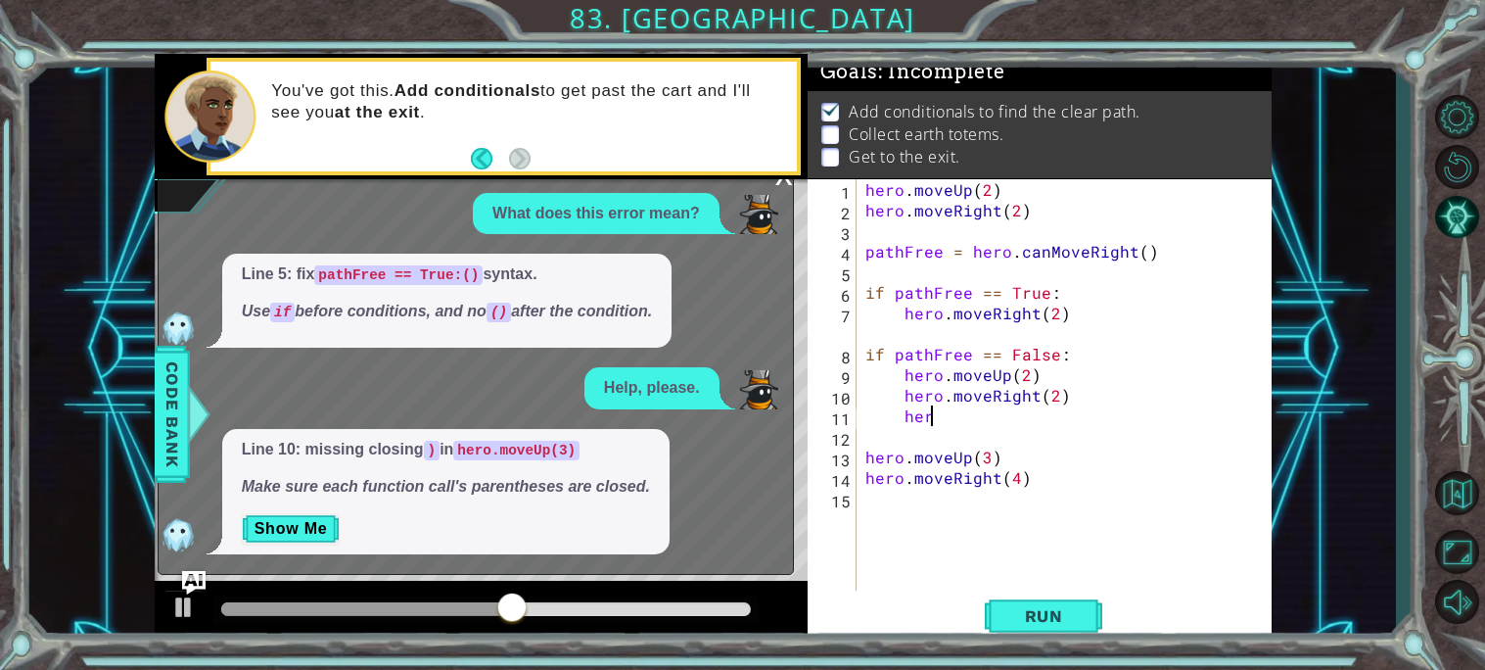
type textarea "h"
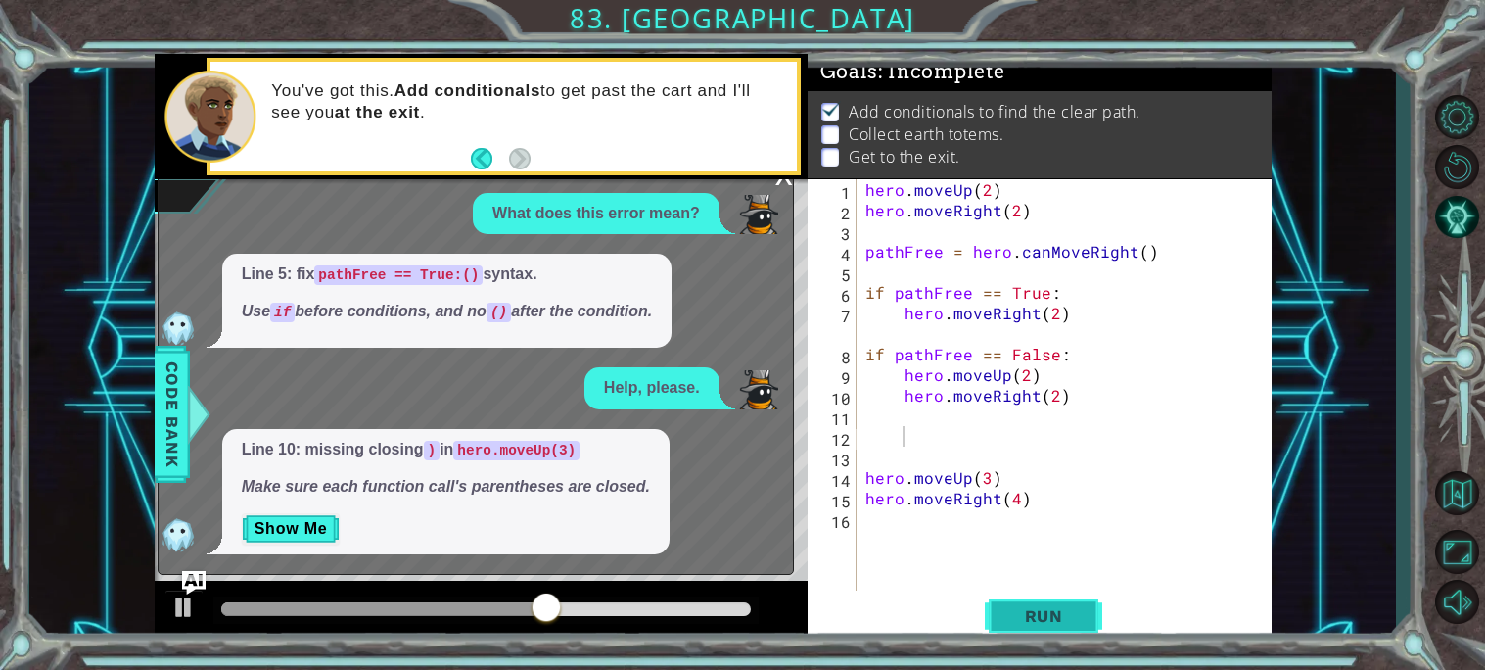
click at [1061, 623] on span "Run" at bounding box center [1043, 616] width 77 height 20
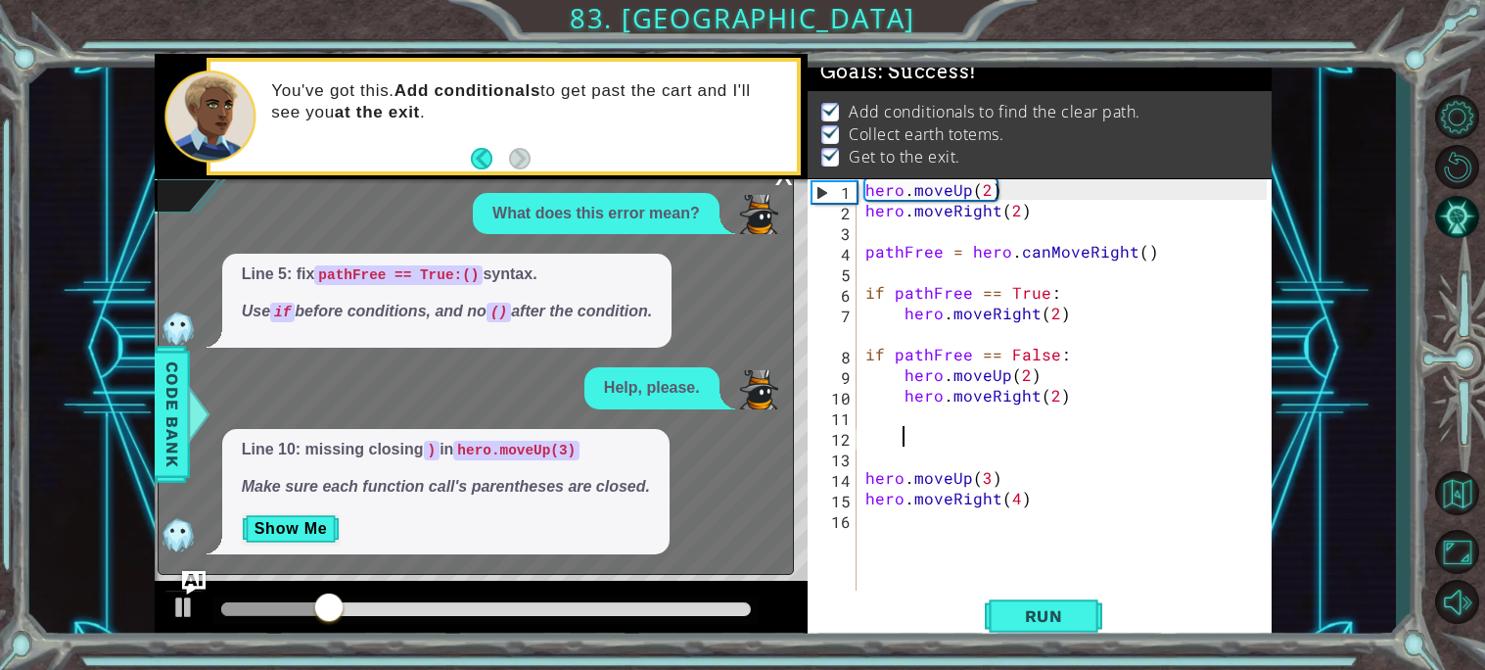
click at [783, 183] on div "x" at bounding box center [784, 173] width 18 height 20
